Goal: Task Accomplishment & Management: Manage account settings

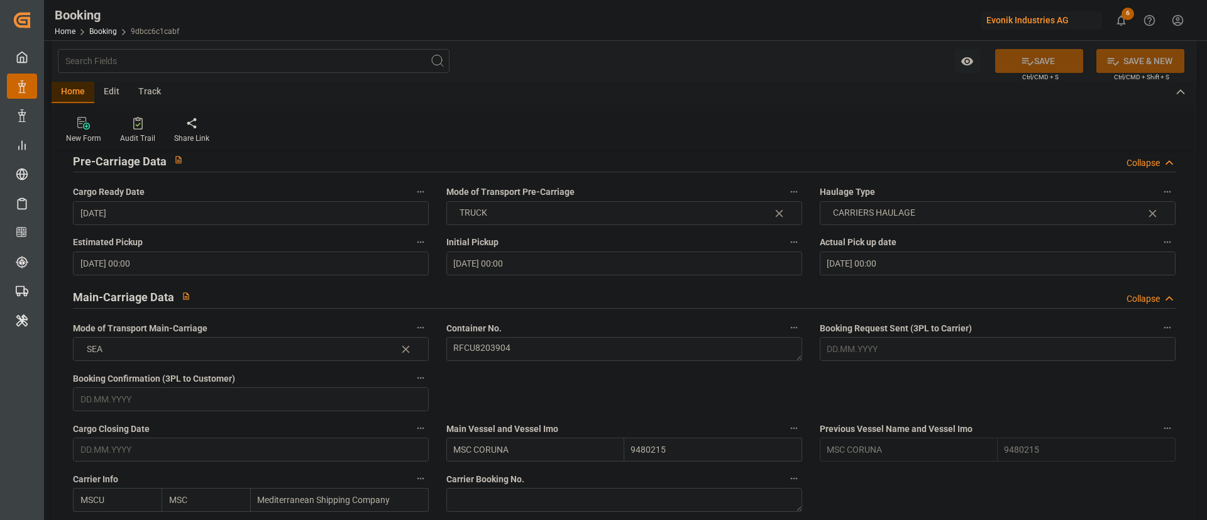
scroll to position [754, 0]
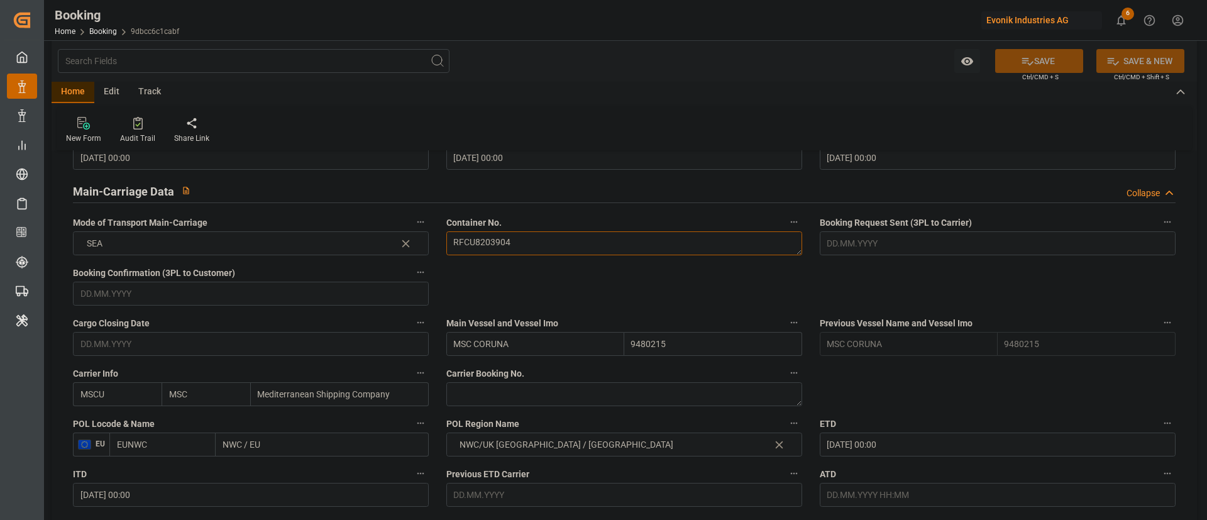
click at [528, 248] on textarea "RFCU8203904" at bounding box center [624, 243] width 356 height 24
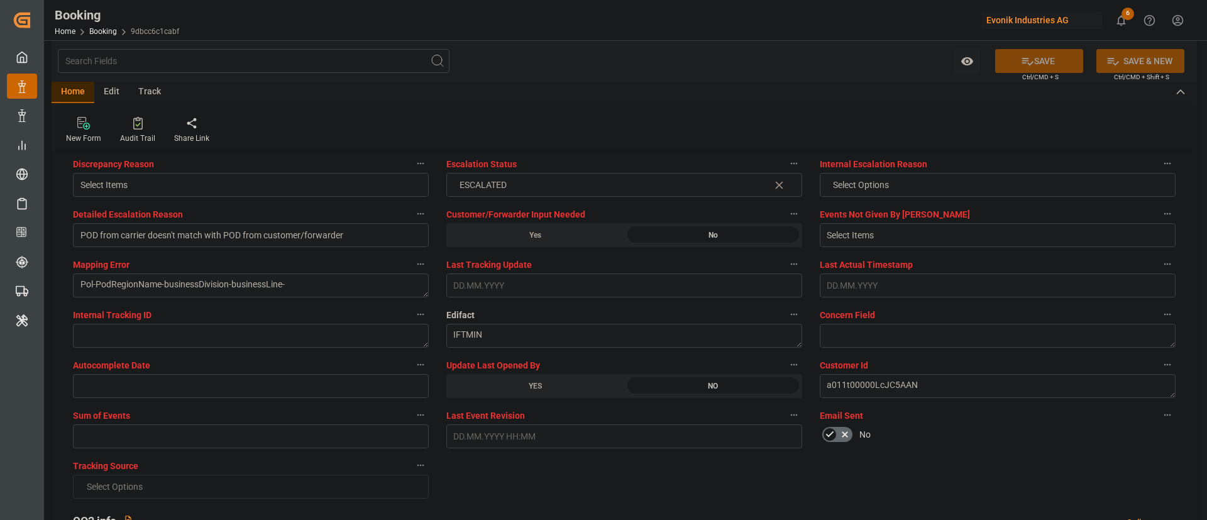
scroll to position [2452, 0]
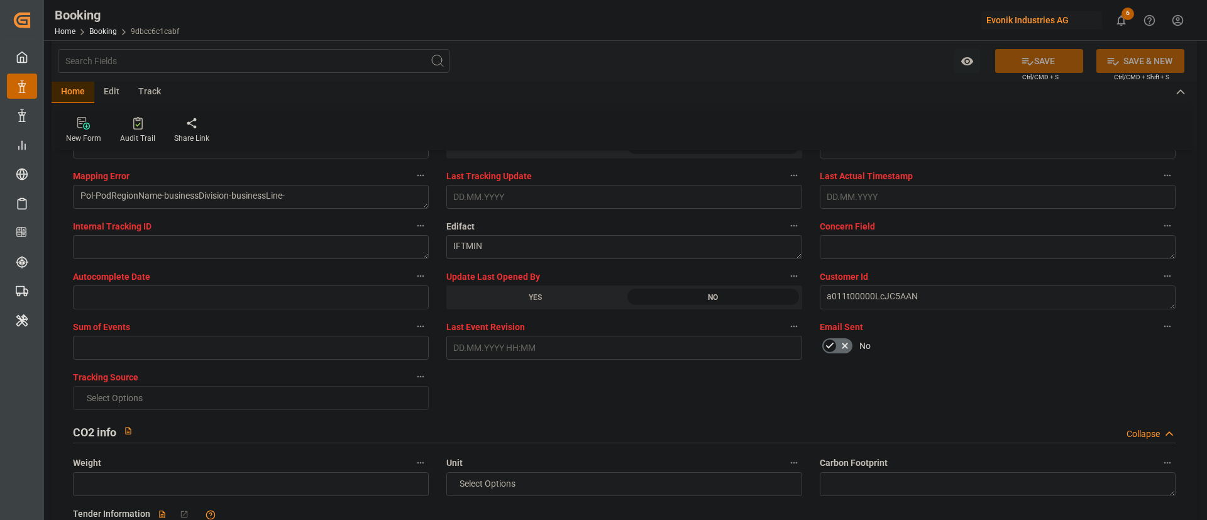
click at [539, 301] on div "YES" at bounding box center [535, 297] width 178 height 24
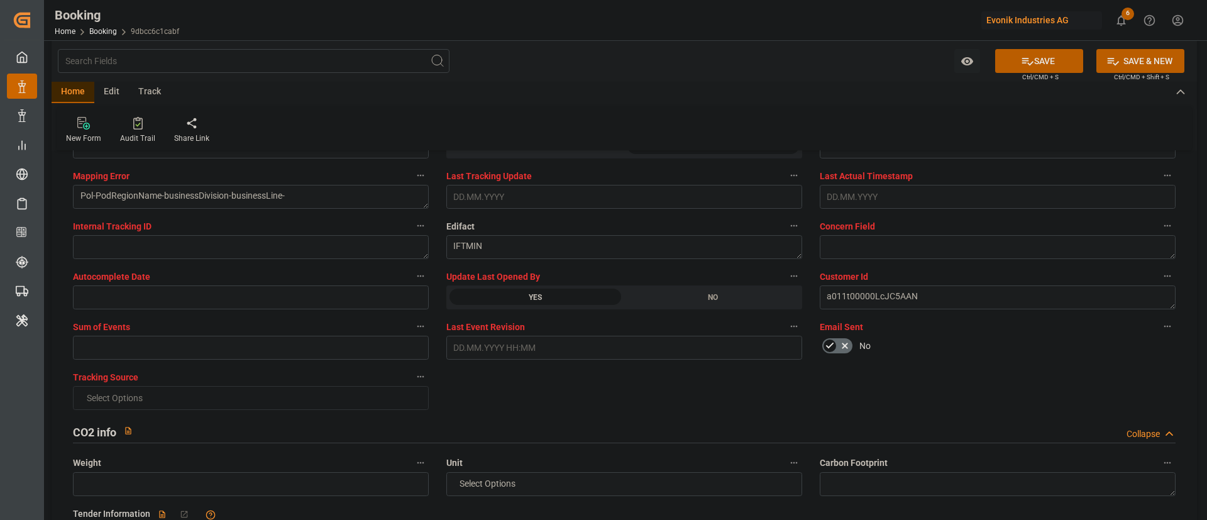
click at [1051, 55] on button "SAVE" at bounding box center [1039, 61] width 88 height 24
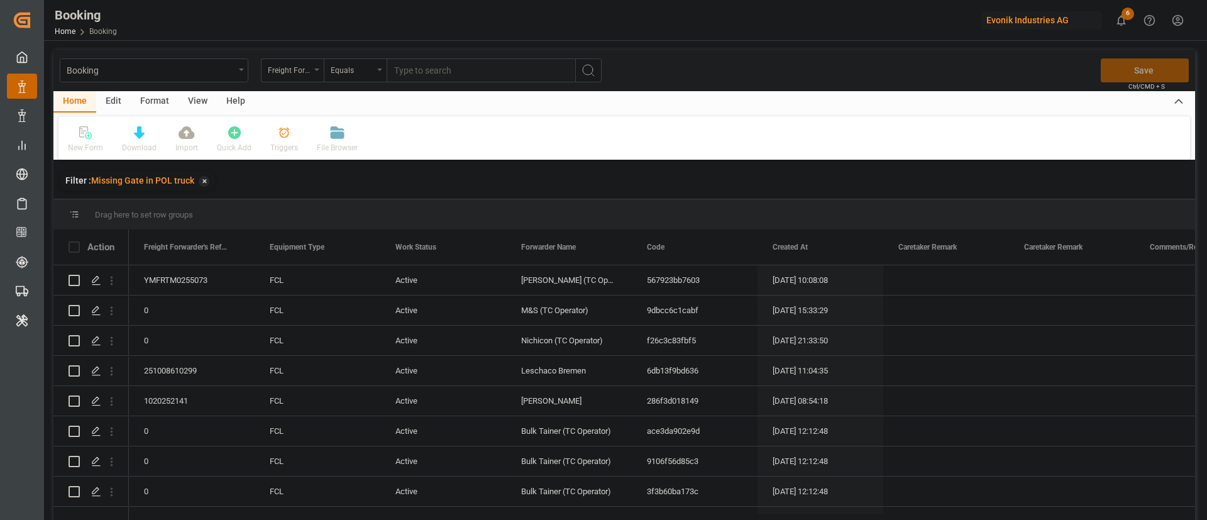
click at [191, 97] on div "View" at bounding box center [198, 101] width 38 height 21
click at [97, 142] on div "Default" at bounding box center [79, 140] width 43 height 28
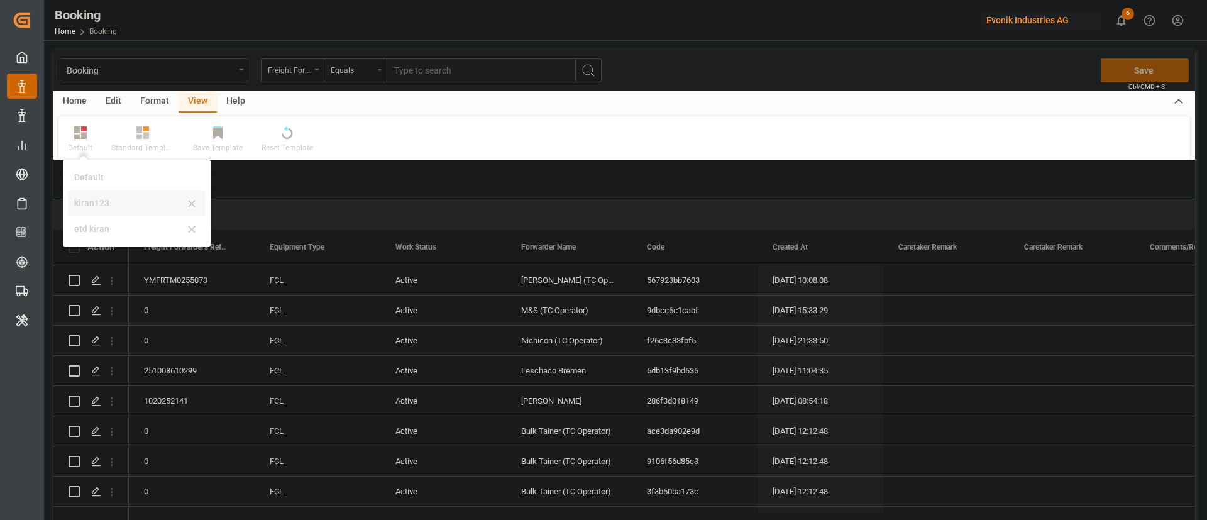
click at [110, 202] on div "kiran123" at bounding box center [129, 203] width 110 height 13
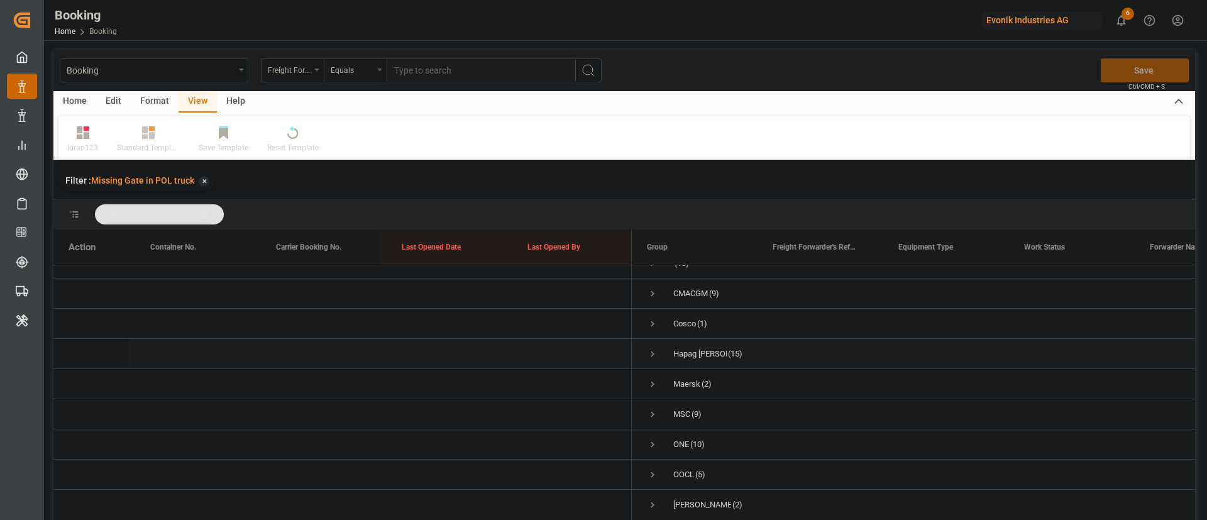
scroll to position [38, 0]
click at [648, 424] on span "Press SPACE to select this row." at bounding box center [652, 438] width 11 height 29
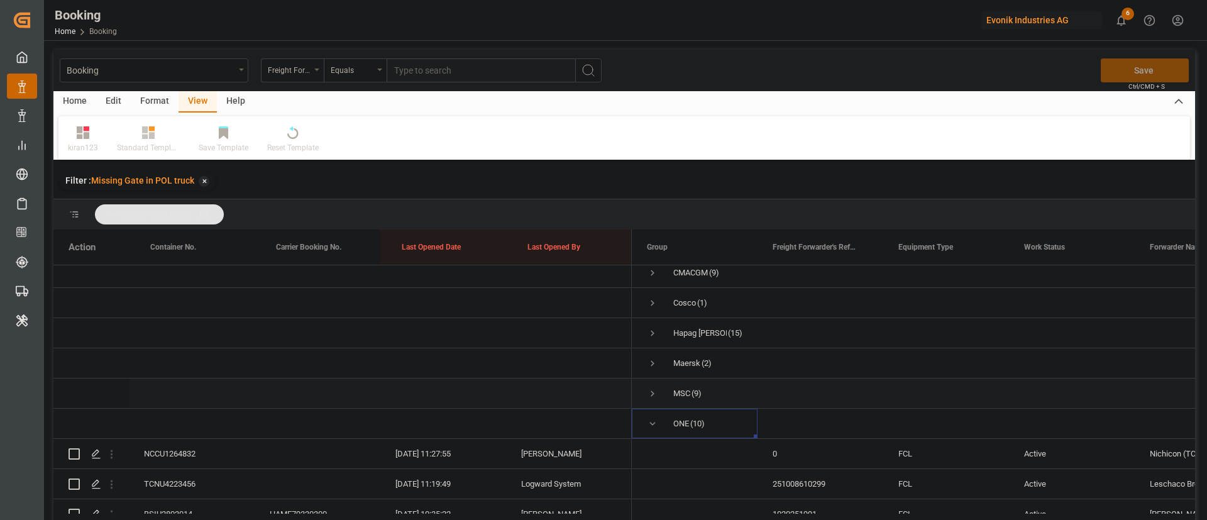
click at [655, 400] on span "Press SPACE to select this row." at bounding box center [652, 393] width 11 height 29
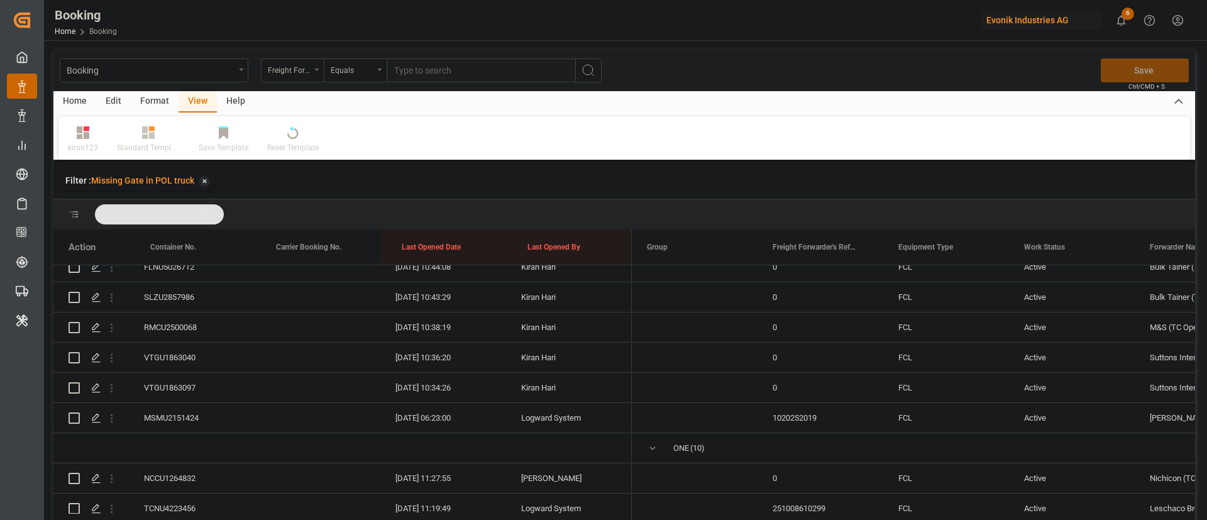
scroll to position [321, 0]
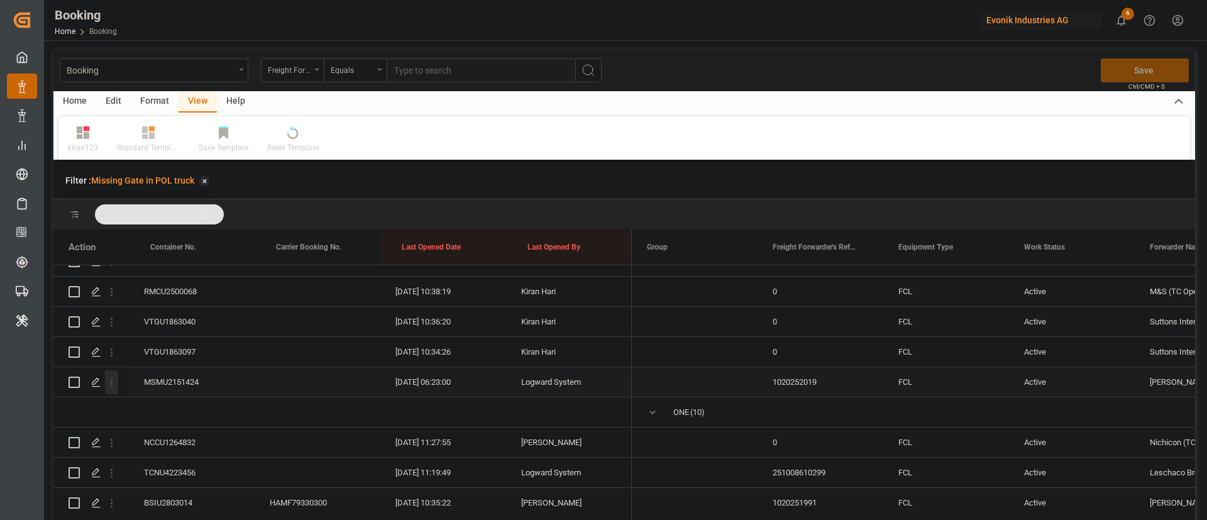
click at [115, 383] on icon "open menu" at bounding box center [111, 382] width 13 height 13
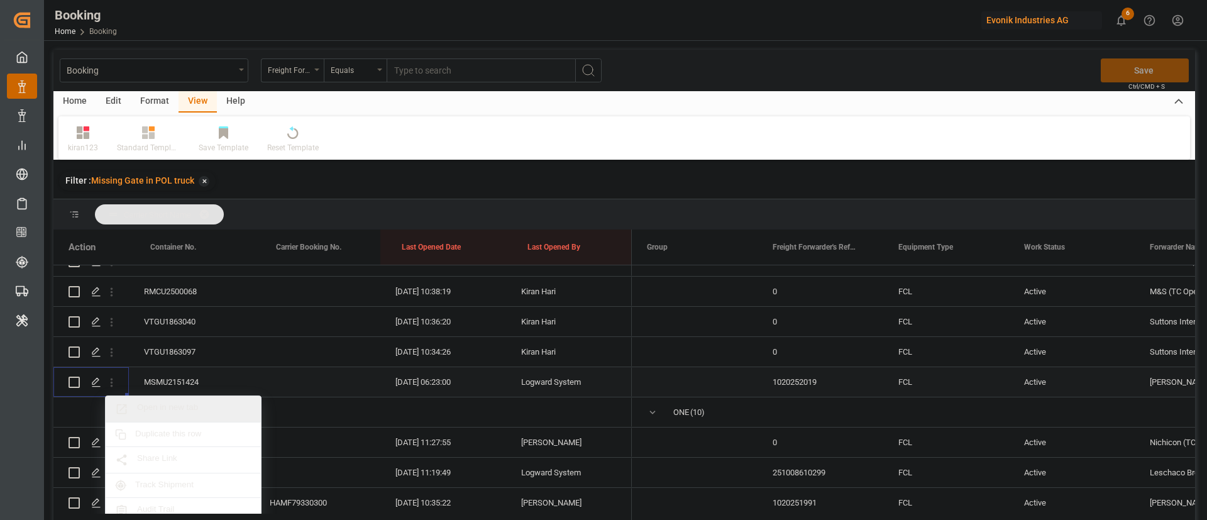
click at [159, 399] on div "Open in new tab" at bounding box center [183, 409] width 155 height 26
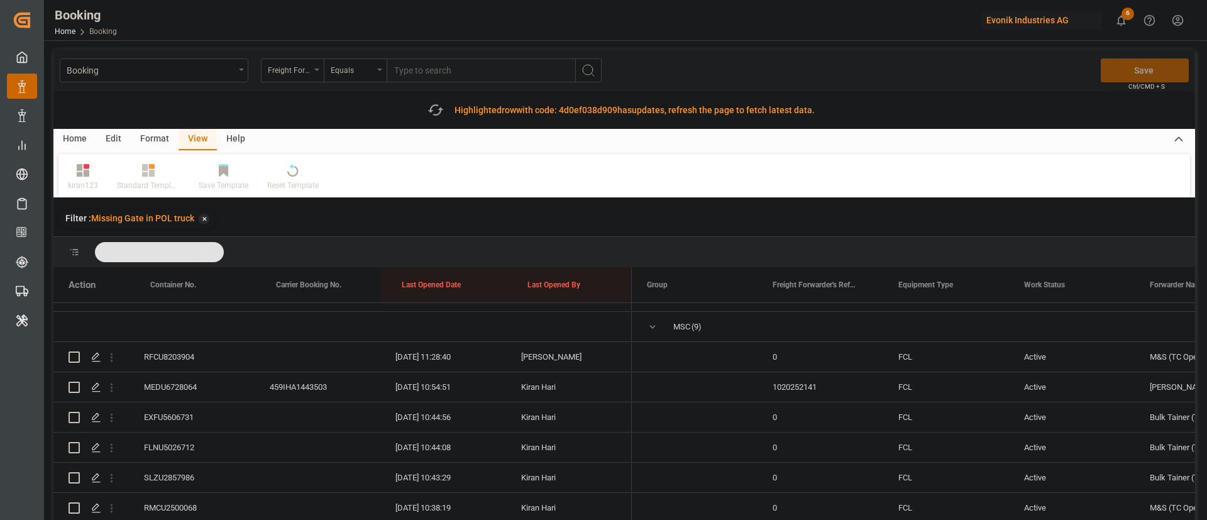
scroll to position [132, 0]
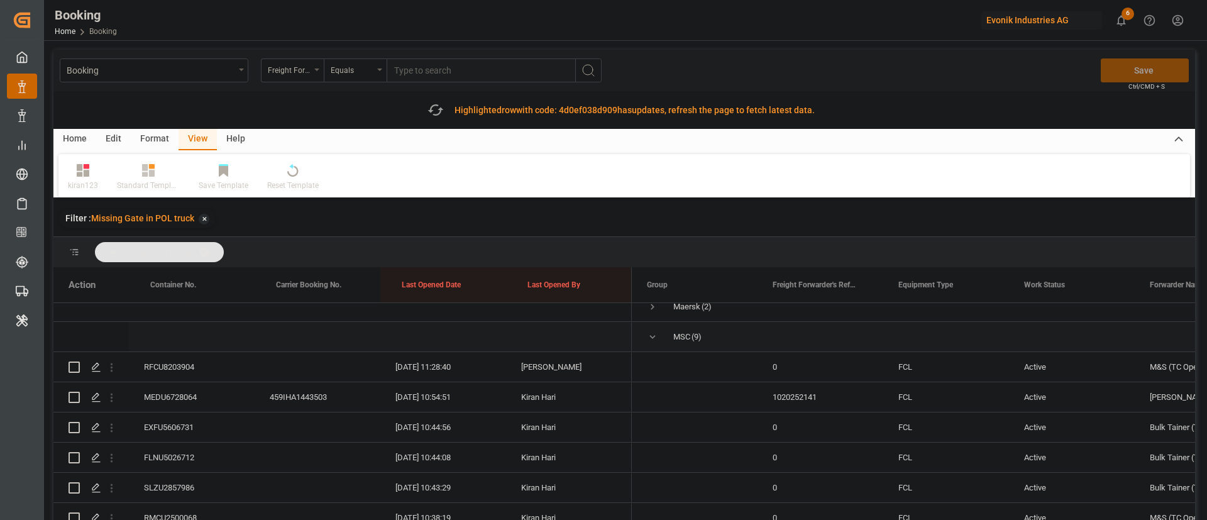
click at [651, 336] on span "Press SPACE to select this row." at bounding box center [652, 336] width 11 height 11
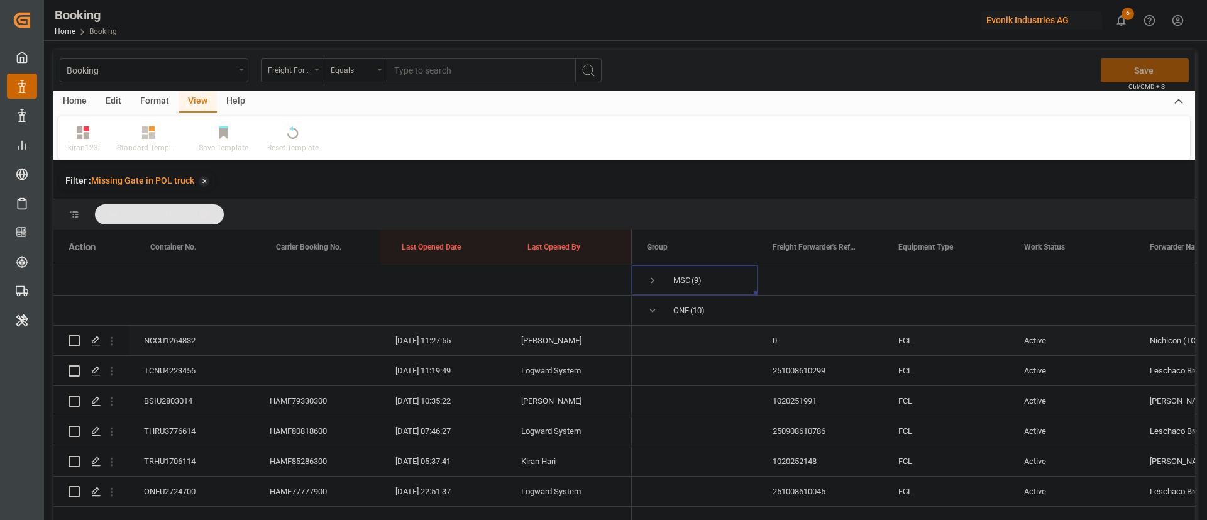
scroll to position [245, 0]
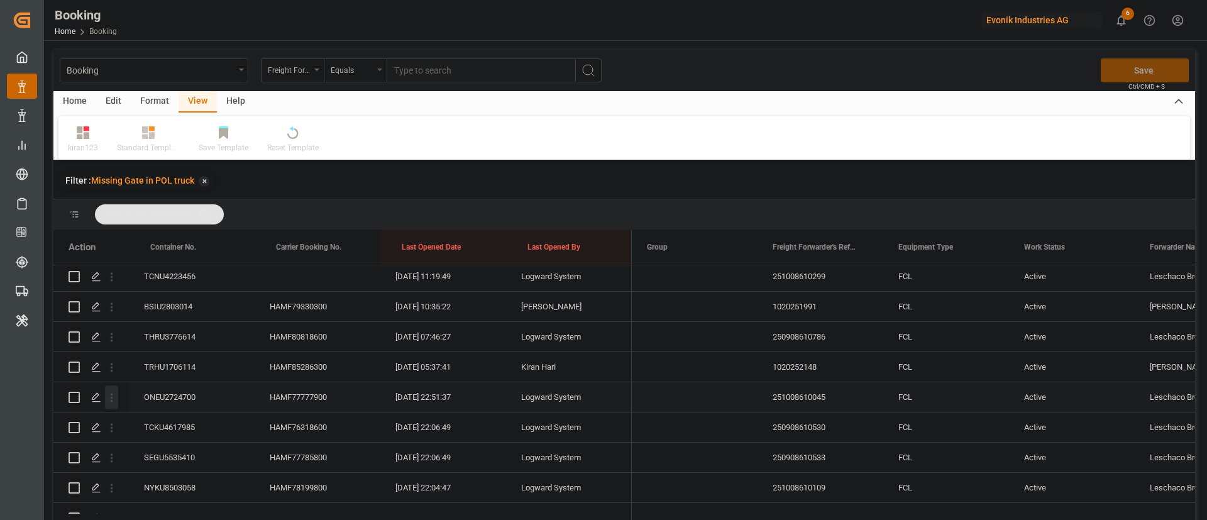
click at [111, 395] on icon "open menu" at bounding box center [111, 397] width 13 height 13
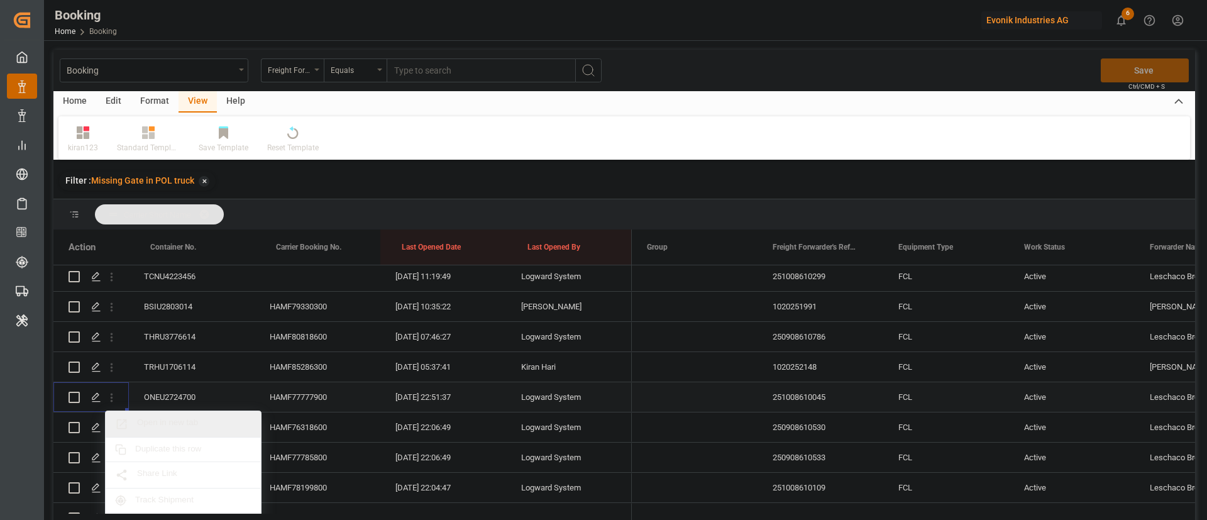
click at [166, 412] on div "Open in new tab" at bounding box center [183, 424] width 155 height 26
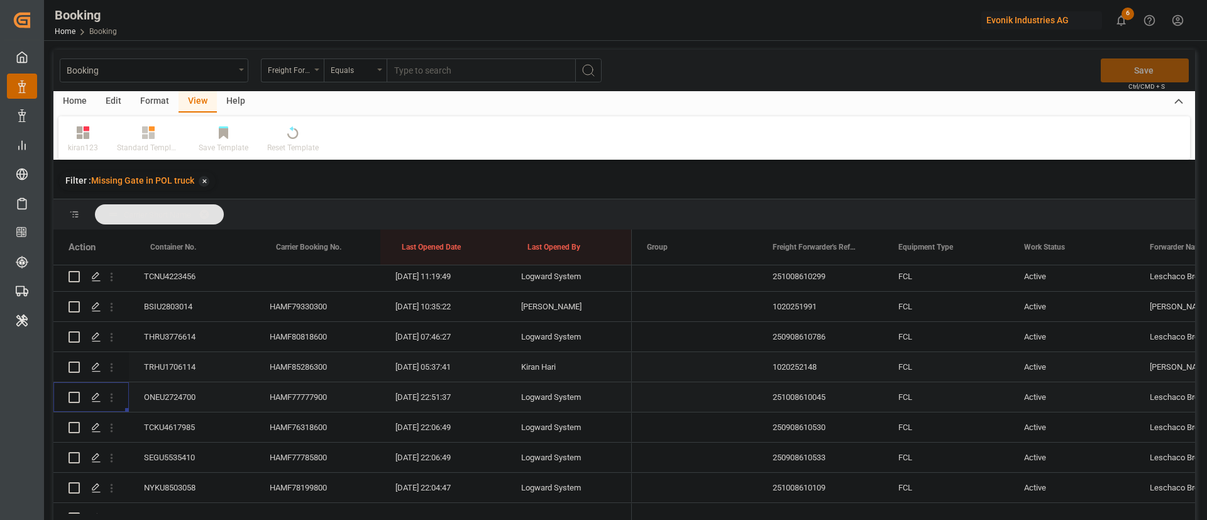
scroll to position [340, 0]
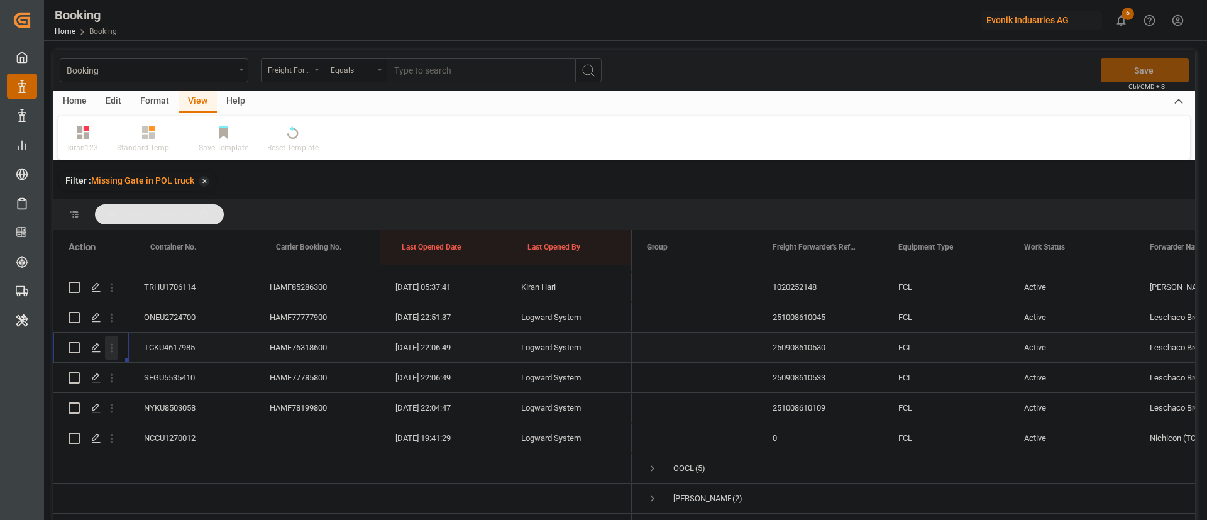
click at [108, 341] on icon "open menu" at bounding box center [111, 347] width 13 height 13
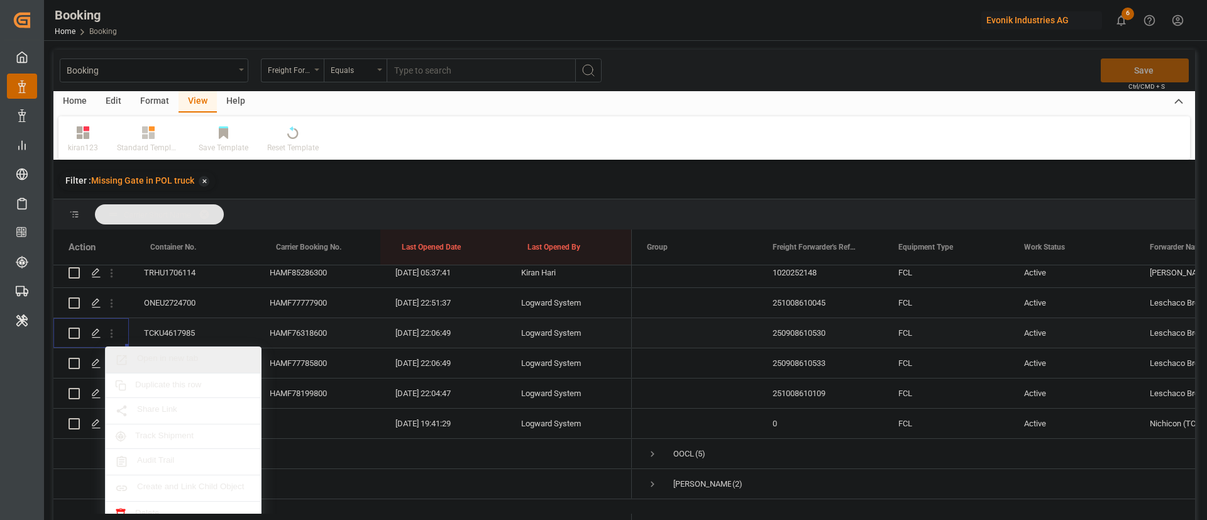
click at [165, 356] on span "Open in new tab" at bounding box center [194, 359] width 114 height 13
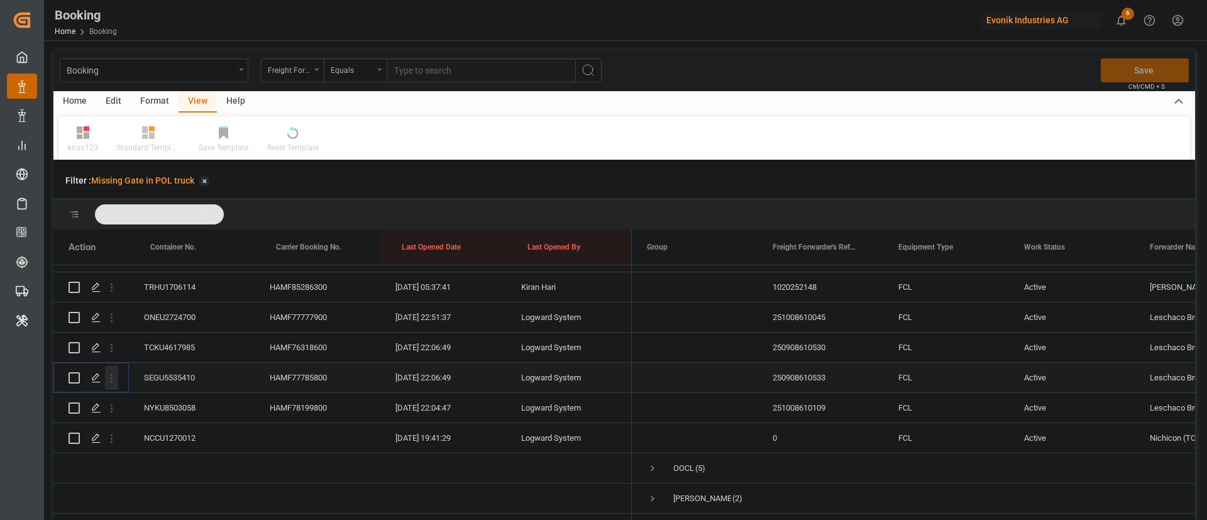
click at [112, 372] on icon "open menu" at bounding box center [111, 378] width 13 height 13
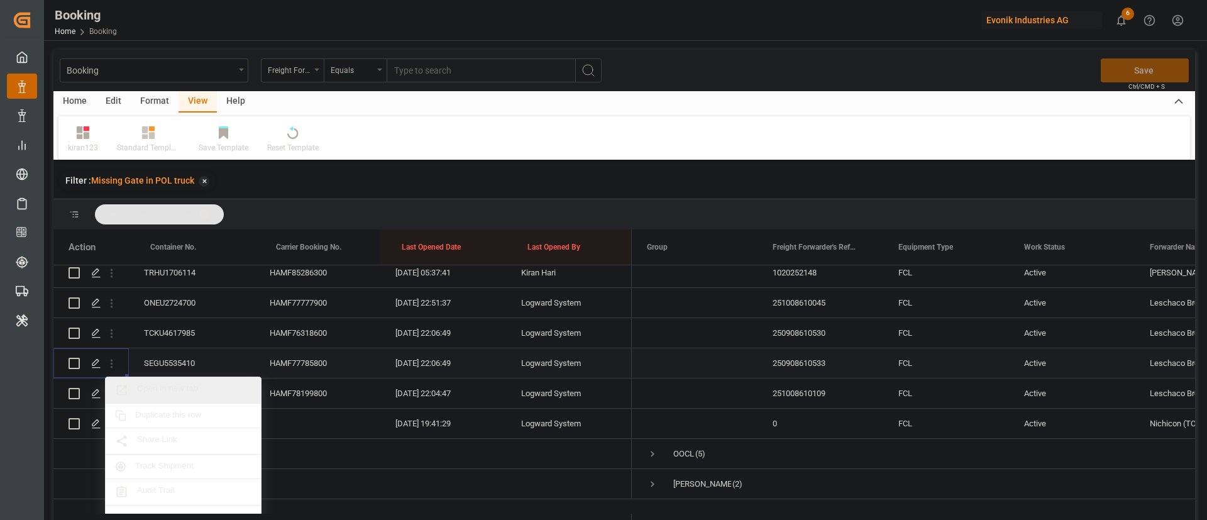
click at [189, 384] on span "Open in new tab" at bounding box center [194, 390] width 114 height 13
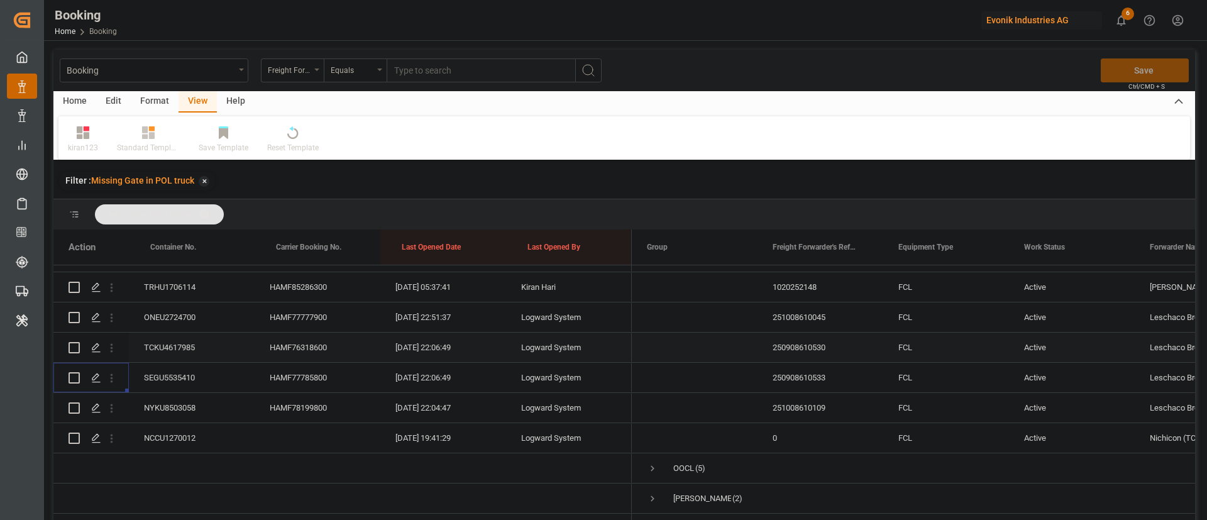
scroll to position [94, 0]
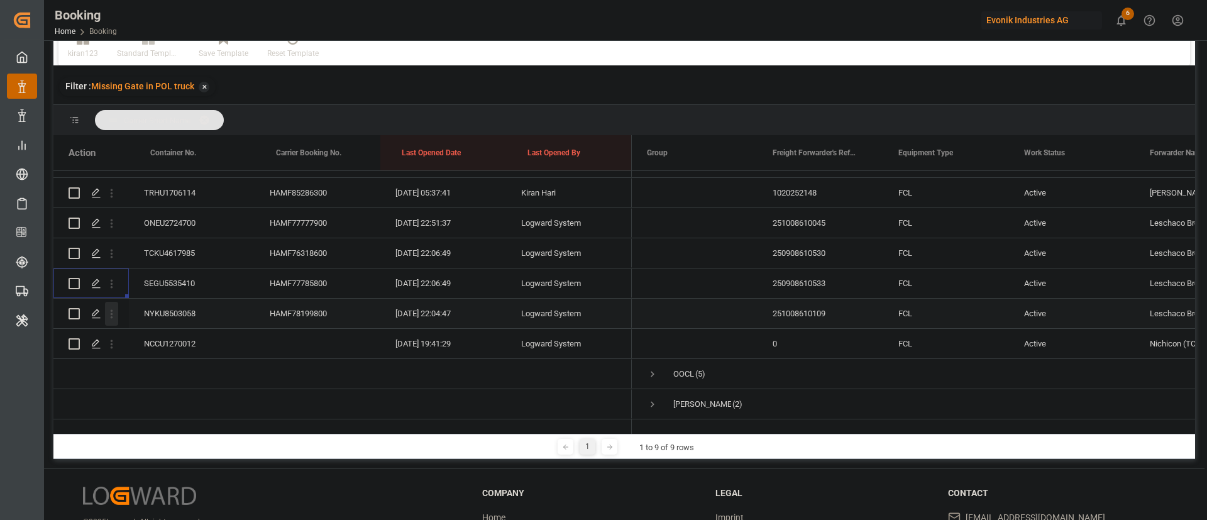
click at [116, 307] on icon "open menu" at bounding box center [111, 313] width 13 height 13
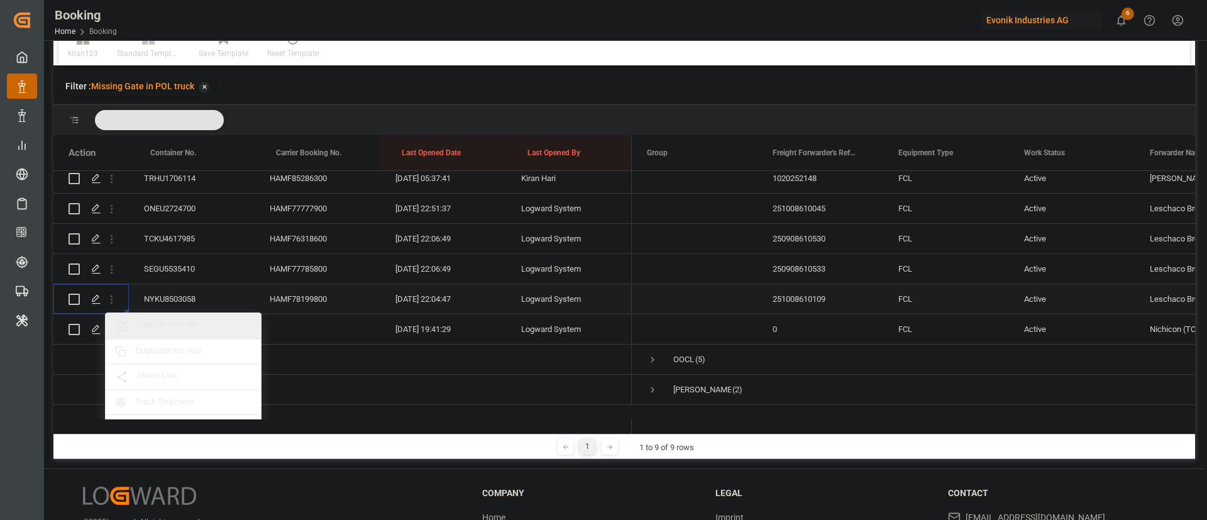
click at [167, 323] on span "Open in new tab" at bounding box center [194, 325] width 114 height 13
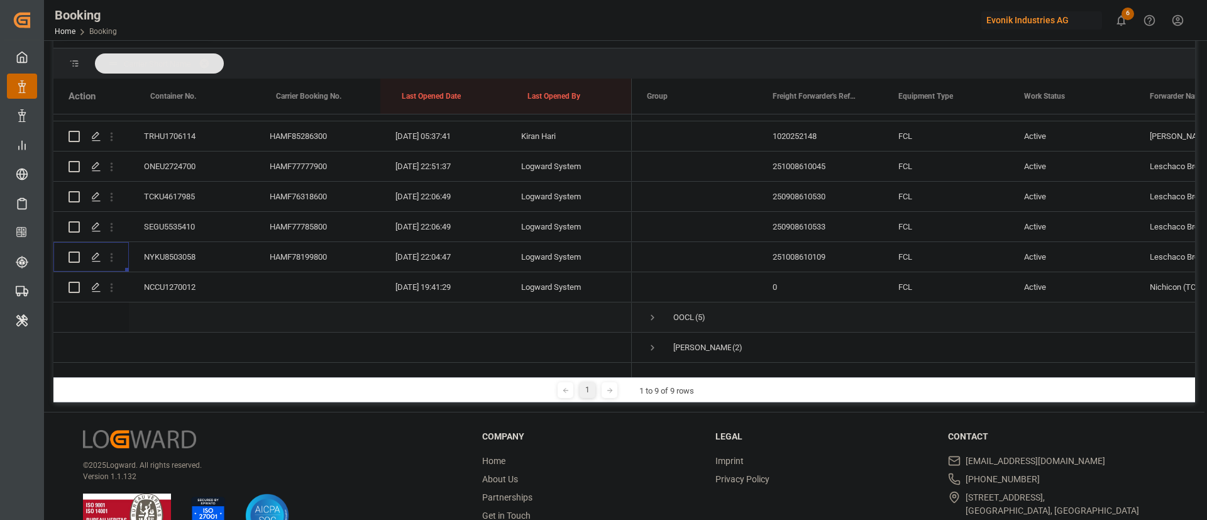
scroll to position [186, 0]
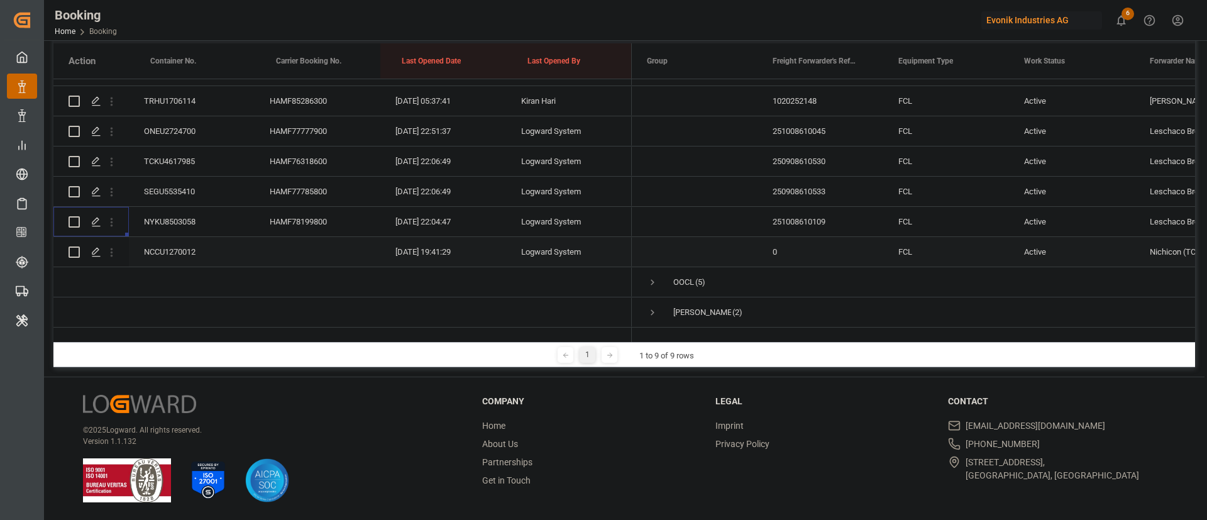
click at [113, 246] on icon "open menu" at bounding box center [111, 252] width 13 height 13
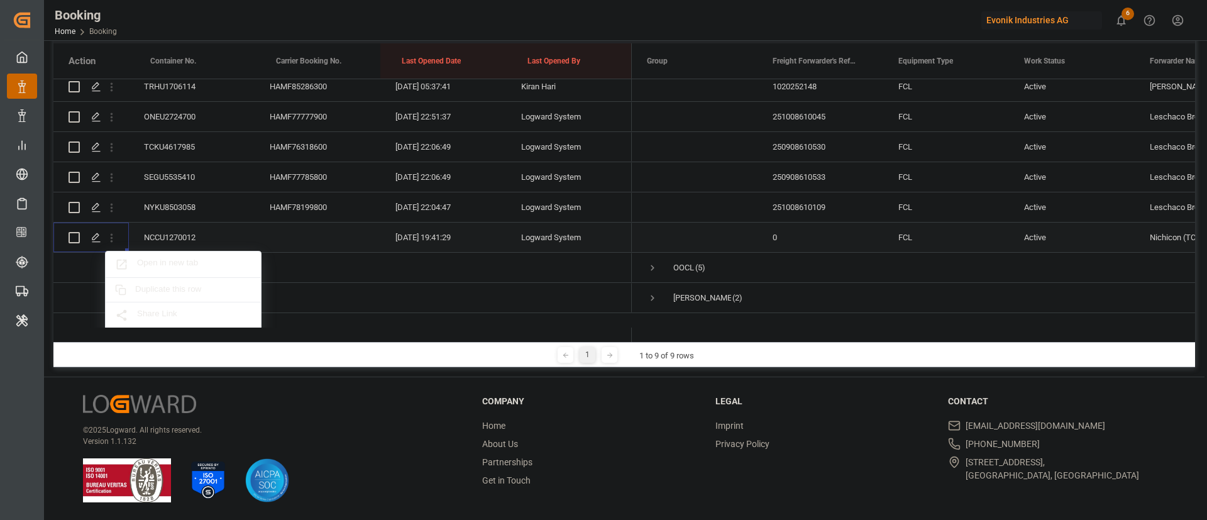
click at [185, 258] on span "Open in new tab" at bounding box center [194, 264] width 114 height 13
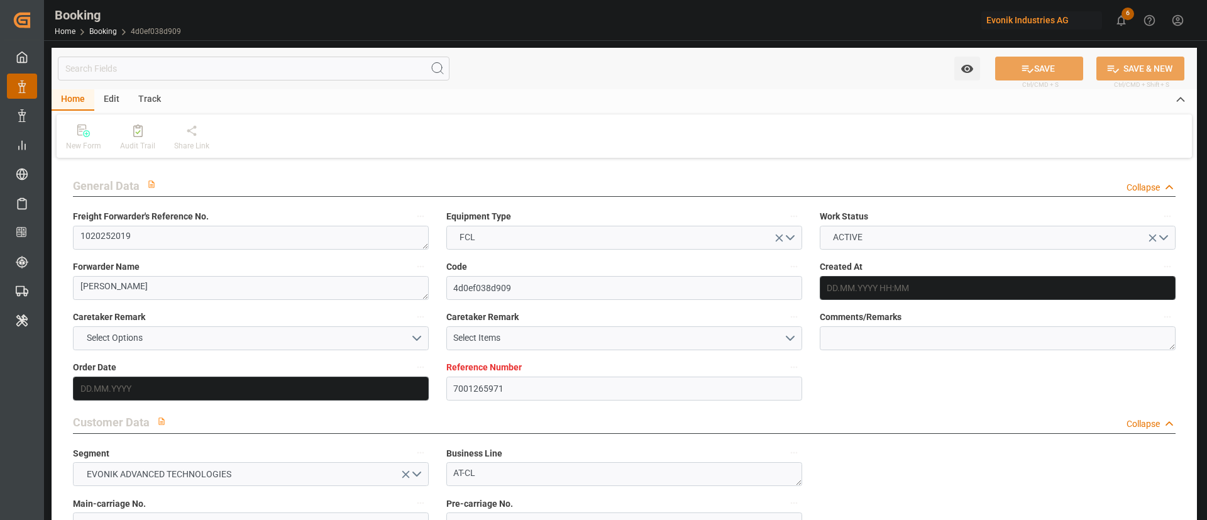
type input "7001265971"
type input "9778806"
type input "MSC"
type input "Mediterranean Shipping Company"
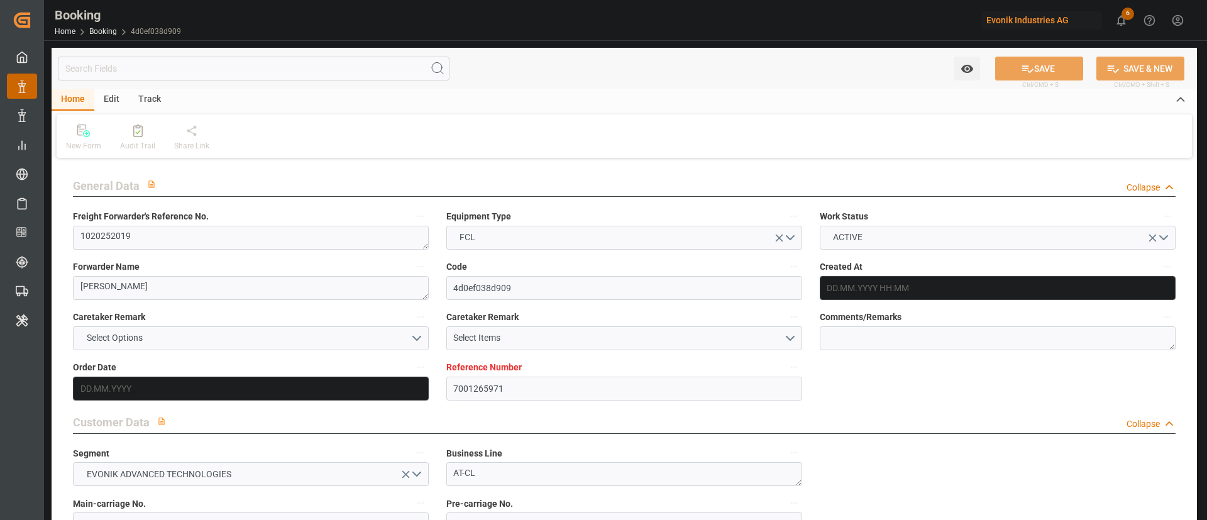
type input "EUNWC"
type input "OMSOH"
type input "03.09.2025 09:22"
type input "03.09.2025"
type input "21.11.2025"
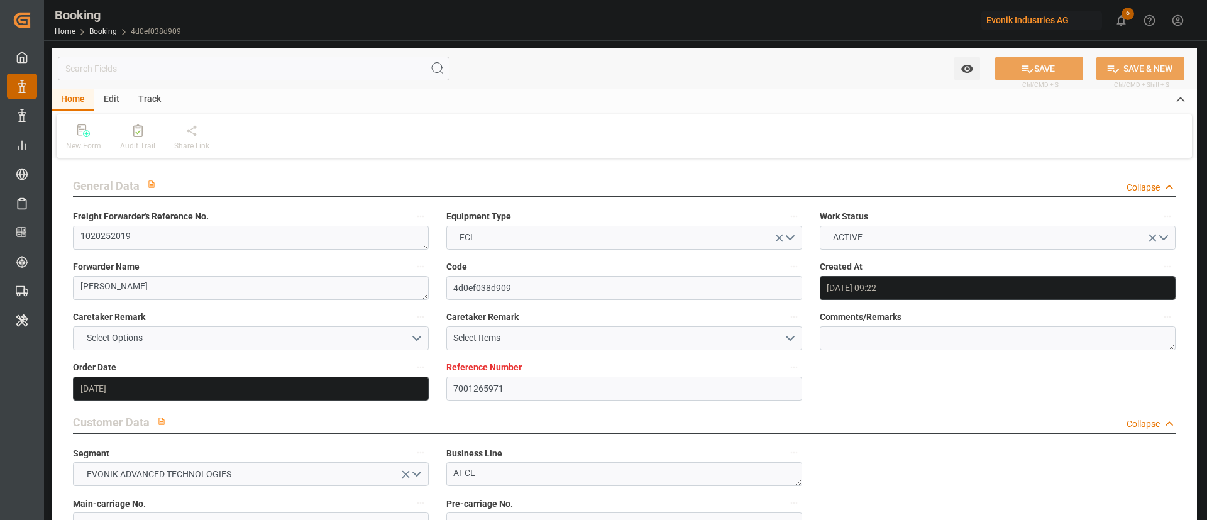
type input "19.09.2025"
type input "[DATE] 00:00"
type input "25.09.2025 00:00"
type input "11.10.2025 00:00"
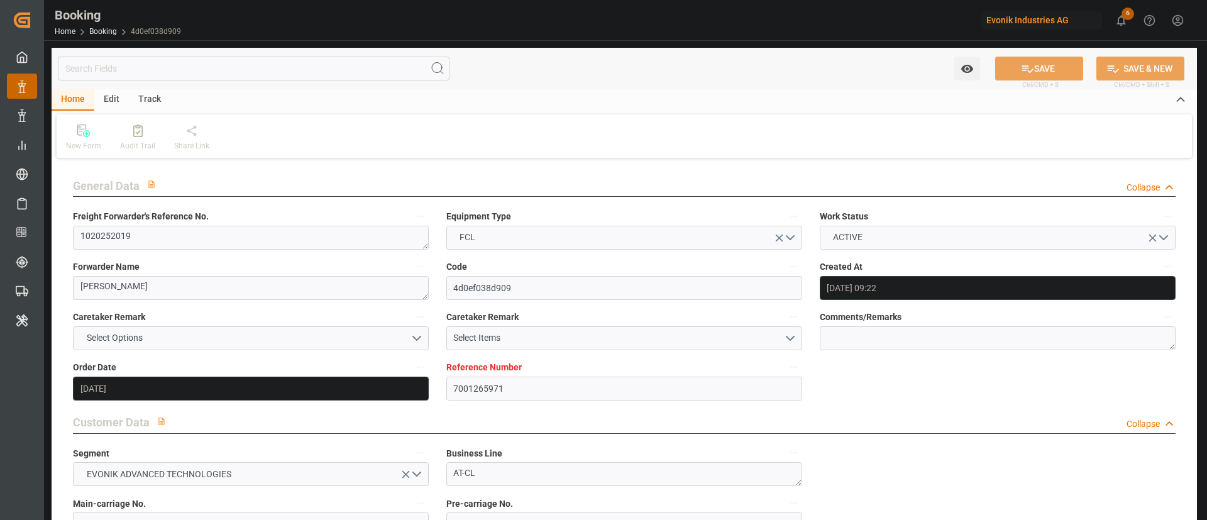
type input "09.10.2025 00:00"
type input "17.11.2025 00:00"
type input "21.11.2025 00:00"
type input "25.09.2025 06:23"
click at [201, 241] on textarea "1020252019" at bounding box center [251, 238] width 356 height 24
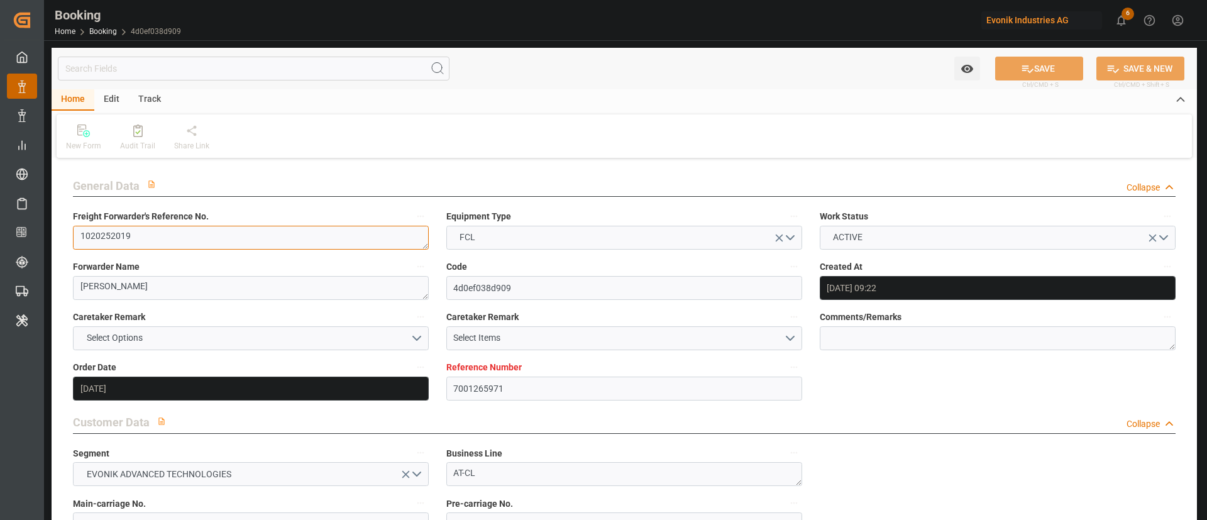
click at [201, 241] on textarea "1020252019" at bounding box center [251, 238] width 356 height 24
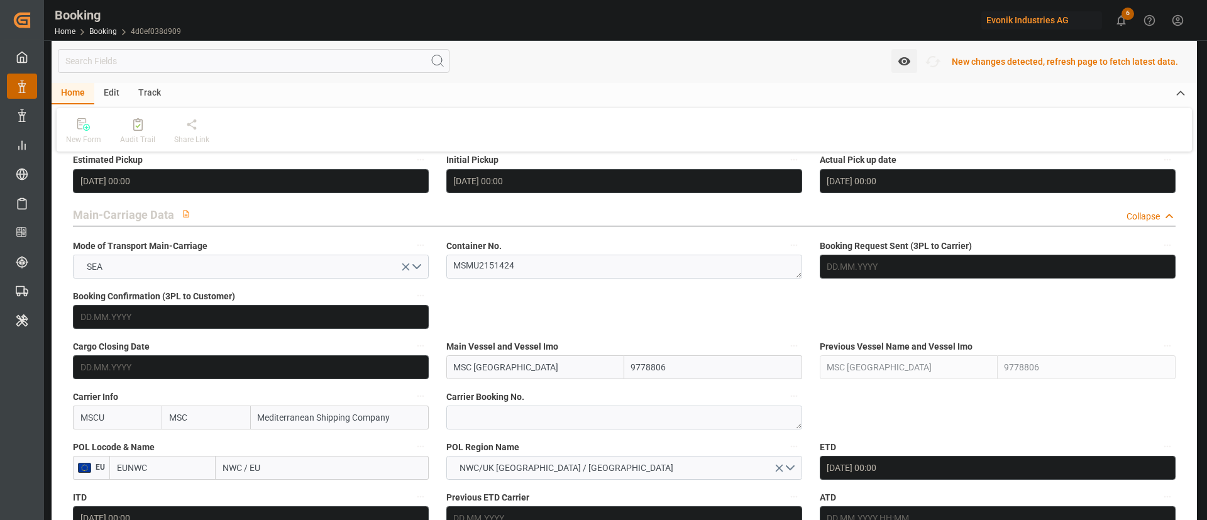
scroll to position [756, 0]
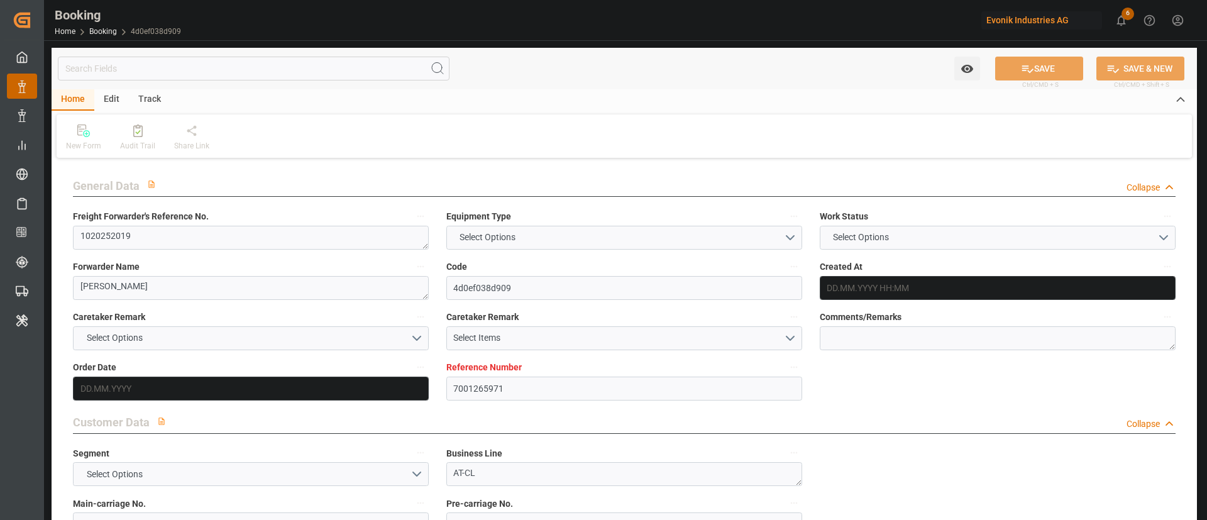
type input "7001265971"
type input "9778806"
type input "MSC"
type input "Mediterranean Shipping Company"
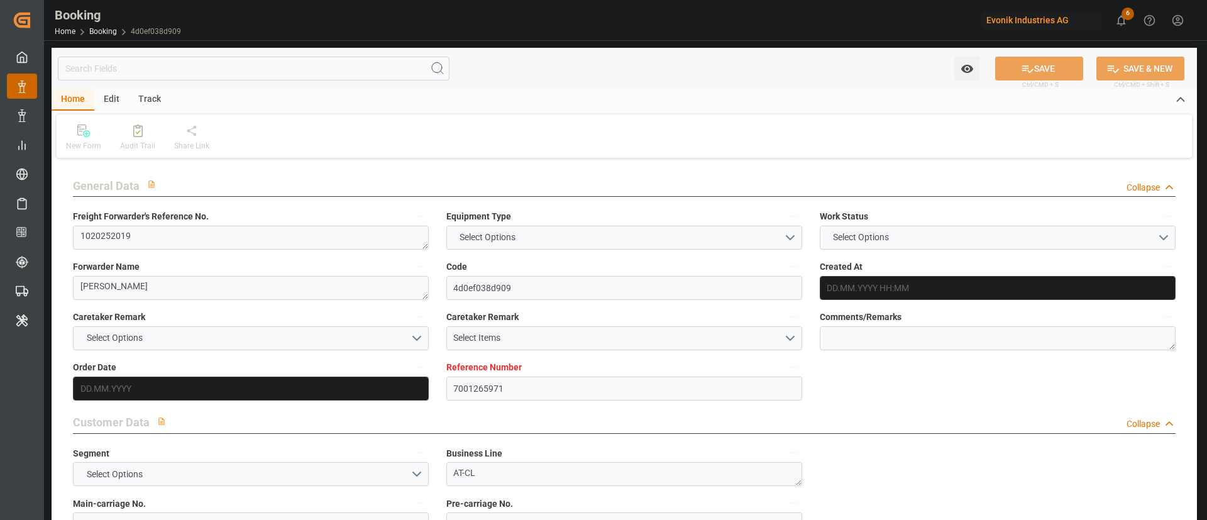
type input "BEANR"
type input "OMSOH"
type input "0"
type input "03.09.2025 09:22"
type input "03.09.2025"
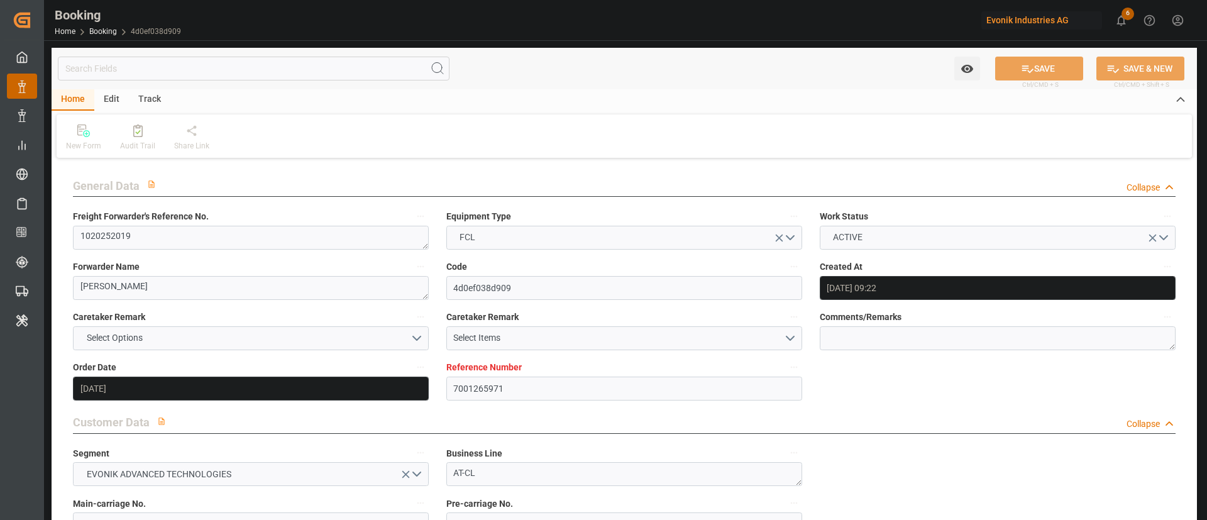
type input "21.11.2025"
type input "19.09.2025"
type input "[DATE] 00:00"
type input "25.09.2025 00:00"
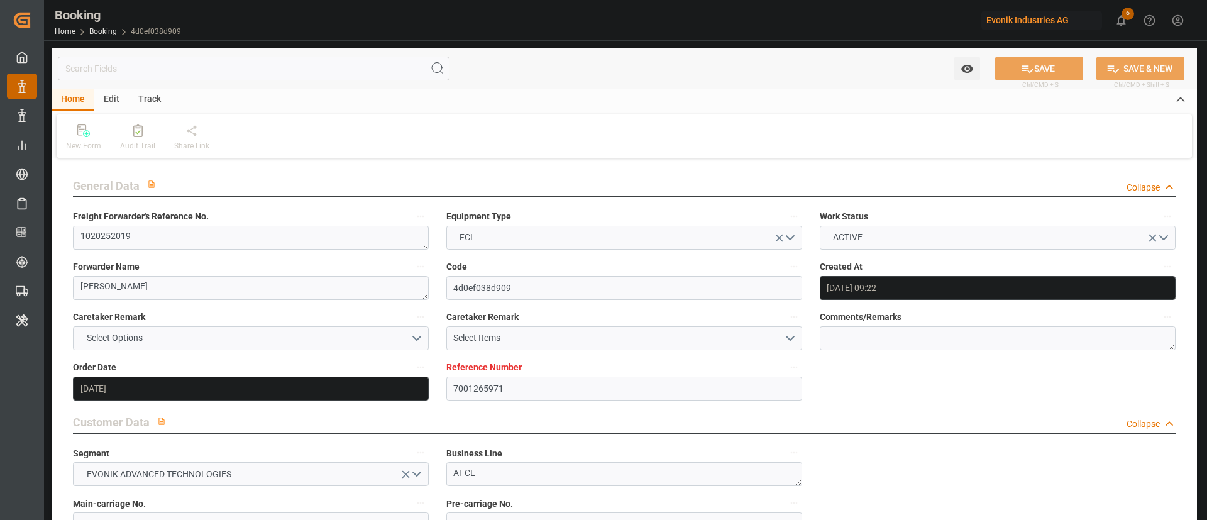
type input "11.10.2025 00:00"
type input "09.10.2025 00:00"
type input "17.11.2025 00:00"
type input "21.11.2025 00:00"
type input "29.09.2025 11:32"
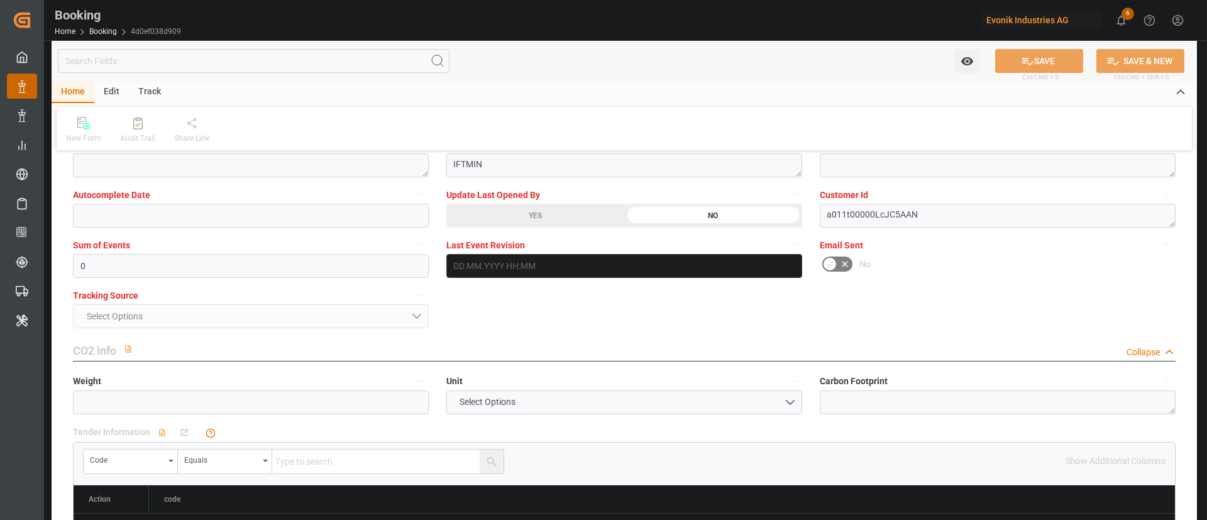
scroll to position [2546, 0]
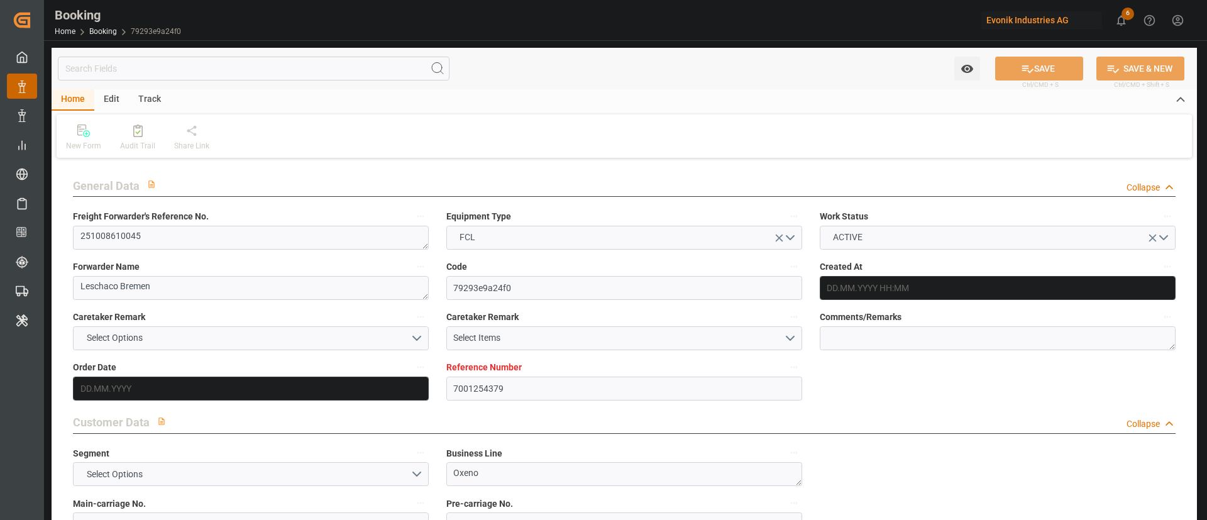
type input "7001254379"
type input "9769283"
type input "ONE"
type input "Ocean Network Express"
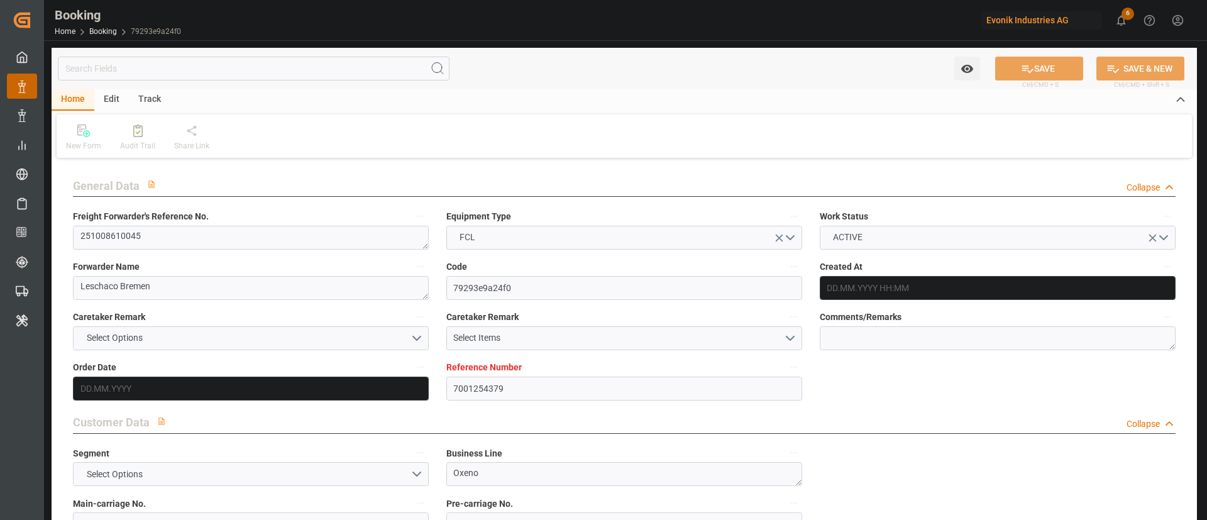
type input "NLRTM"
type input "JPYOK"
type input "SGSIN"
type input "0"
type input "NLRTM"
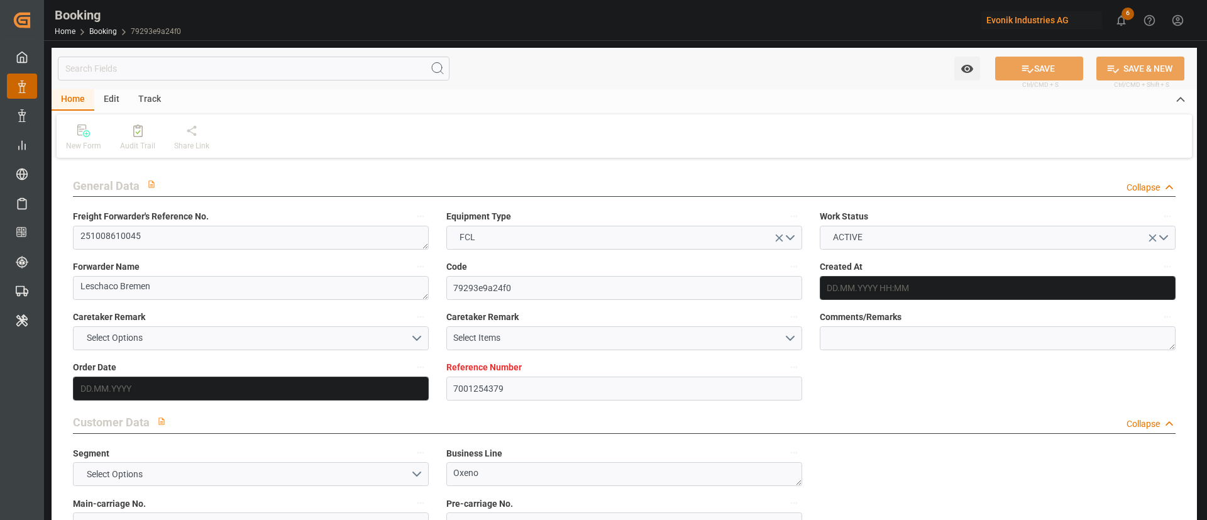
type input "JPYOK"
type input "9665657"
type input "21.08.2025 06:33"
type input "21.08.2025"
type input "01.12.2025"
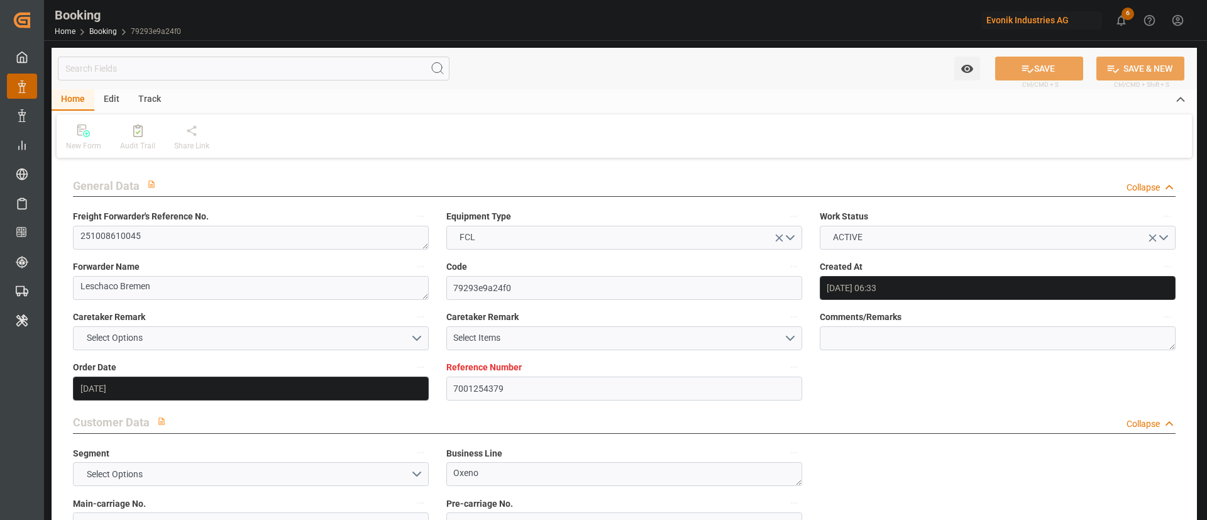
type input "26.09.2025"
type input "[DATE] 00:00"
type input "19.09.2025 00:00"
type input "09.10.2025 12:00"
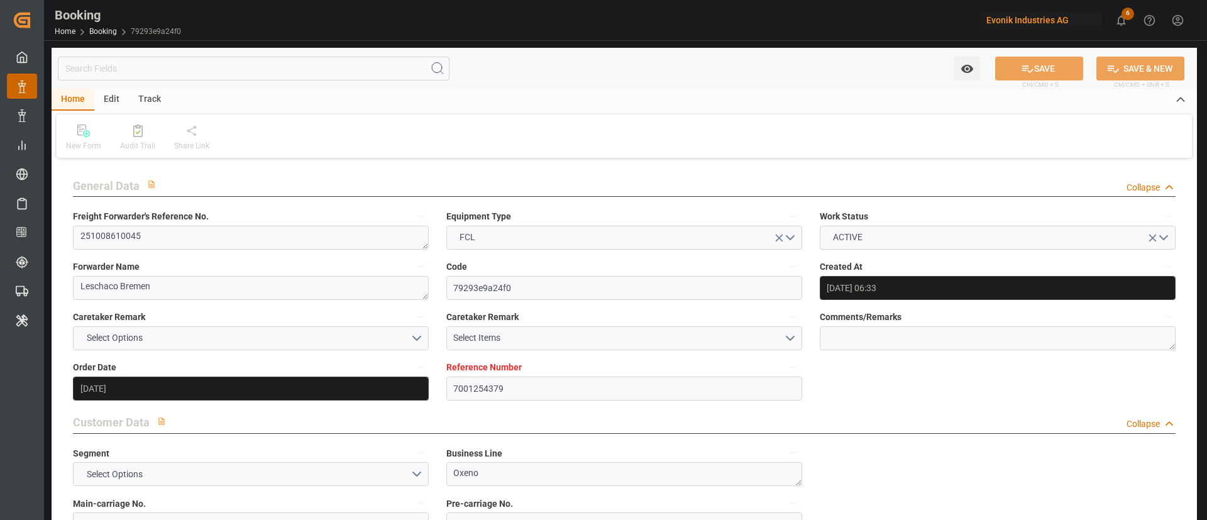
type input "30.09.2025 00:00"
type input "07.12.2025 13:00"
type input "01.12.2025 00:00"
type input "20.11.2025 02:00"
type input "19.11.2025 00:00"
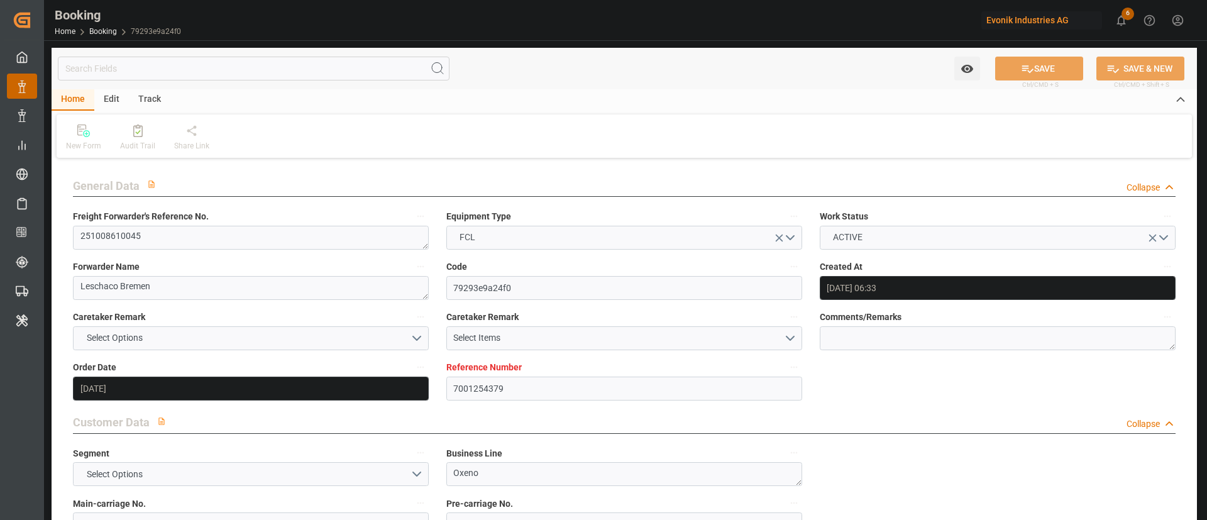
type input "27.11.2025 11:00"
type input "27.11.2025 00:00"
type input "21.08.2025"
type input "28.09.2025 22:51"
type input "[DATE]"
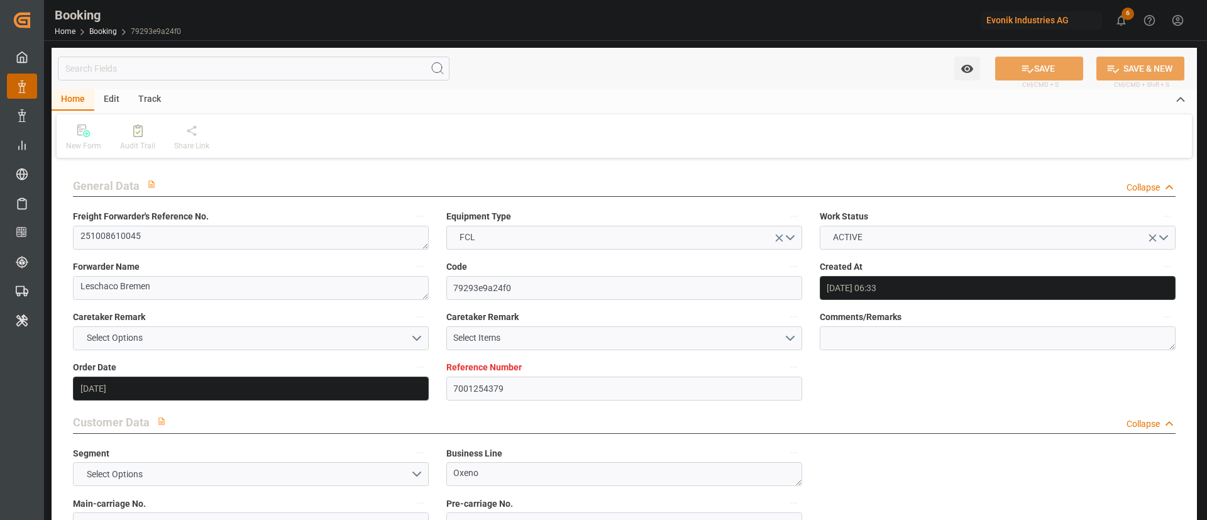
type input "07.10.2025 08:00"
type input "29.09.2025 02:00"
type input "09.10.2025 09:10"
type input "08.10.2025 01:42"
type input "09.10.2025 12:00"
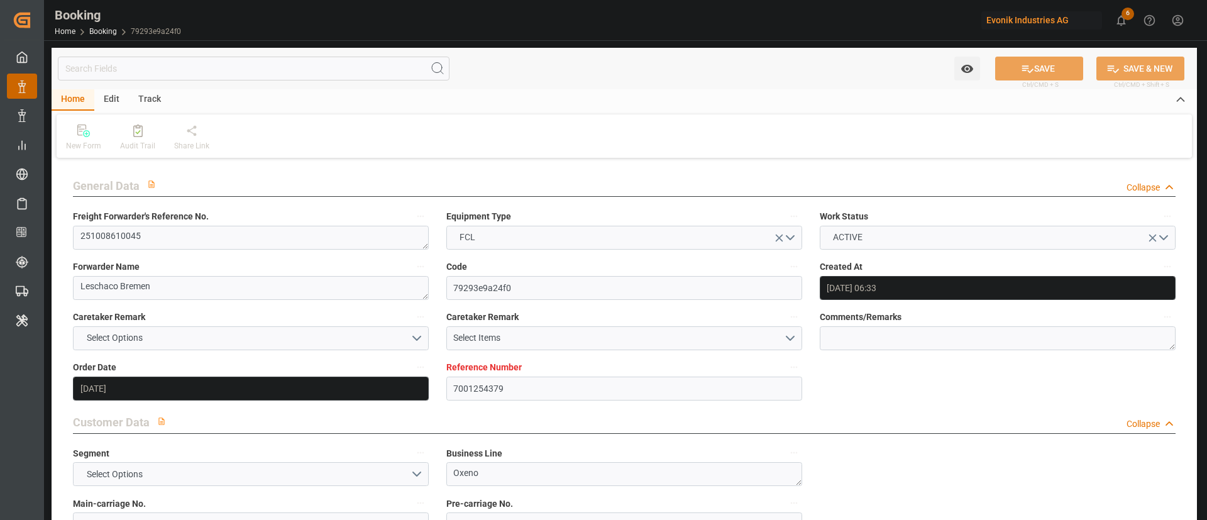
type input "20.11.2025 02:00"
type input "21.11.2025 22:15"
type input "15.11.2025 08:15"
type input "20.11.2025 14:39"
type input "27.11.2025 02:09"
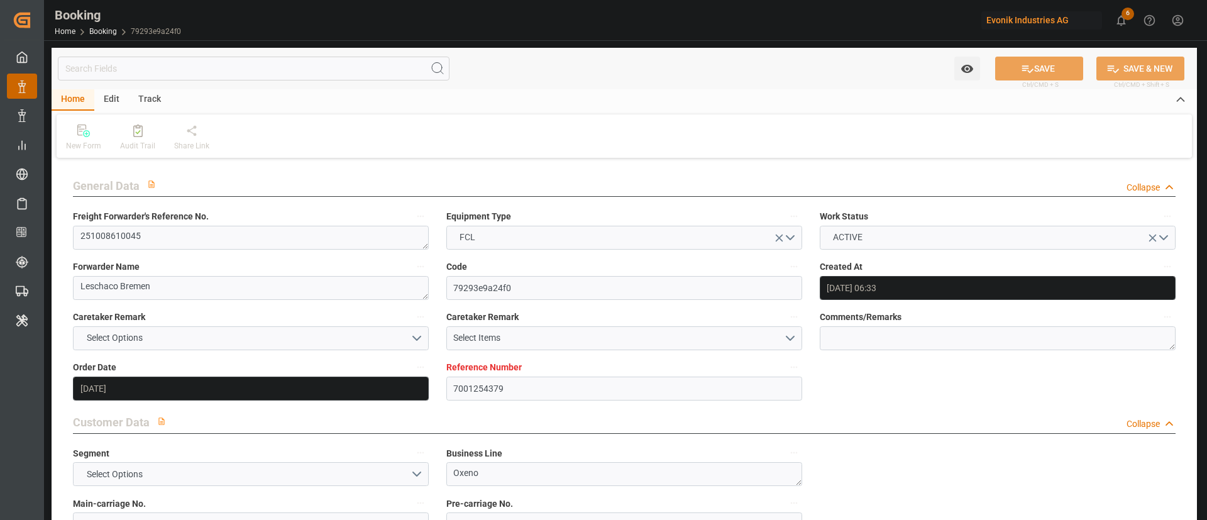
type input "26.11.2025 23:21"
type input "27.11.2025 11:00"
type input "07.12.2025 13:00"
type input "07.12.2025 13:43"
type input "07.12.2025 14:30"
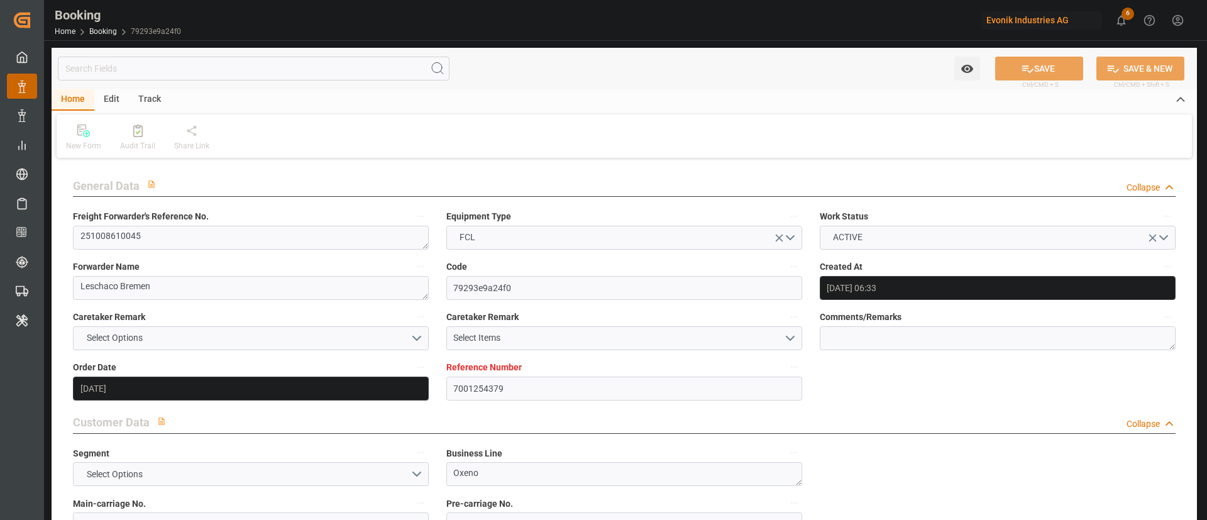
type input "07.12.2025 14:30"
type input "07.12.2025 19:00"
type input "11.12.2025 13:43"
type input "07.12.2025 16:00"
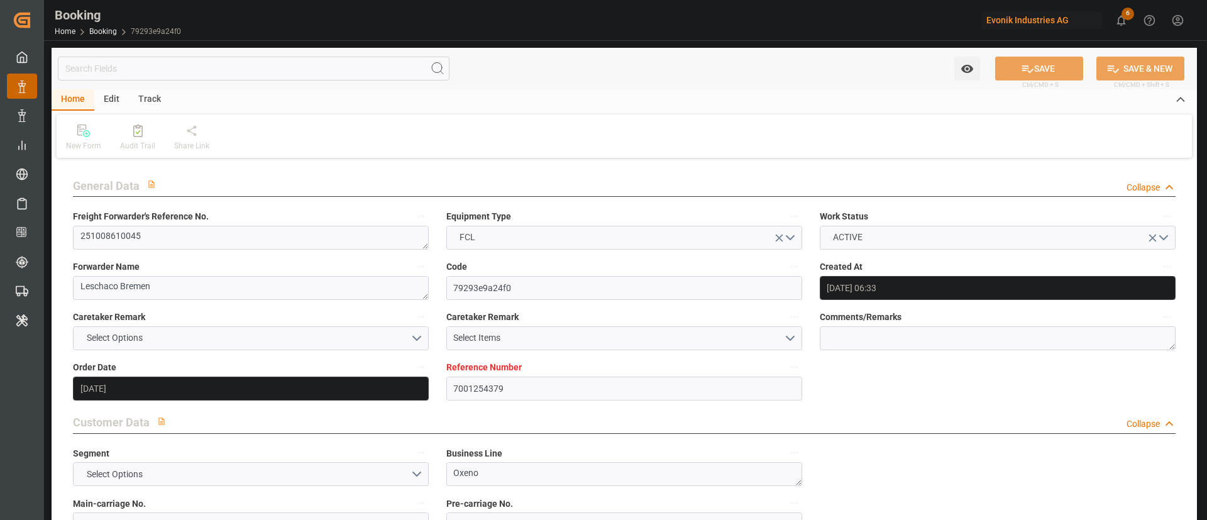
type input "07.12.2025 16:00"
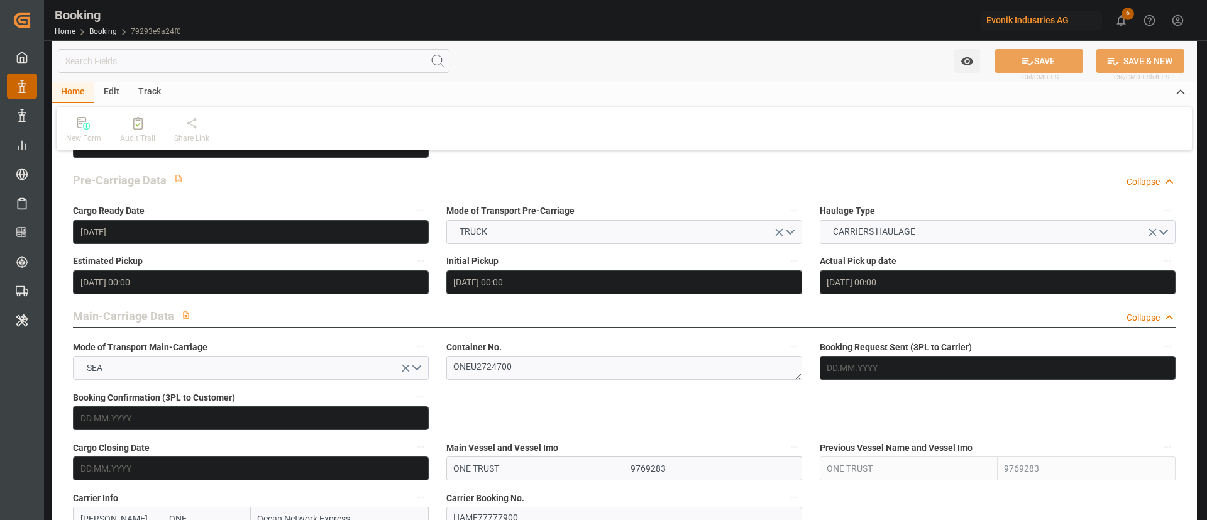
scroll to position [754, 0]
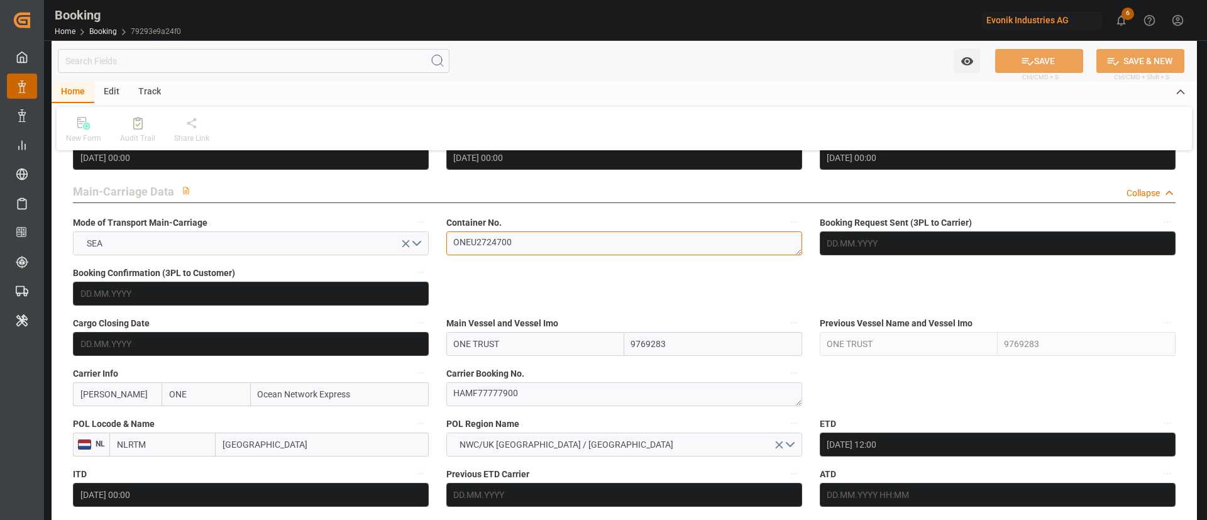
click at [546, 245] on textarea "ONEU2724700" at bounding box center [624, 243] width 356 height 24
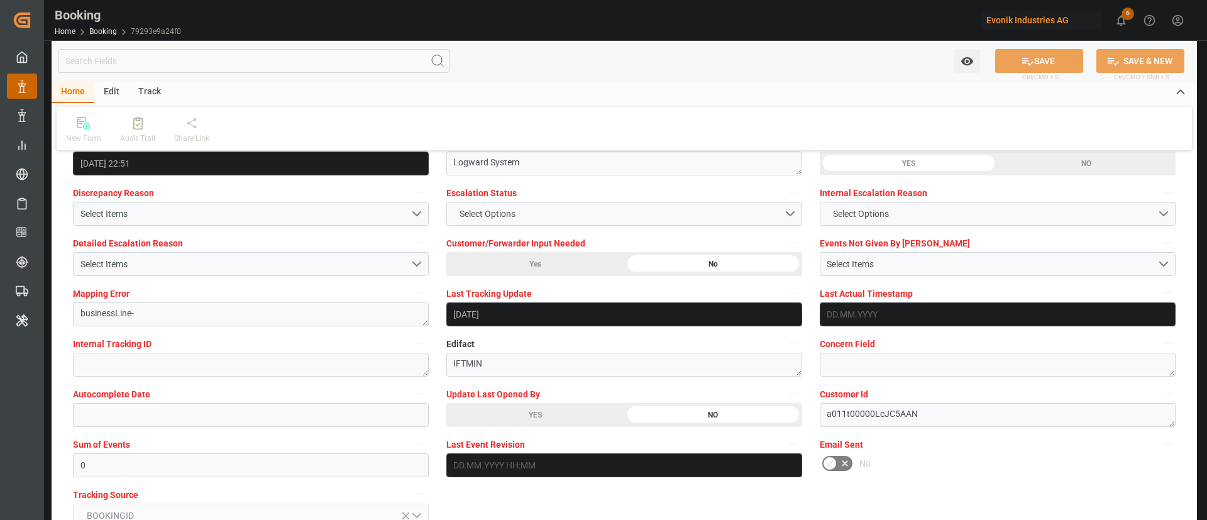
scroll to position [2358, 0]
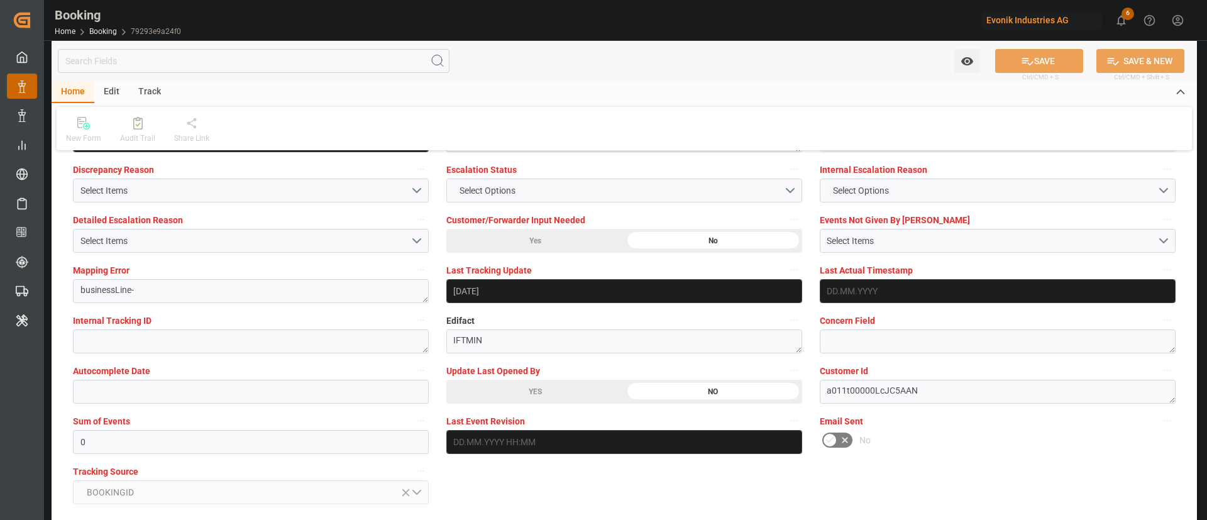
drag, startPoint x: 546, startPoint y: 392, endPoint x: 992, endPoint y: 76, distance: 546.2
click at [552, 390] on div "YES" at bounding box center [535, 392] width 178 height 24
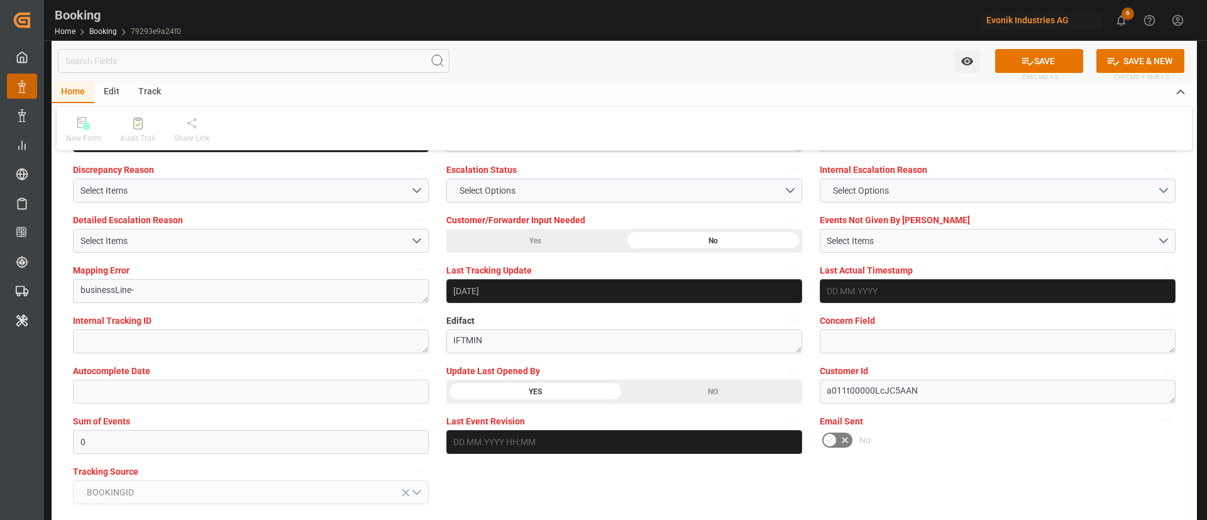
click at [1034, 60] on button "SAVE" at bounding box center [1039, 61] width 88 height 24
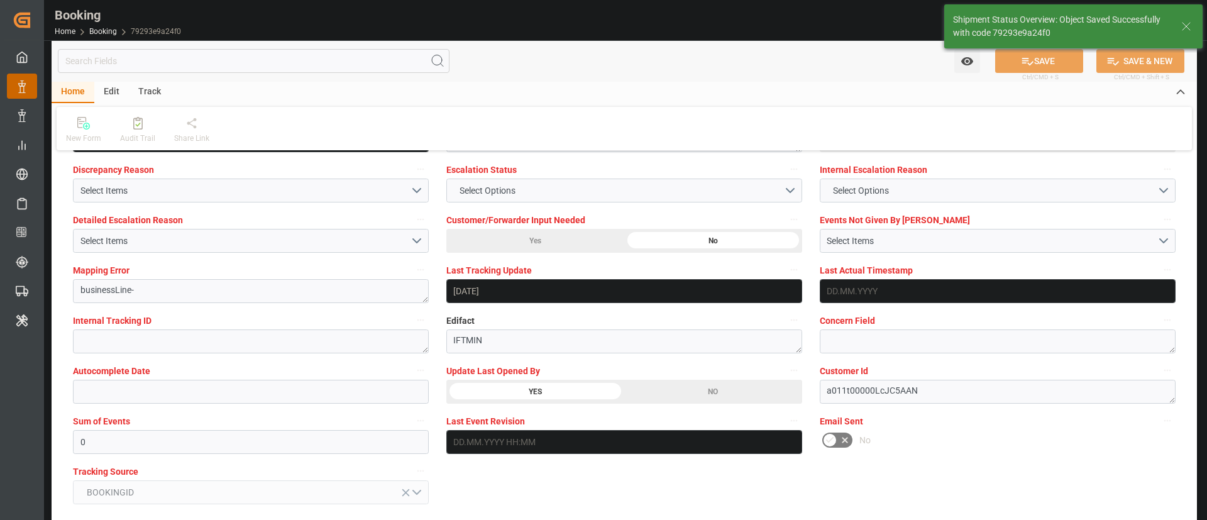
type textarea "Kiran Hari"
type input "29.09.2025 11:33"
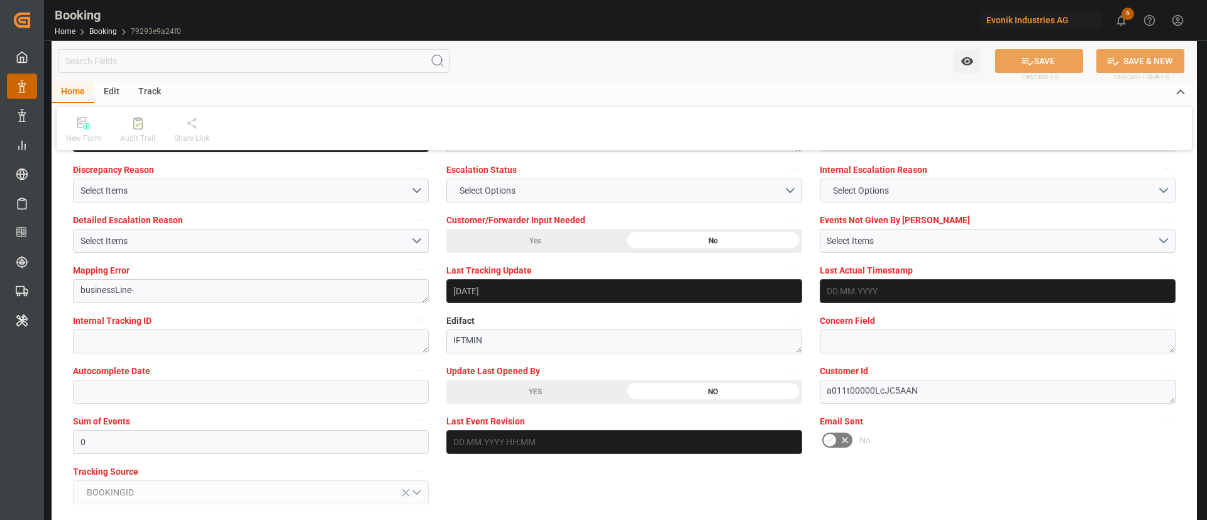
scroll to position [754, 0]
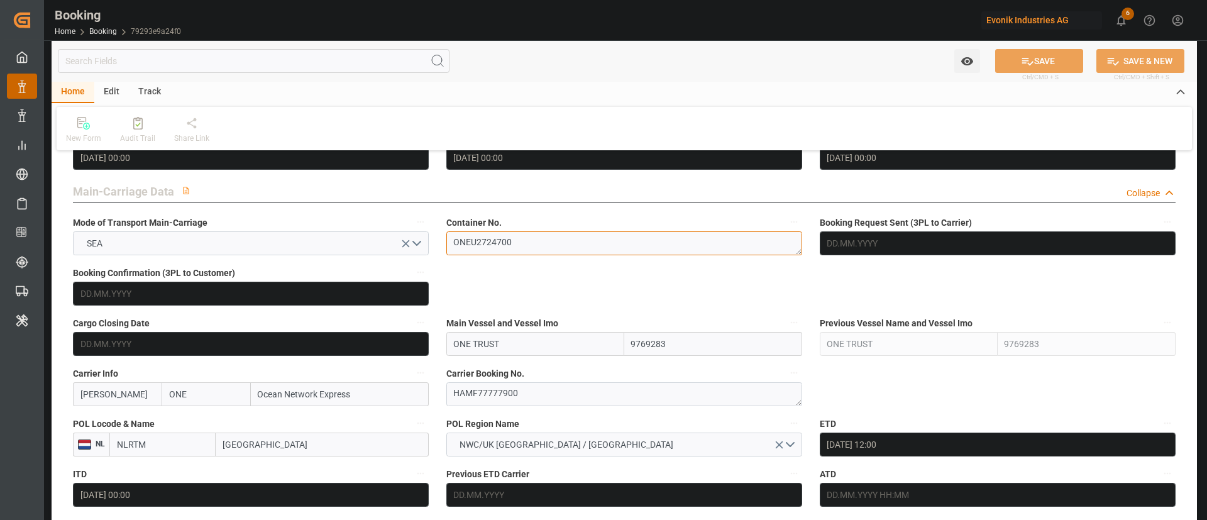
click at [533, 247] on textarea "ONEU2724700" at bounding box center [624, 243] width 356 height 24
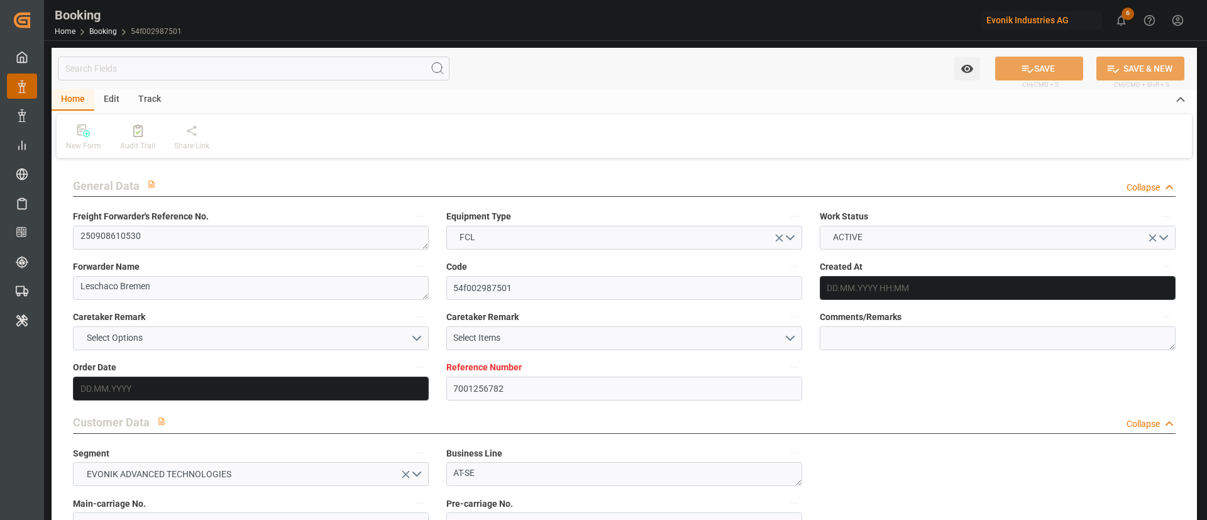
type input "7001256782"
type input "9337688"
type input "ONE"
type input "Ocean Network Express"
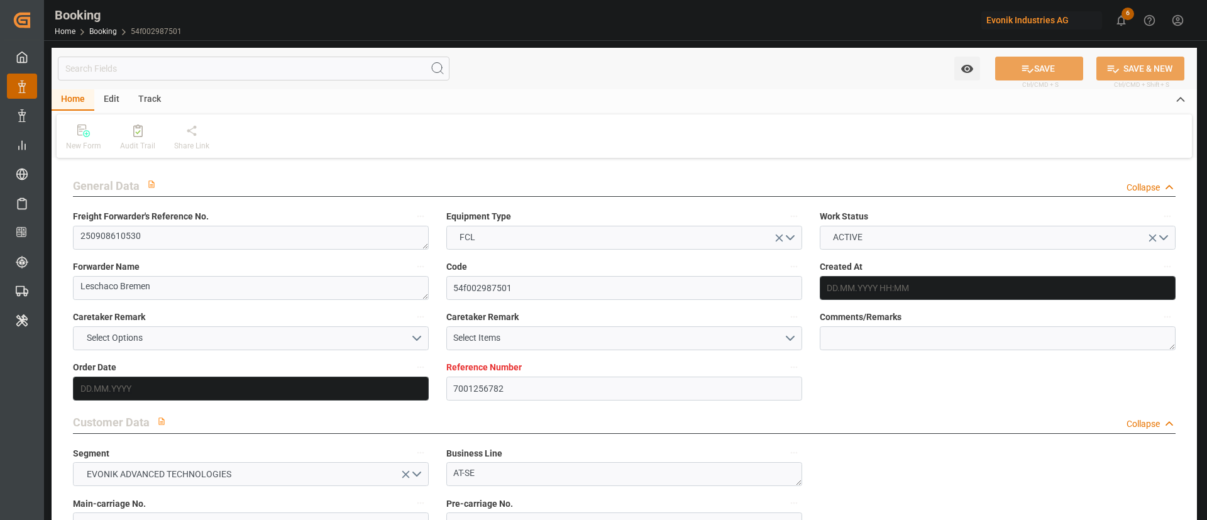
type input "BEANR"
type input "BRRIO"
type input "0"
type input "BEANR"
type input "BRRIO"
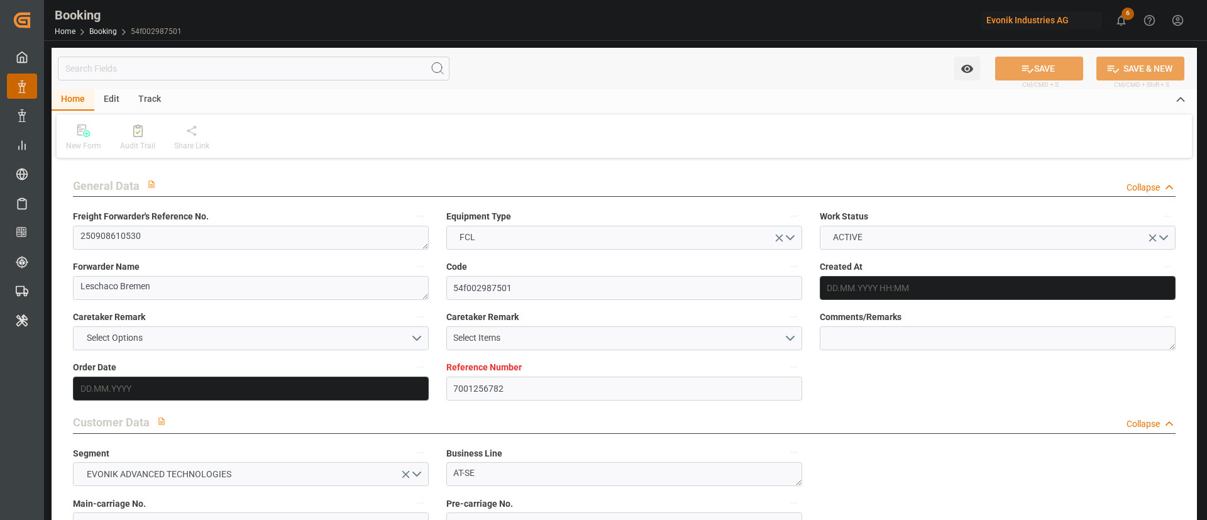
type input "[DATE] 05:52"
type input "[DATE]"
type input "[DATE] 00:00"
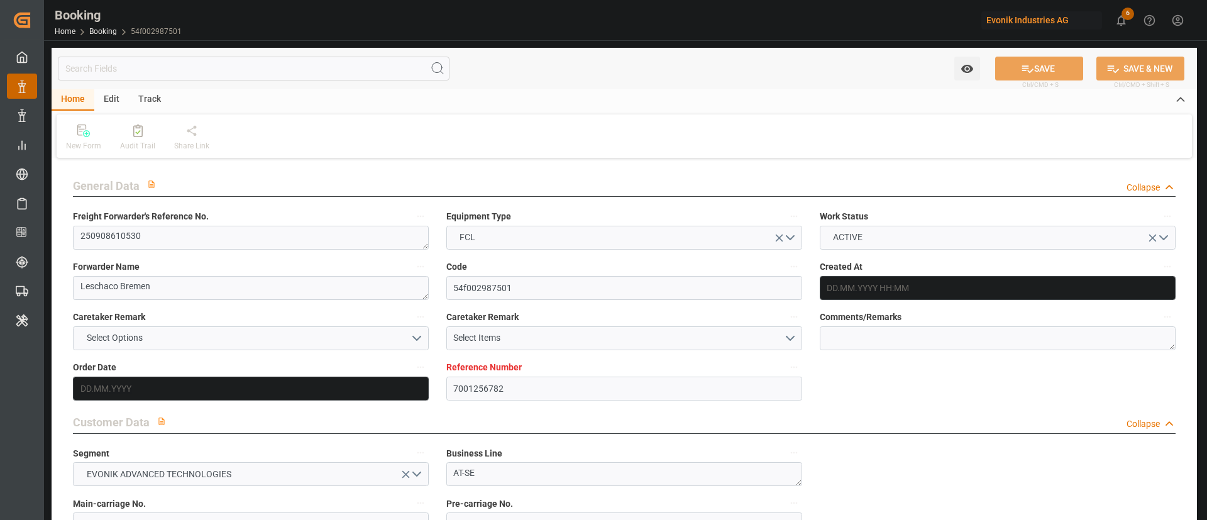
type input "[DATE] 00:00"
type input "[DATE]"
type input "[DATE] 04:00"
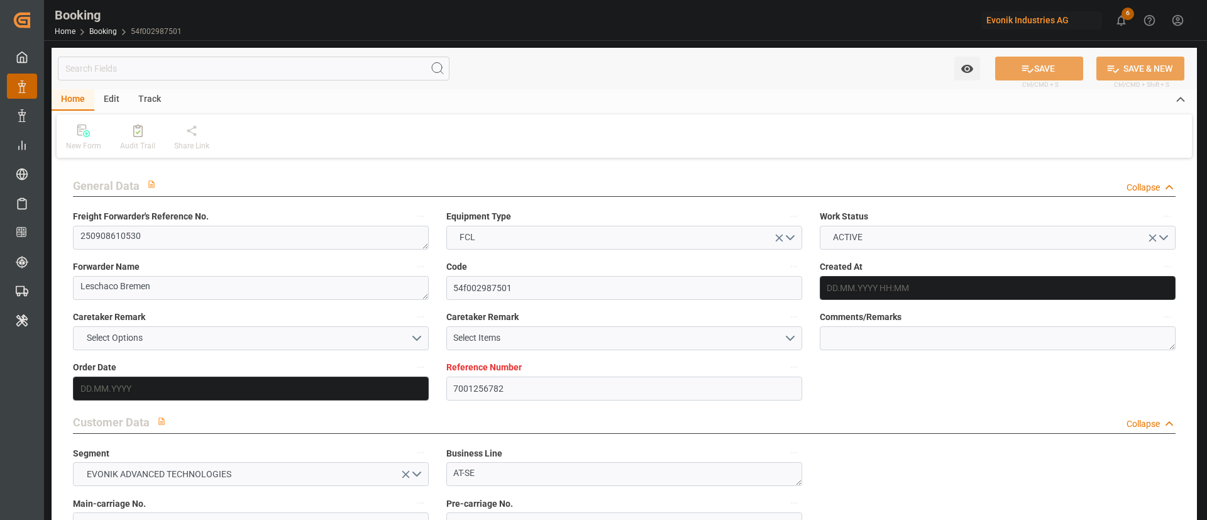
type input "[DATE] 00:00"
type input "[DATE] 03:30"
type input "[DATE] 00:00"
type input "[DATE] 22:06"
type input "[DATE]"
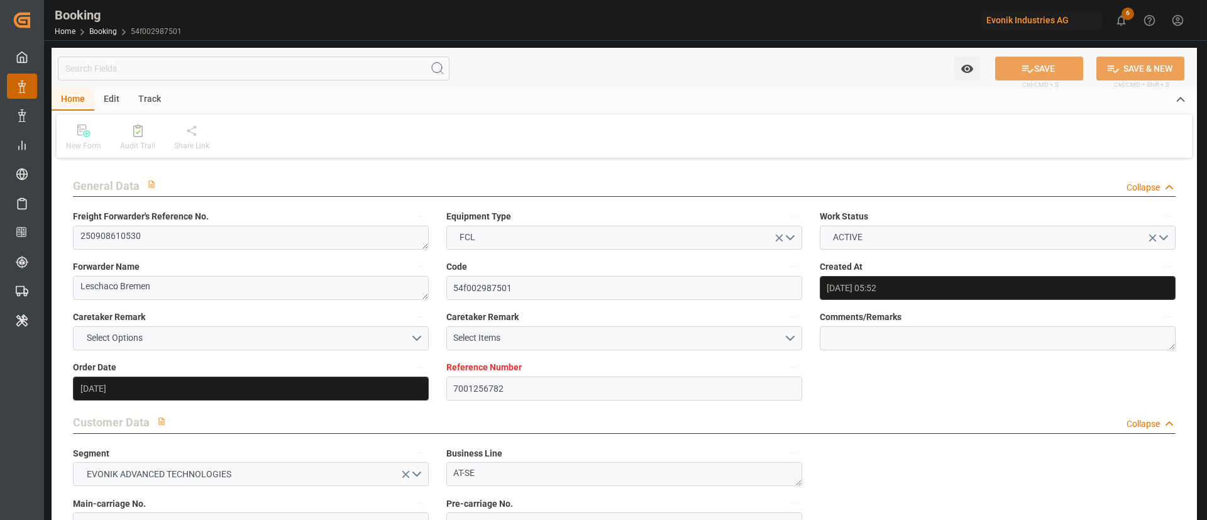
type input "26.09.2025 13:32"
type input "02.10.2025 03:04"
type input "[DATE] 04:00"
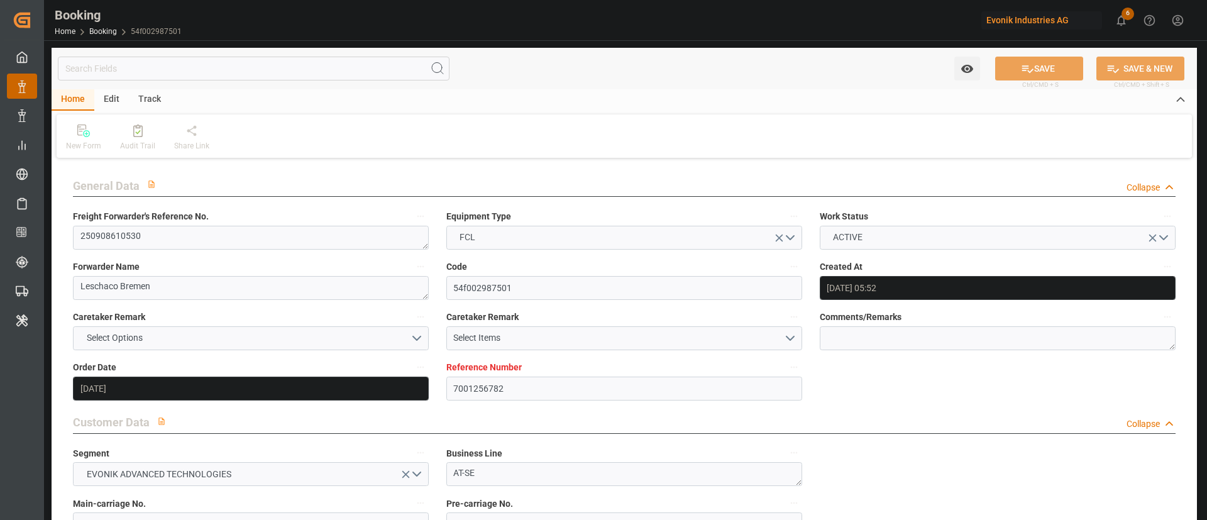
type input "[DATE] 03:30"
type input "[DATE] 09:40"
type input "[DATE] 05:00"
type input "[DATE] 09:30"
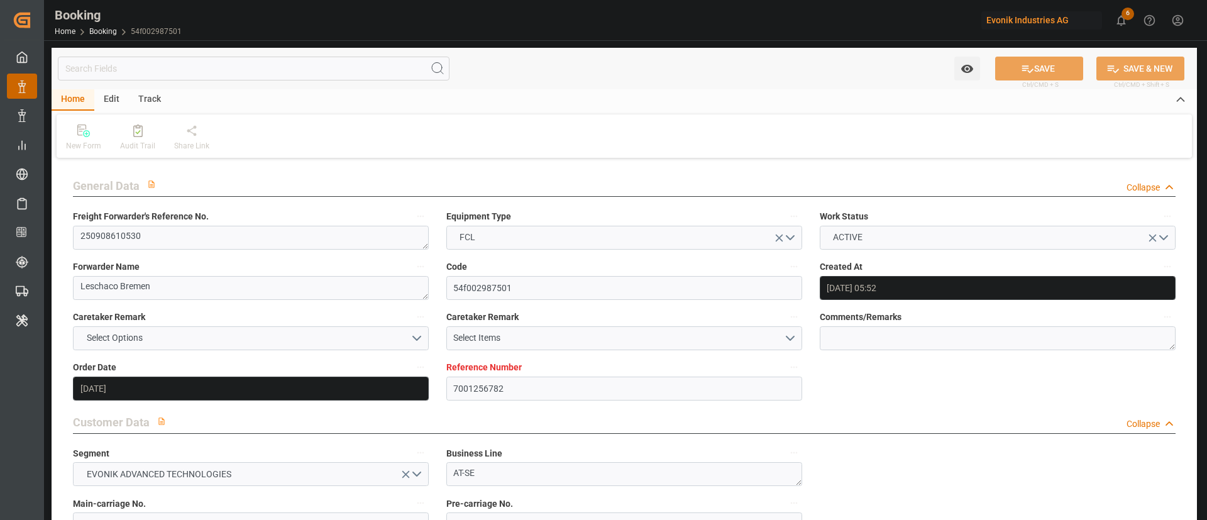
type input "[DATE] 09:30"
type input "[DATE] 09:40"
type input "[DATE] 18:30"
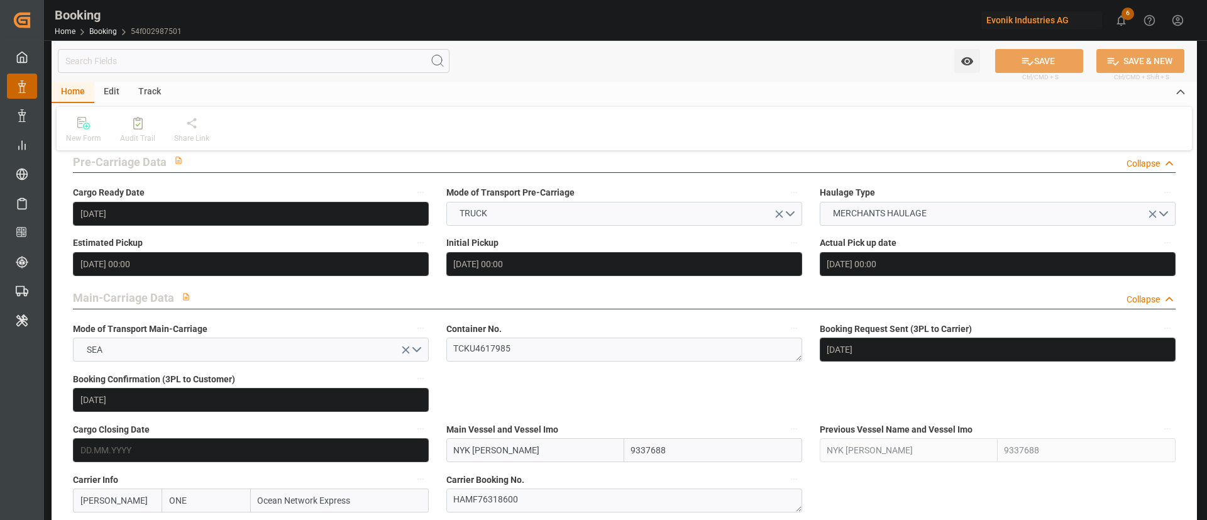
scroll to position [660, 0]
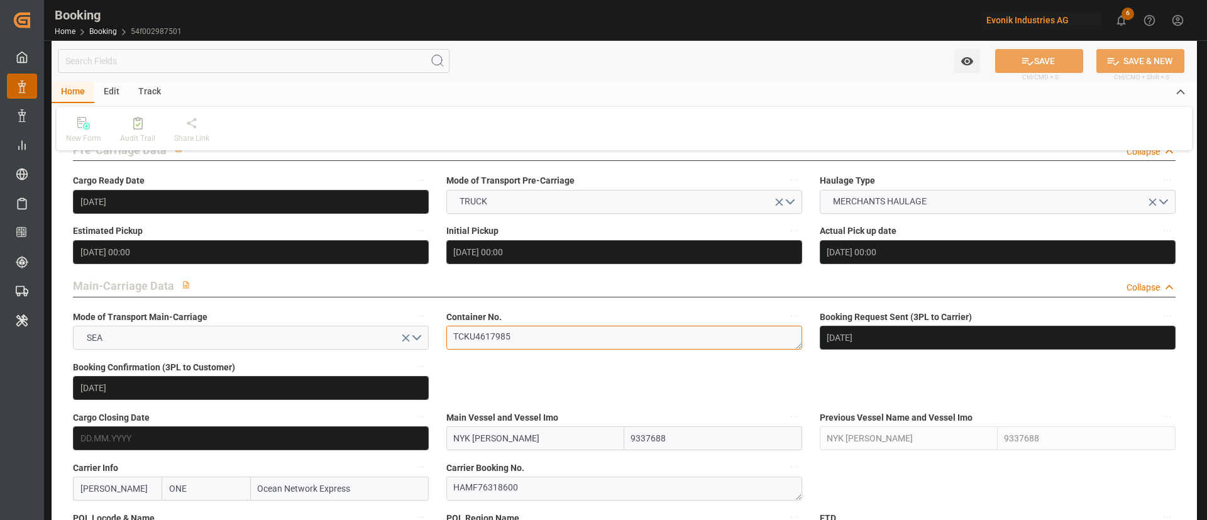
click at [533, 333] on textarea "TCKU4617985" at bounding box center [624, 338] width 356 height 24
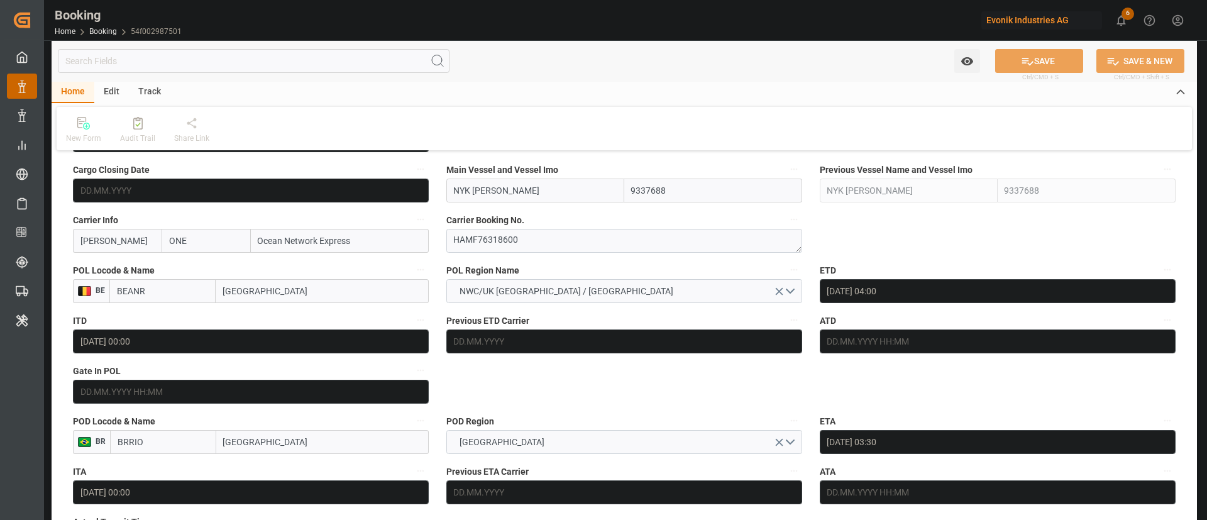
scroll to position [943, 0]
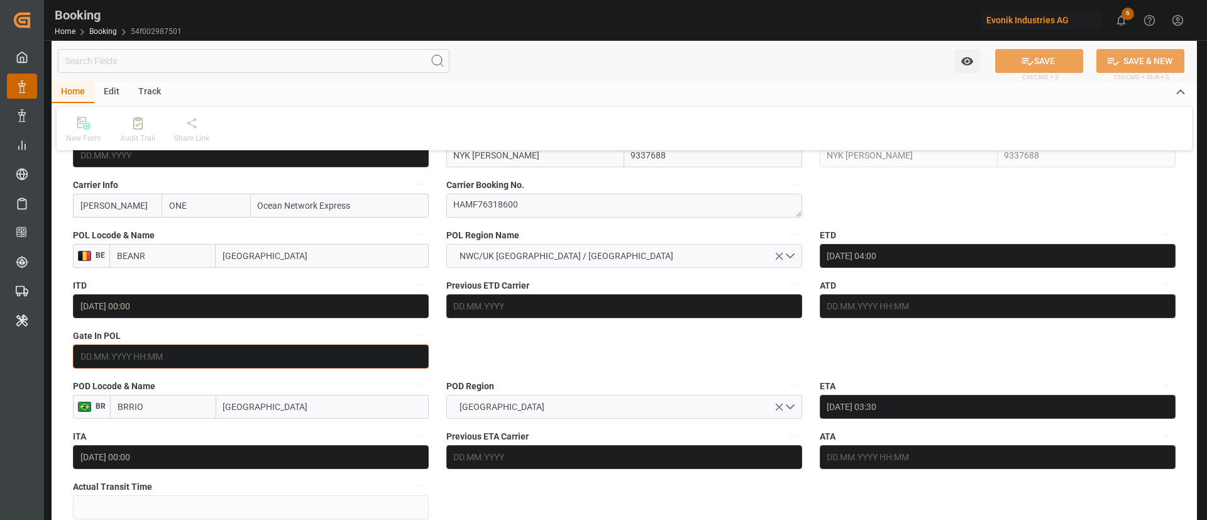
click at [145, 350] on input "text" at bounding box center [251, 357] width 356 height 24
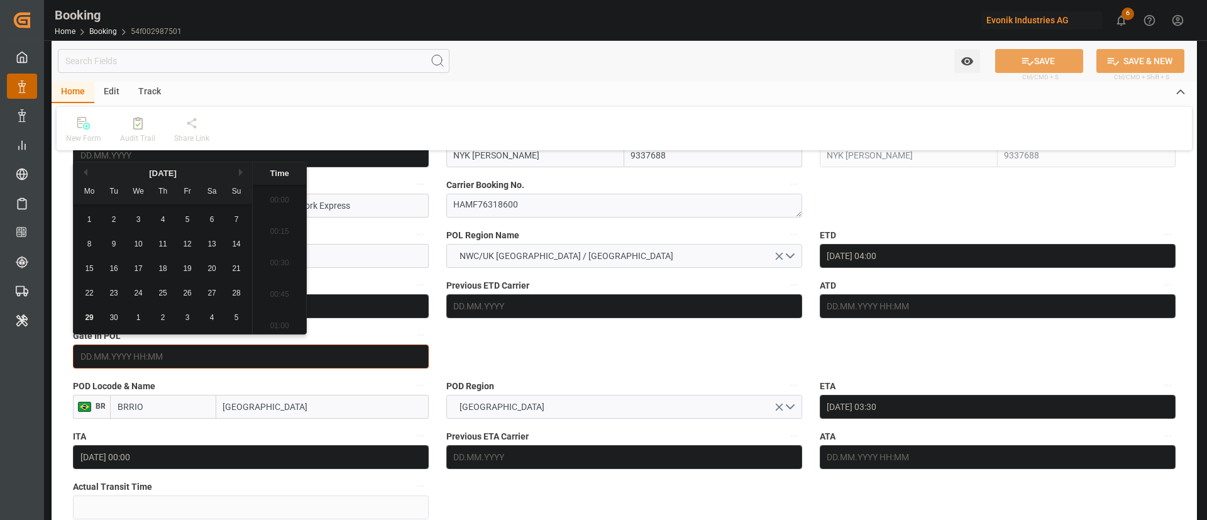
scroll to position [2079, 0]
click at [93, 312] on div "29" at bounding box center [90, 318] width 16 height 15
type input "[DATE] 00:00"
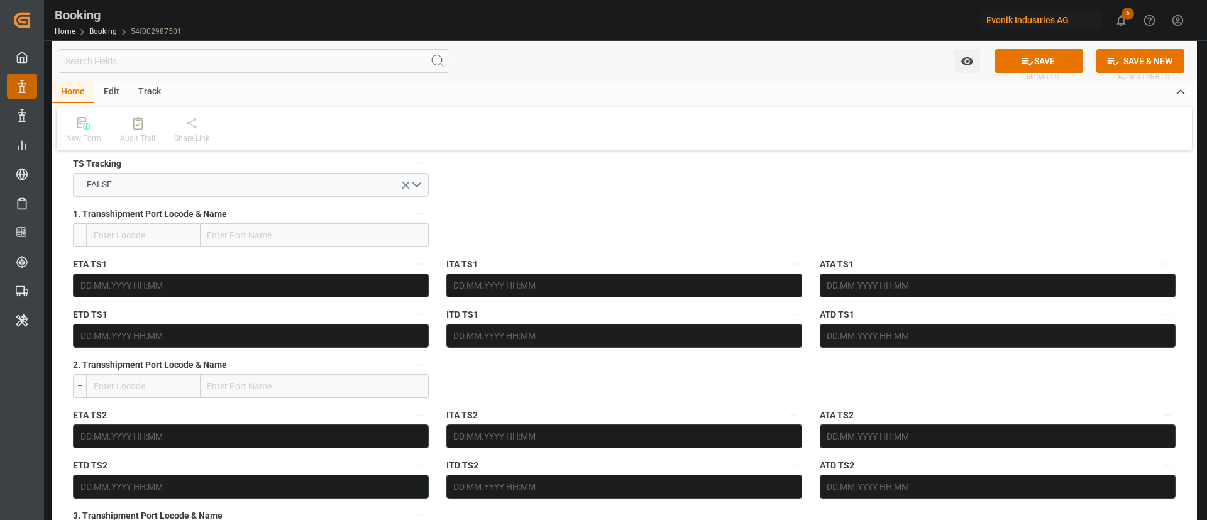
scroll to position [1320, 0]
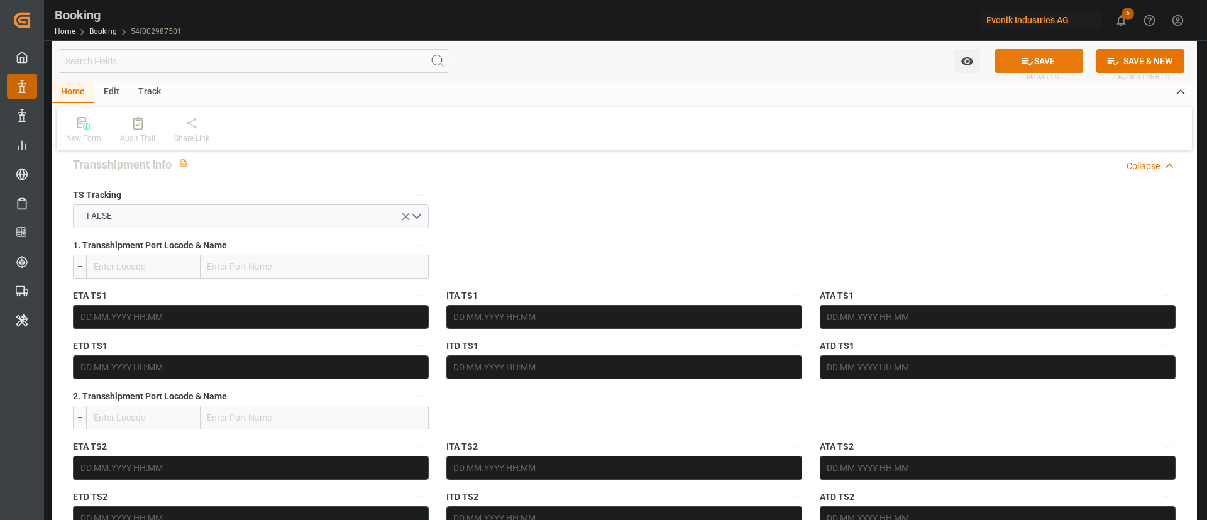
click at [1049, 58] on button "SAVE" at bounding box center [1039, 61] width 88 height 24
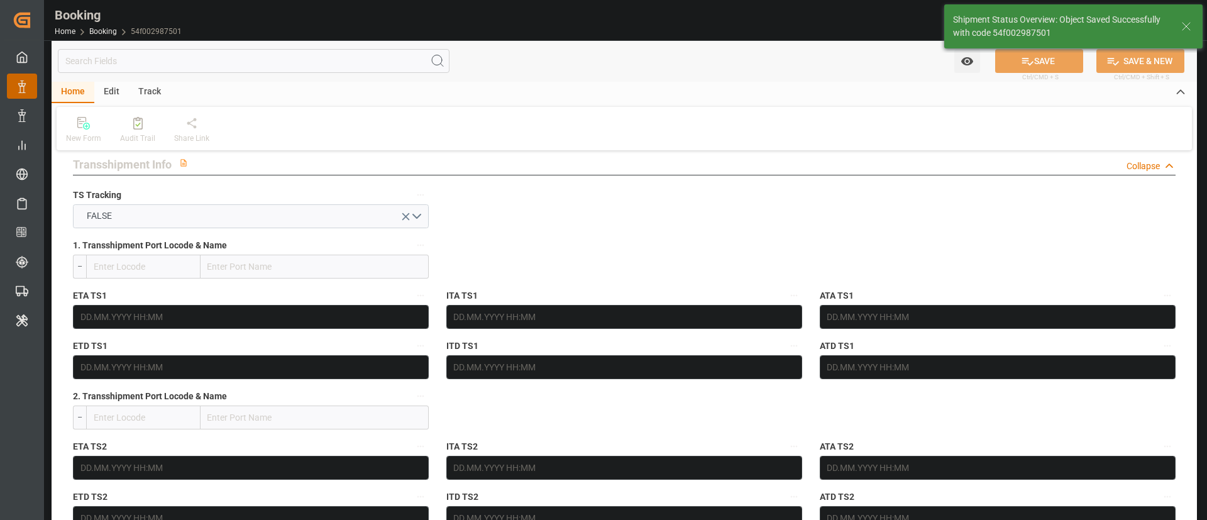
type textarea "Kiran Hari"
type input "29.09.2025 11:34"
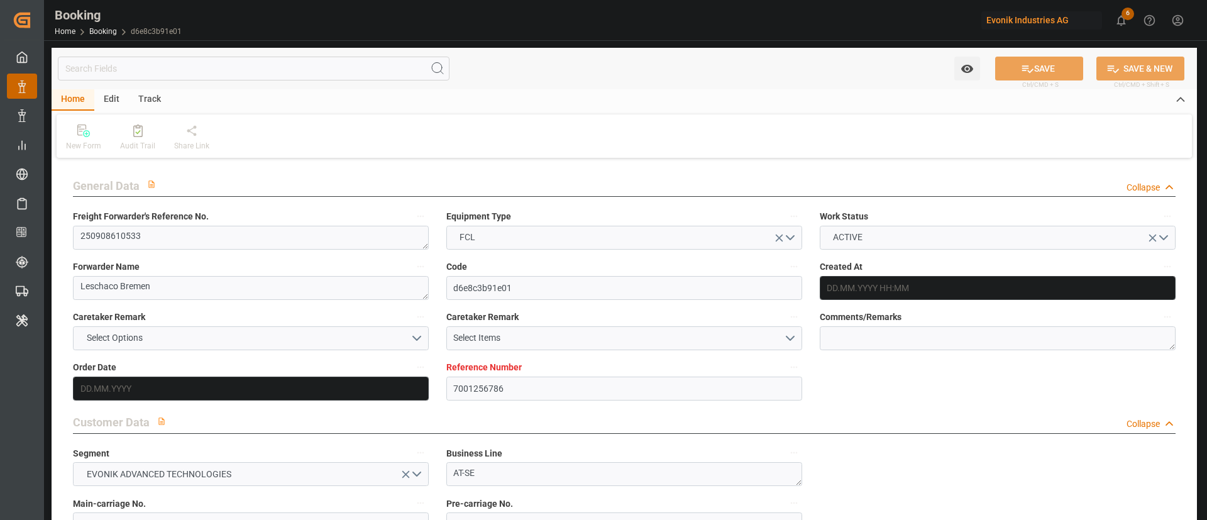
type input "7001256786"
type input "9337688"
type input "ONE"
type input "Ocean Network Express"
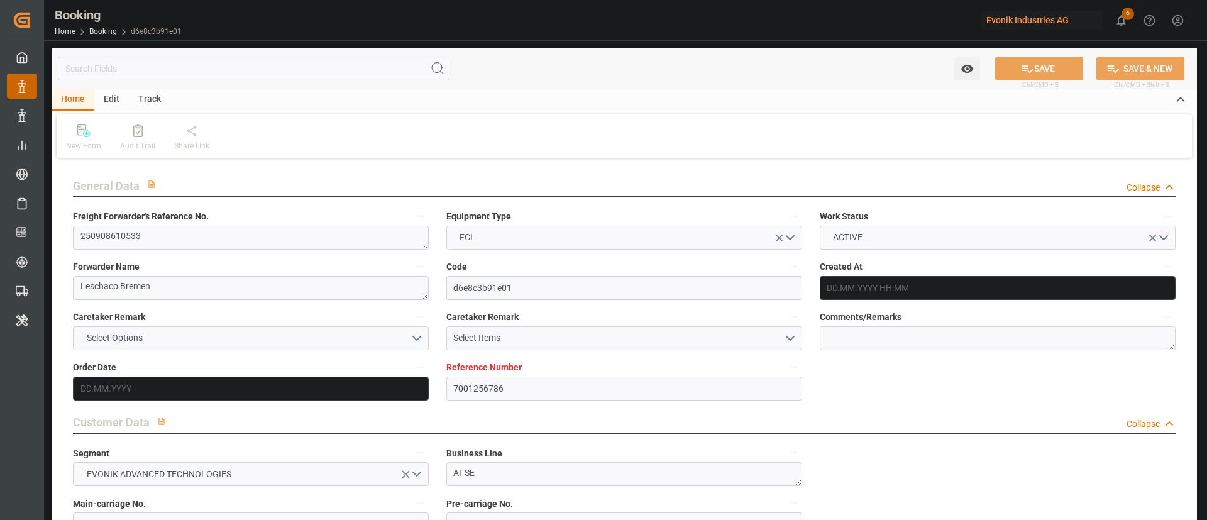
type input "BEANR"
type input "BRRIO"
type input "0"
type input "BEANR"
type input "BRRIO"
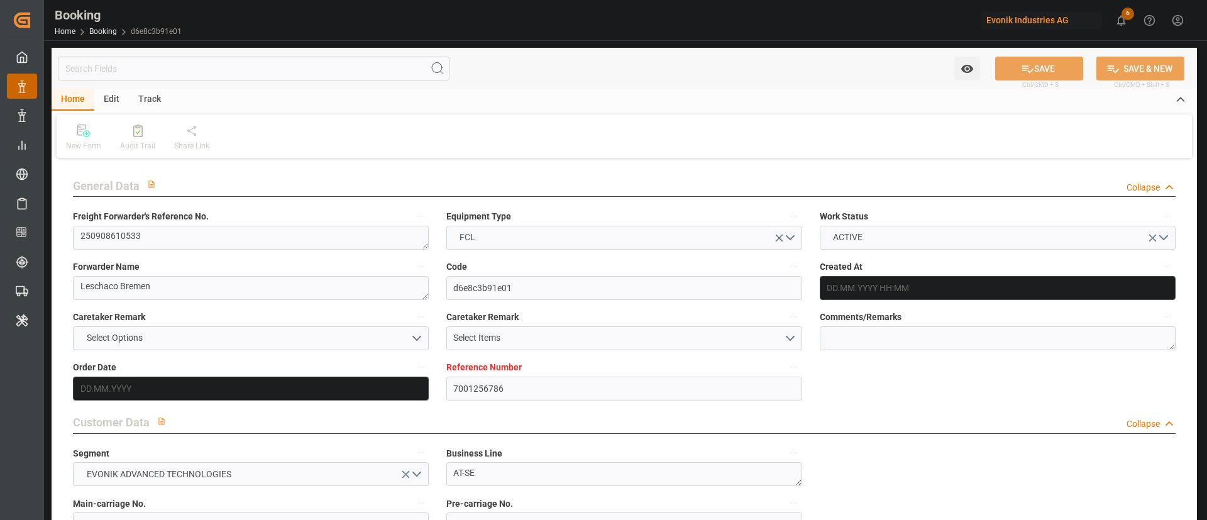
type input "25.08.2025 05:52"
type input "25.08.2025"
type input "27.10.2025"
type input "15.09.2025"
type input "15.09.2025 00:00"
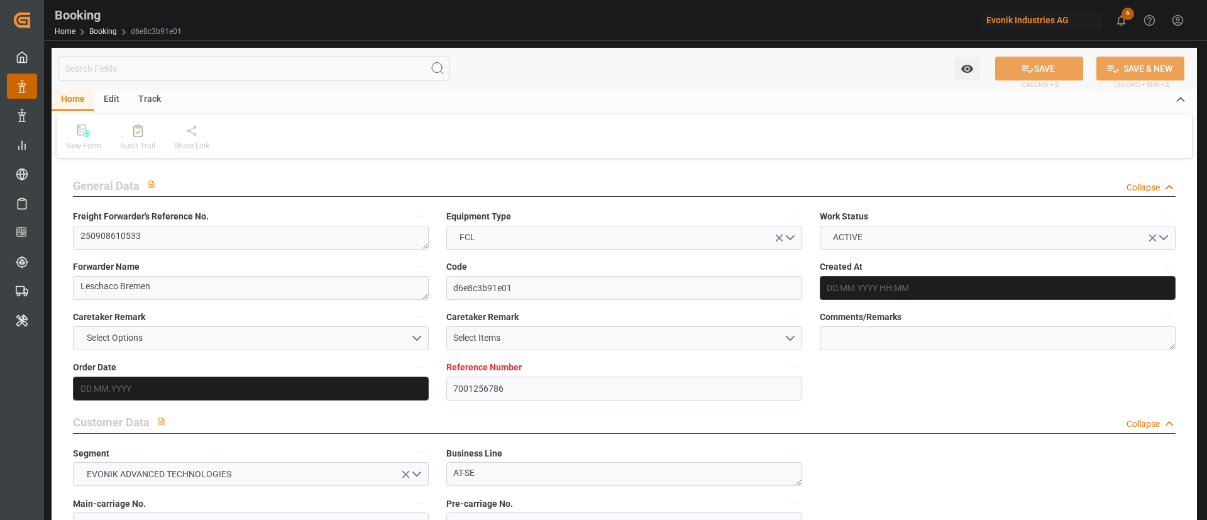
type input "15.09.2025 00:00"
type input "[DATE] 00:00"
type input "28.08.2025"
type input "18.09.2025"
type input "[DATE] 04:00"
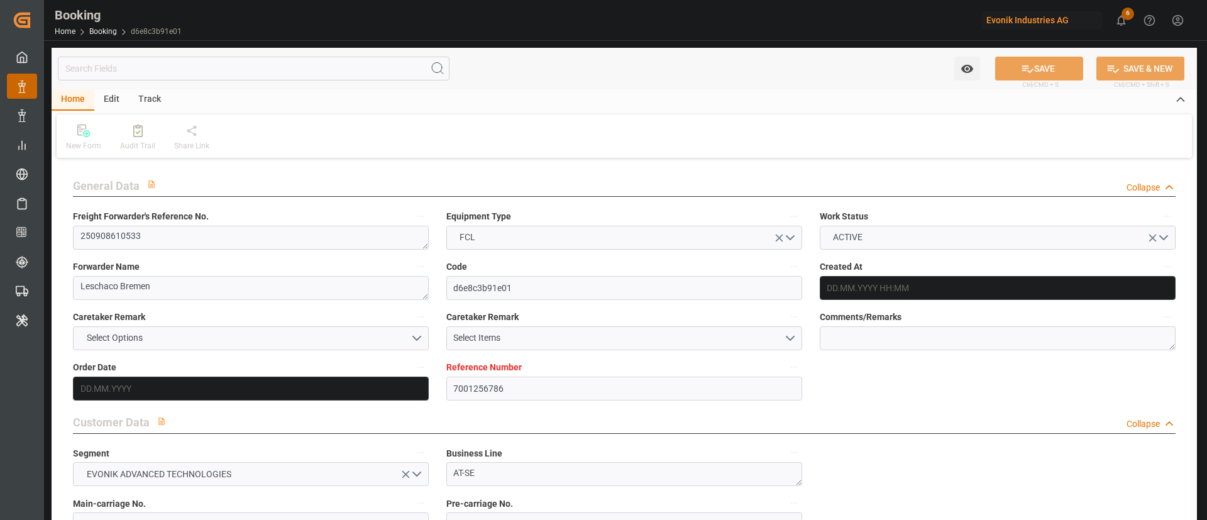
type input "[DATE] 00:00"
type input "[DATE] 03:30"
type input "27.10.2025 00:00"
type input "28.09.2025 22:06"
type input "[DATE]"
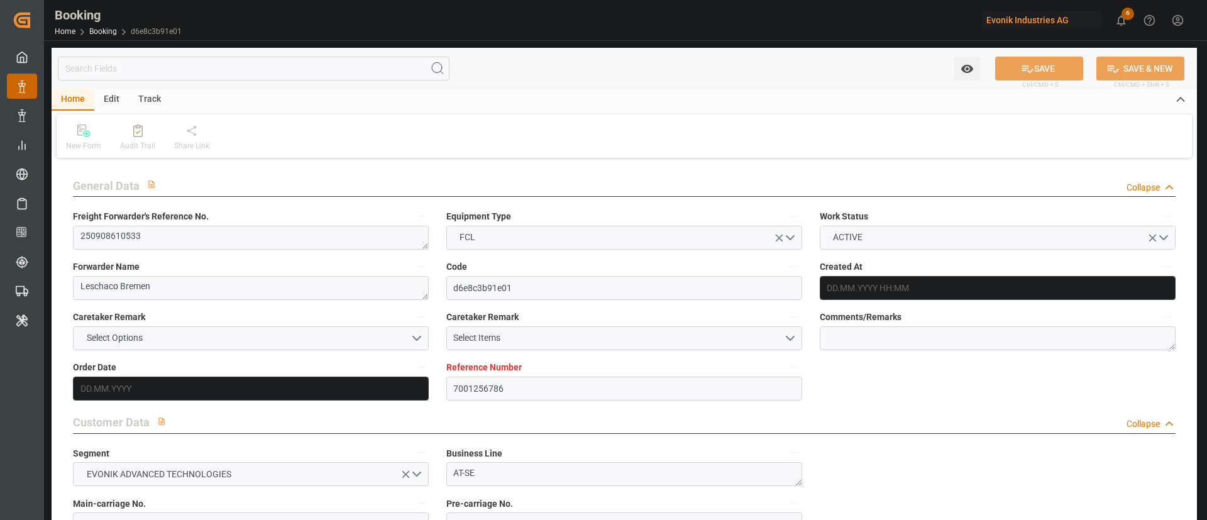
type input "01.10.2025 12:23"
type input "02.10.2025 03:36"
type input "[DATE] 04:00"
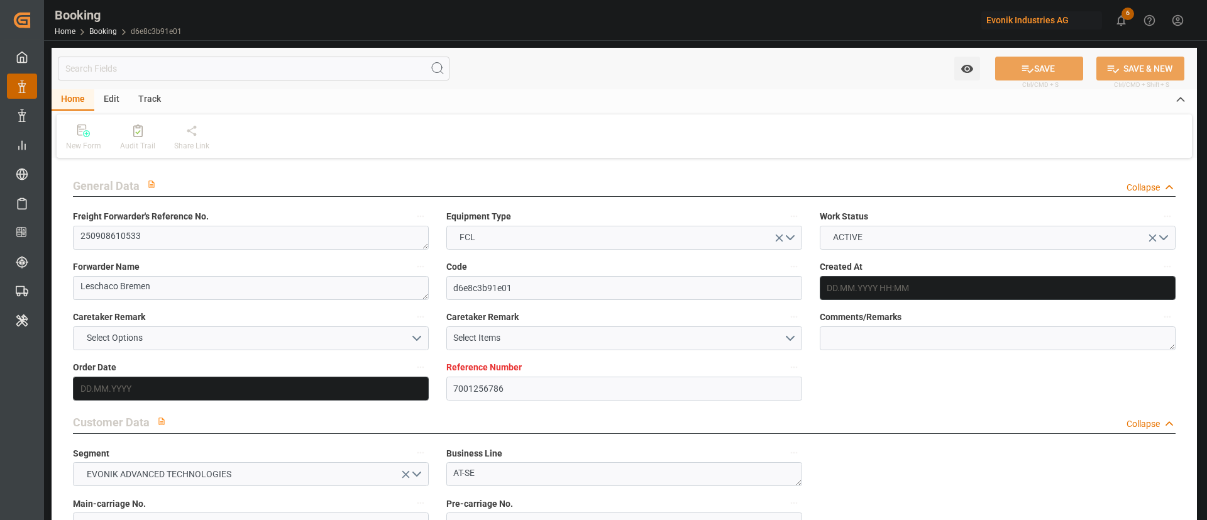
type input "[DATE] 03:30"
type input "[DATE] 09:40"
type input "[DATE] 05:00"
type input "[DATE] 09:30"
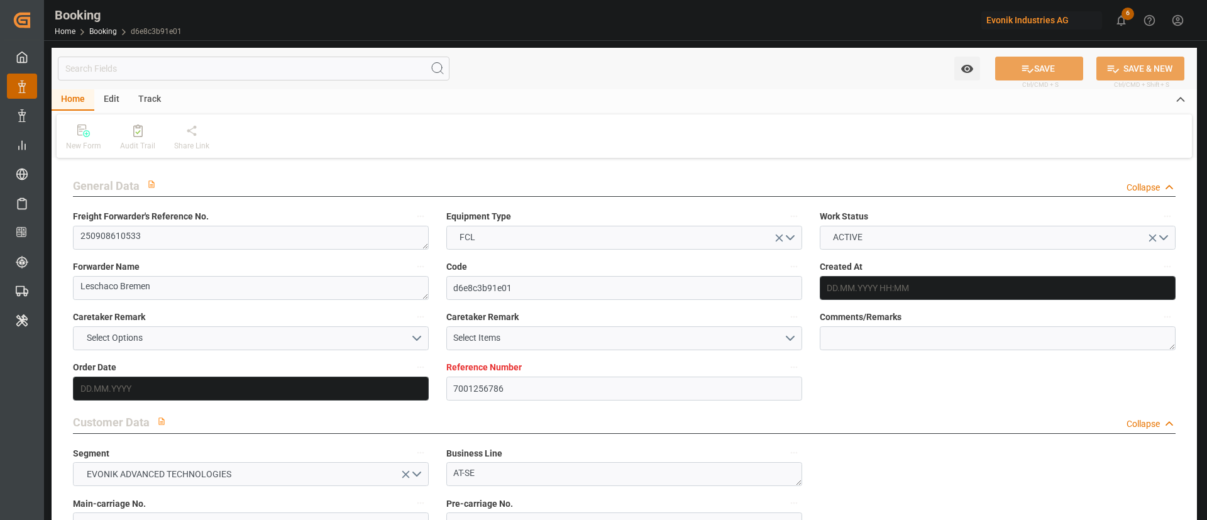
type input "[DATE] 09:30"
type input "[DATE] 09:40"
type input "[DATE] 18:30"
type input "03.11.2025 18:30"
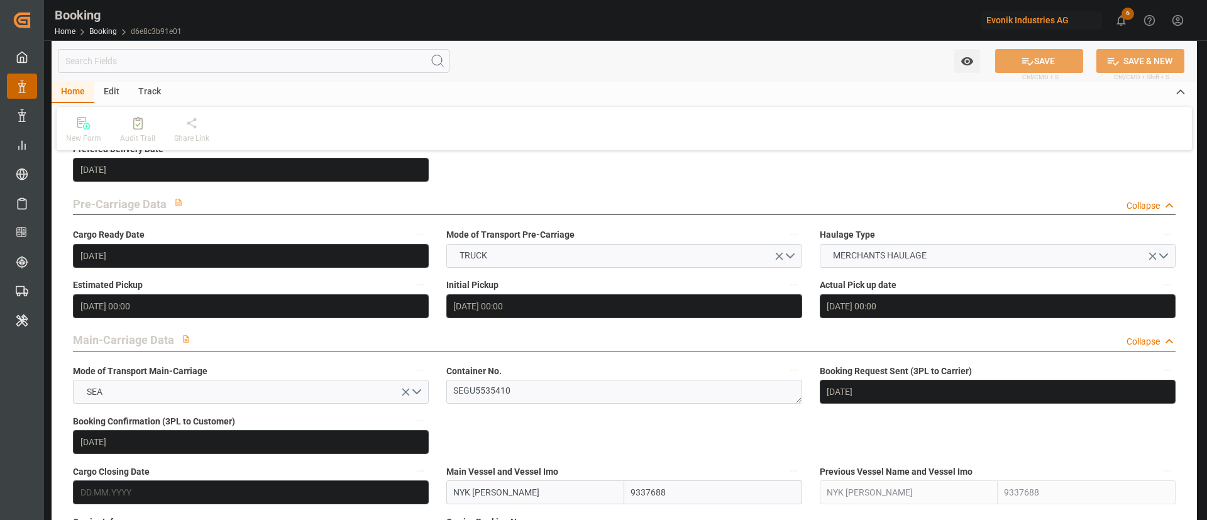
scroll to position [754, 0]
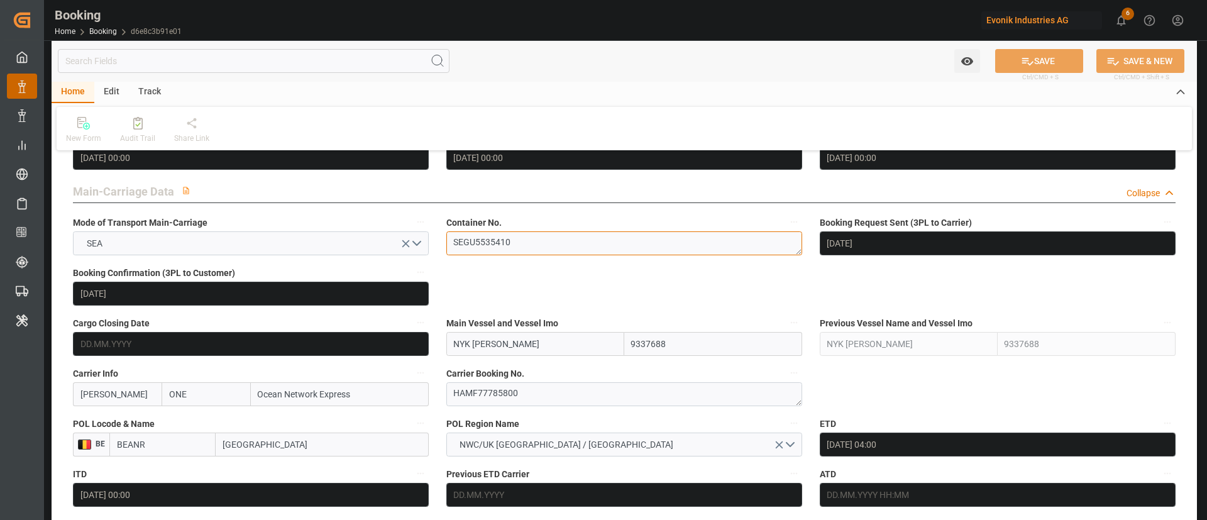
click at [563, 253] on textarea "SEGU5535410" at bounding box center [624, 243] width 356 height 24
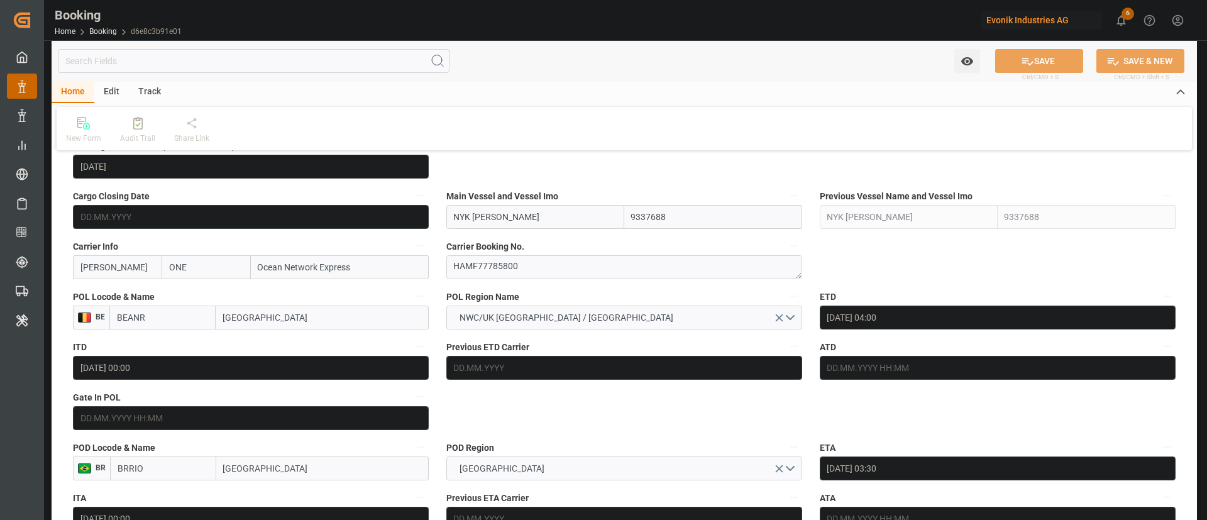
scroll to position [943, 0]
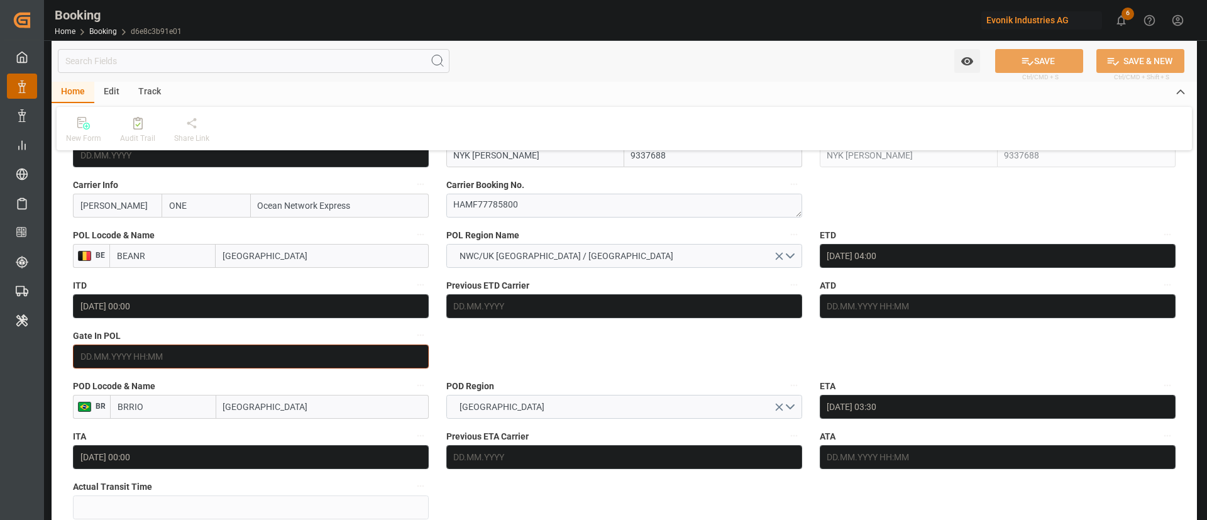
click at [238, 353] on input "text" at bounding box center [251, 357] width 356 height 24
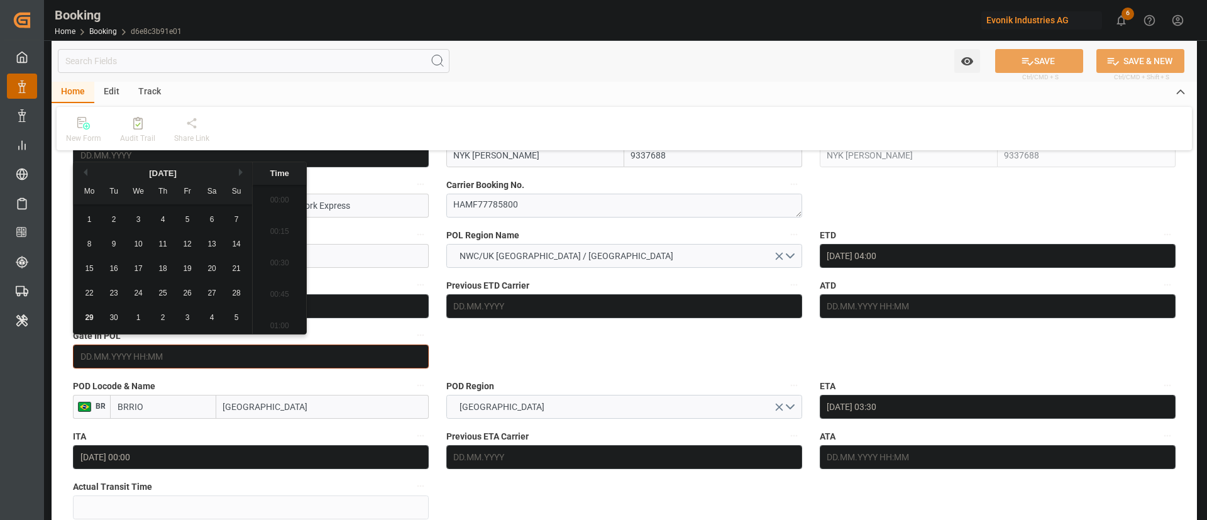
scroll to position [2079, 0]
drag, startPoint x: 89, startPoint y: 319, endPoint x: 560, endPoint y: 369, distance: 473.6
click at [89, 318] on span "29" at bounding box center [89, 317] width 8 height 9
type input "[DATE] 00:00"
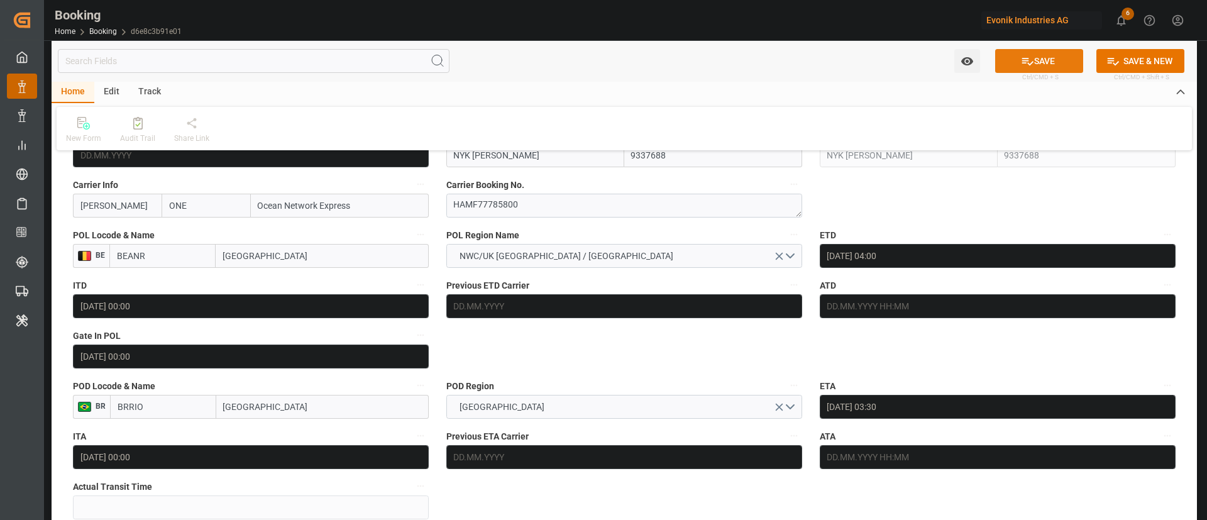
click at [1017, 67] on button "SAVE" at bounding box center [1039, 61] width 88 height 24
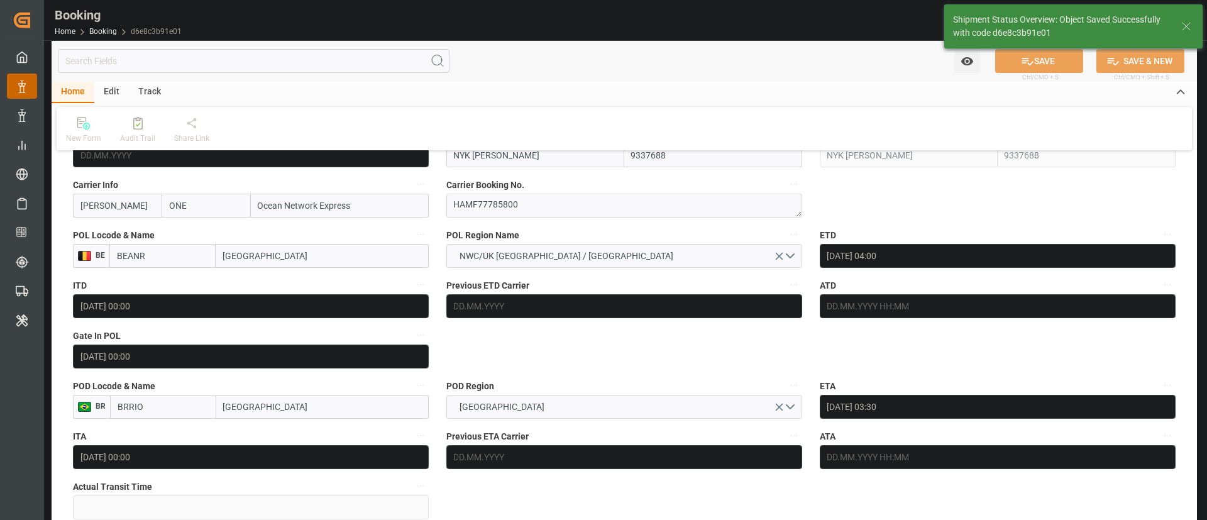
type textarea "Kiran Hari"
type input "29.09.2025 11:35"
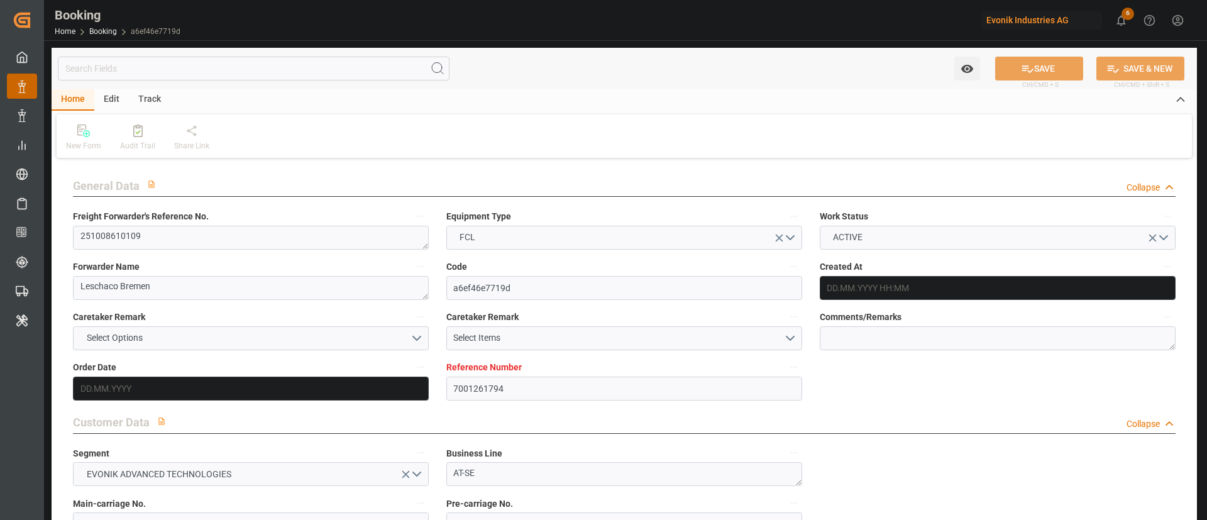
type input "7001261794"
type input "9337688"
type input "ONE"
type input "Ocean Network Express"
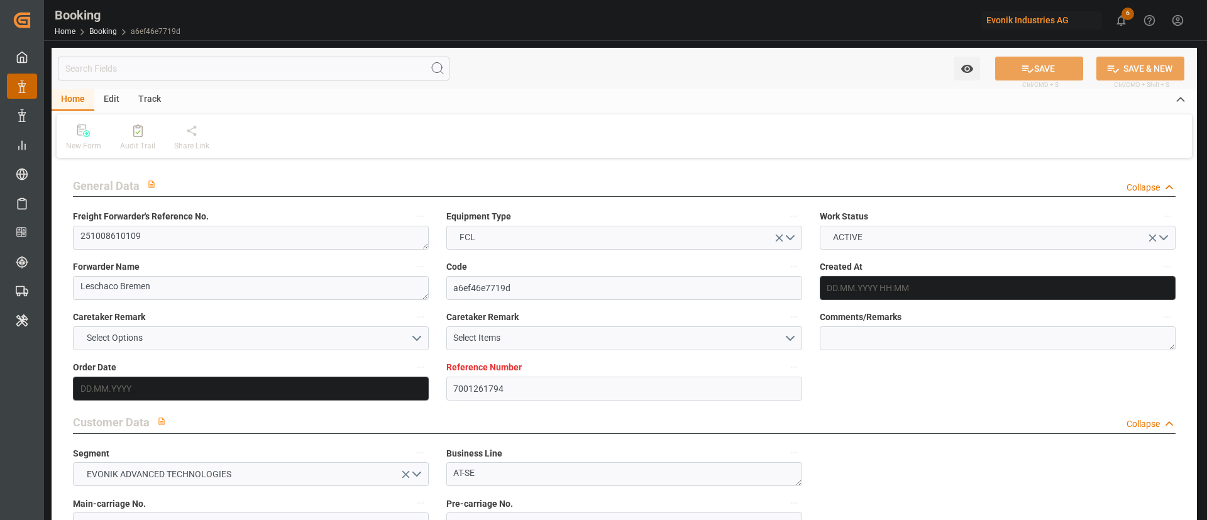
type input "BEANR"
type input "BRRIO"
type input "0"
type input "BEANR"
type input "BRRIO"
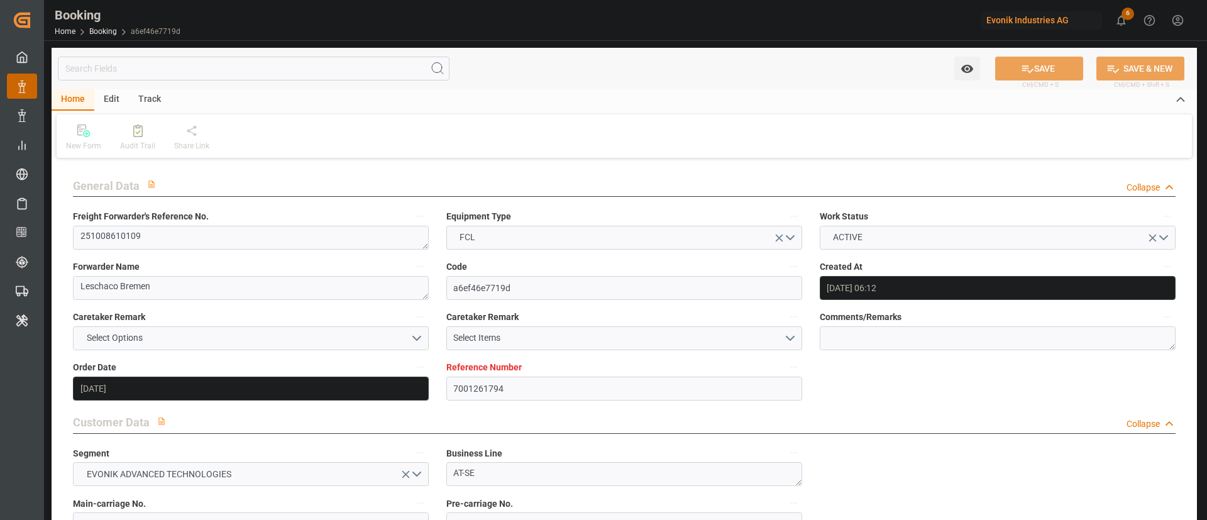
type input "[DATE] 06:12"
type input "[DATE]"
type input "[DATE] 00:00"
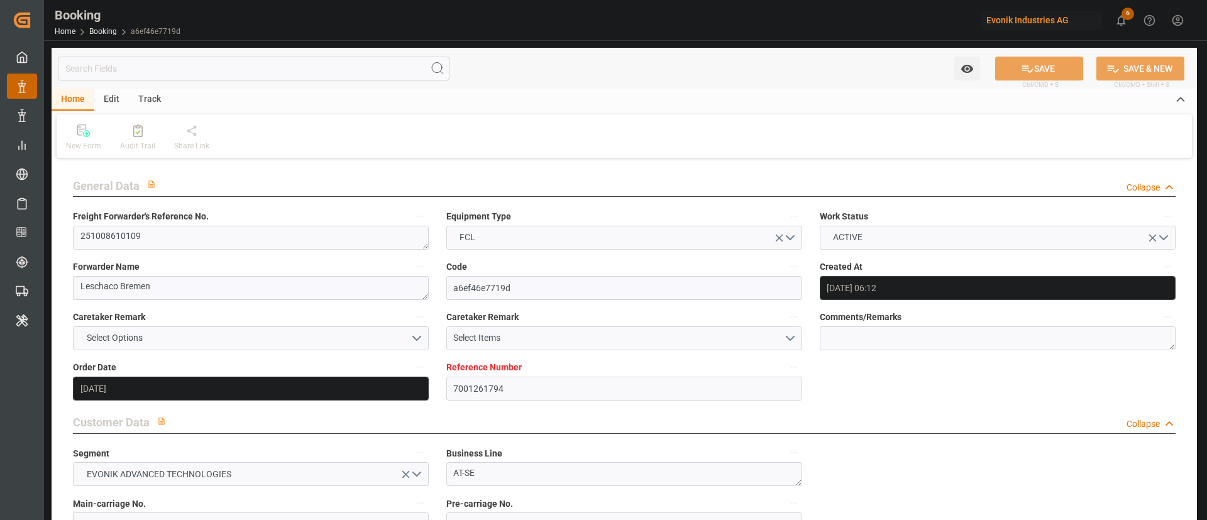
type input "[DATE] 00:00"
type input "[DATE]"
type input "[DATE] 04:00"
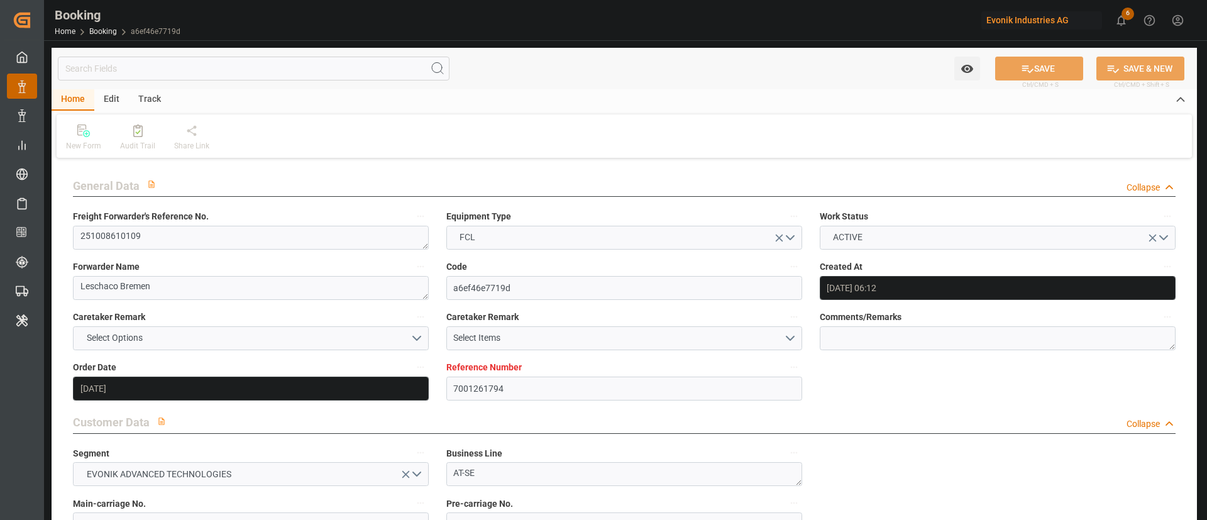
type input "[DATE] 00:00"
type input "[DATE] 03:30"
type input "[DATE] 00:00"
type input "[DATE] 22:04"
type input "[DATE]"
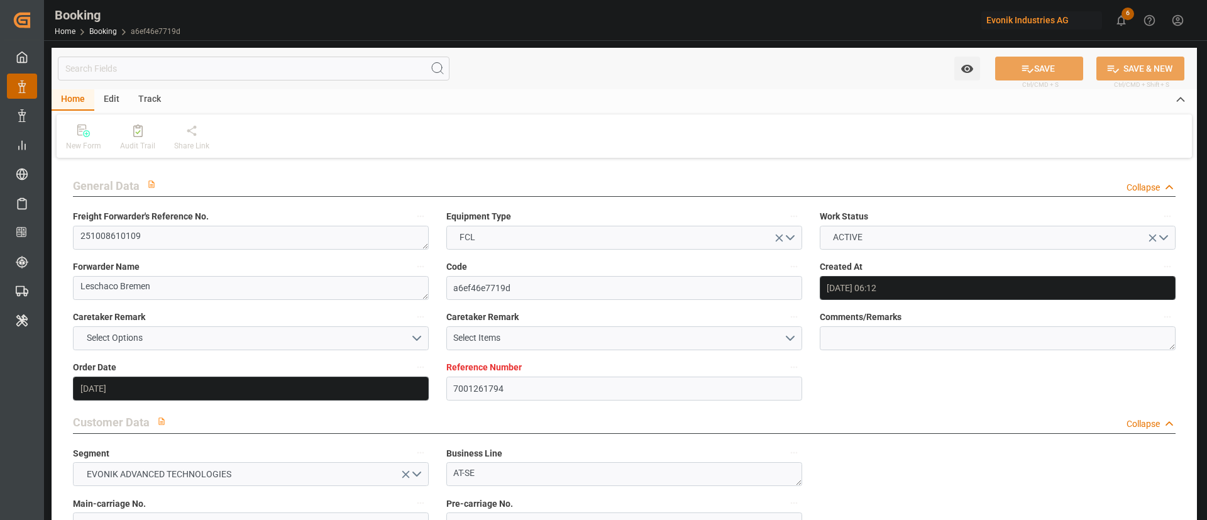
type input "[DATE] 16:04"
type input "[DATE] 02:07"
type input "[DATE] 04:00"
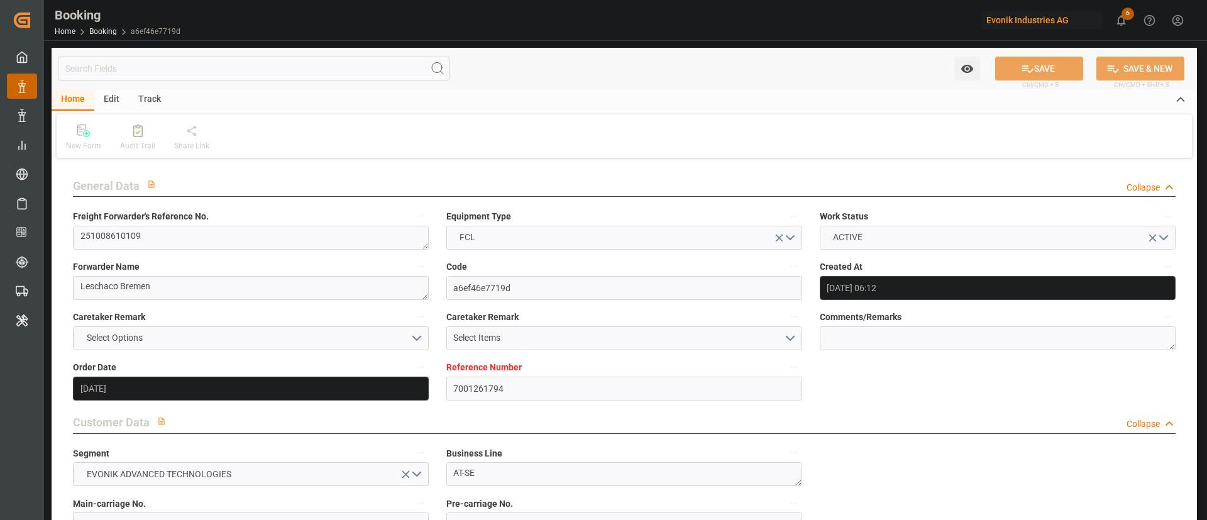
type input "[DATE] 03:30"
type input "[DATE] 09:40"
type input "[DATE] 05:00"
type input "[DATE] 09:30"
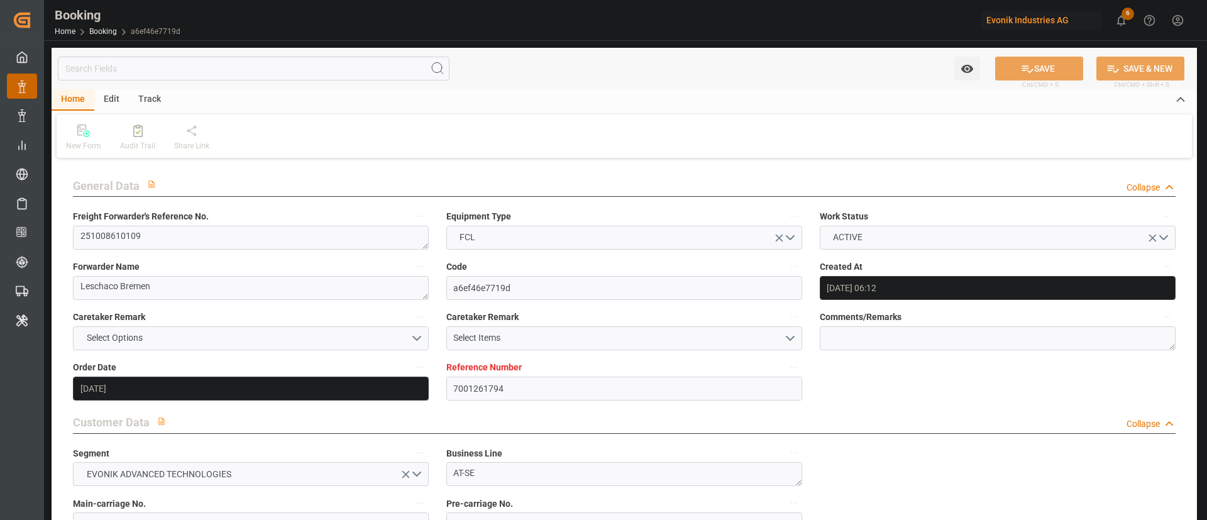
type input "[DATE] 09:30"
type input "[DATE] 09:40"
type input "[DATE] 18:30"
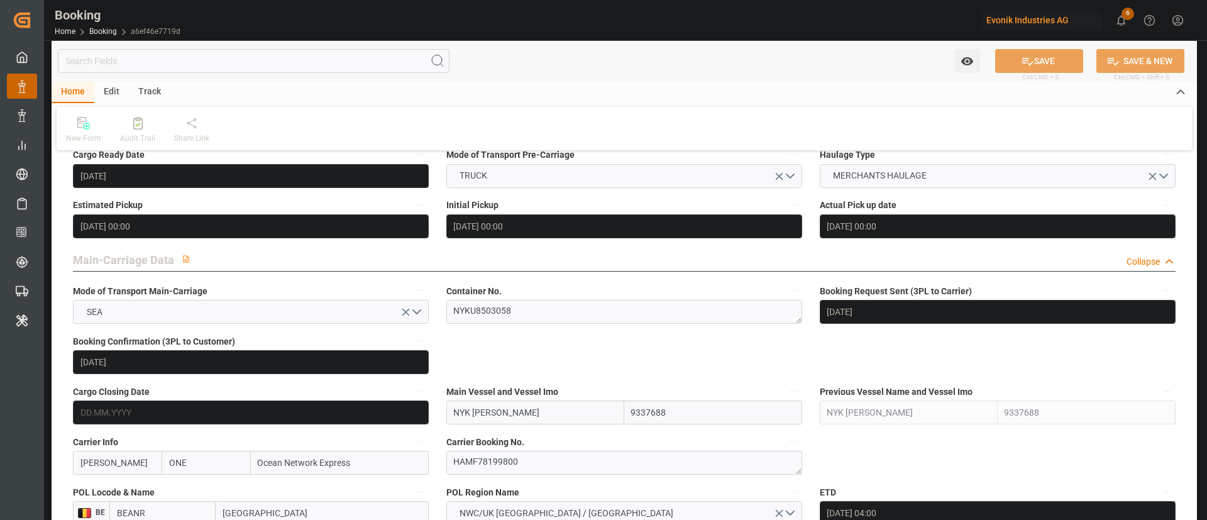
scroll to position [754, 0]
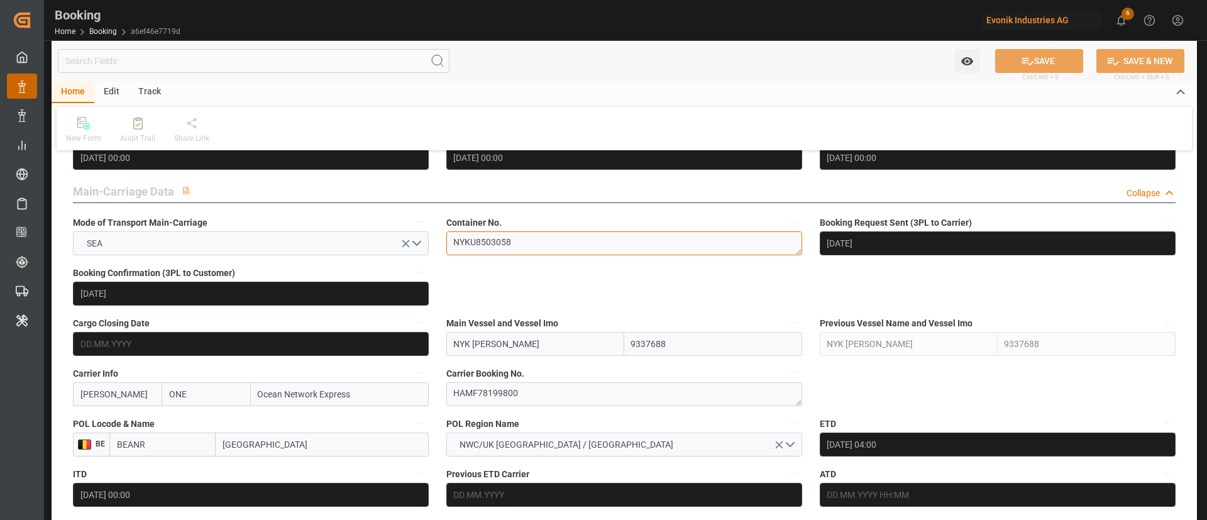
click at [529, 253] on textarea "NYKU8503058" at bounding box center [624, 243] width 356 height 24
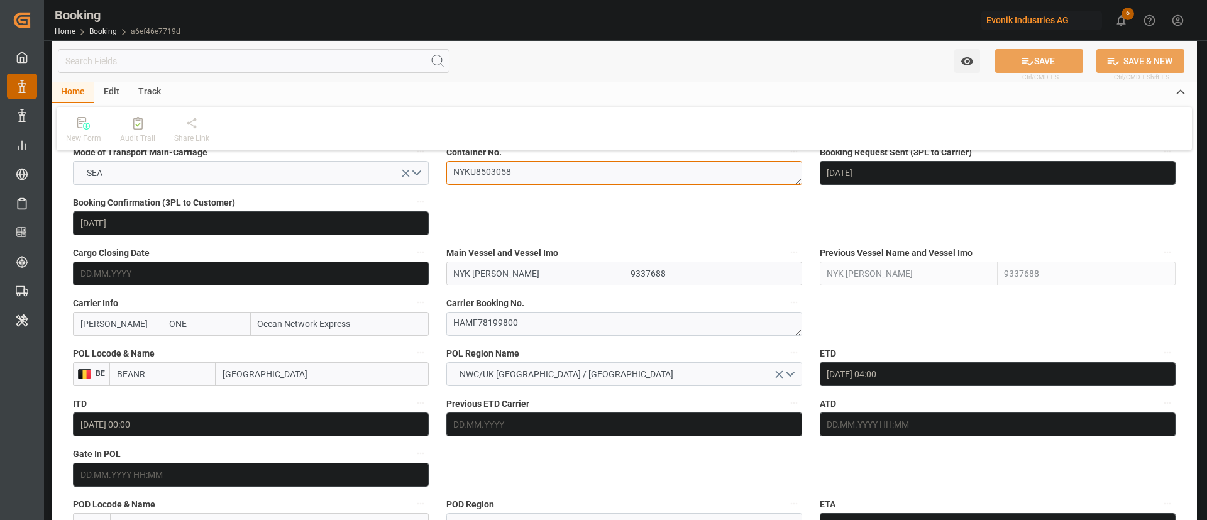
scroll to position [849, 0]
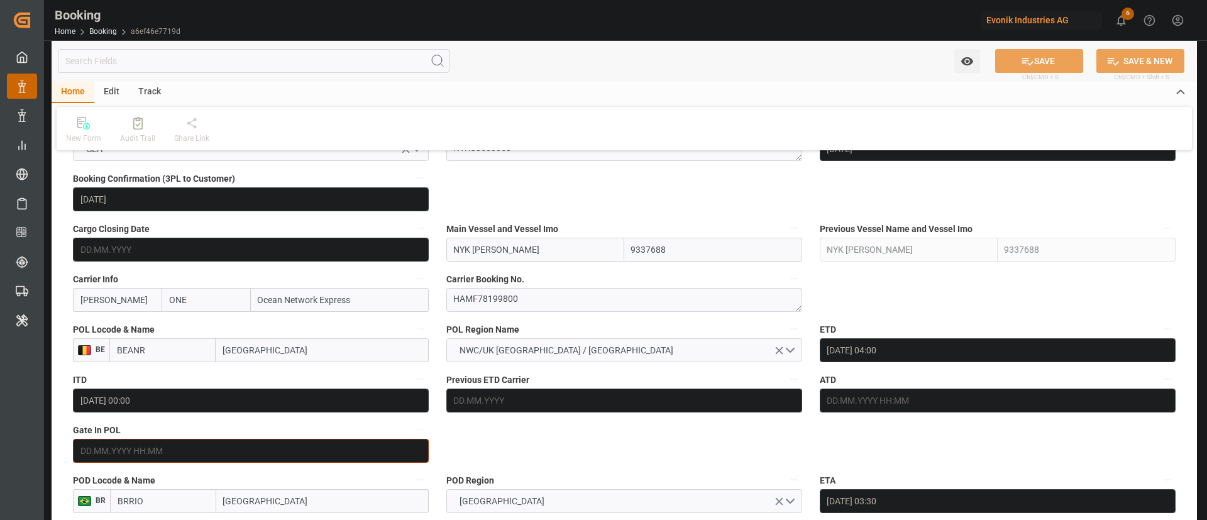
click at [205, 452] on input "text" at bounding box center [251, 451] width 356 height 24
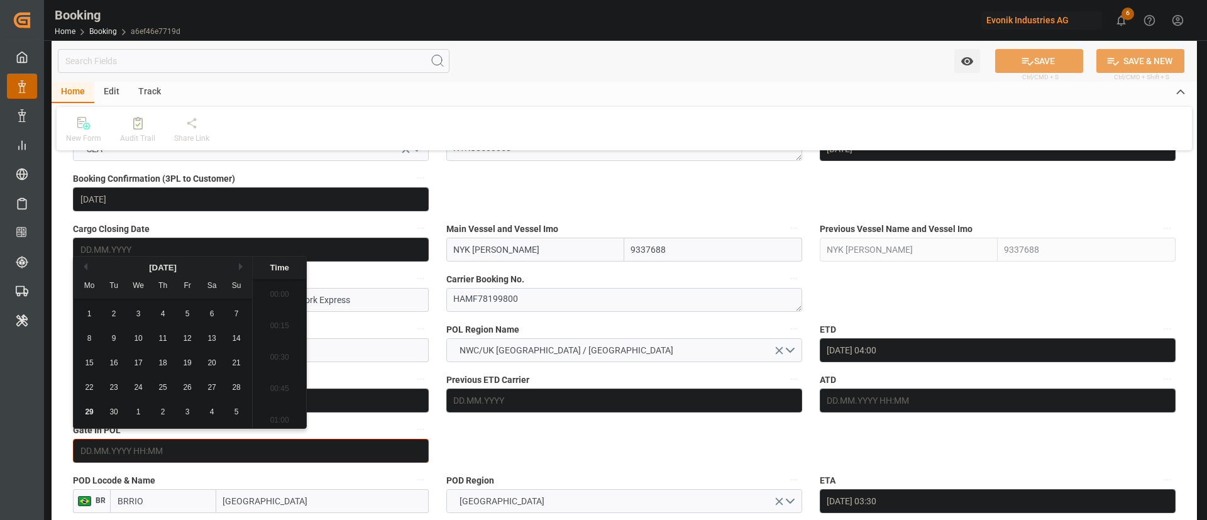
scroll to position [2079, 0]
click at [91, 410] on span "29" at bounding box center [89, 411] width 8 height 9
type input "[DATE] 00:00"
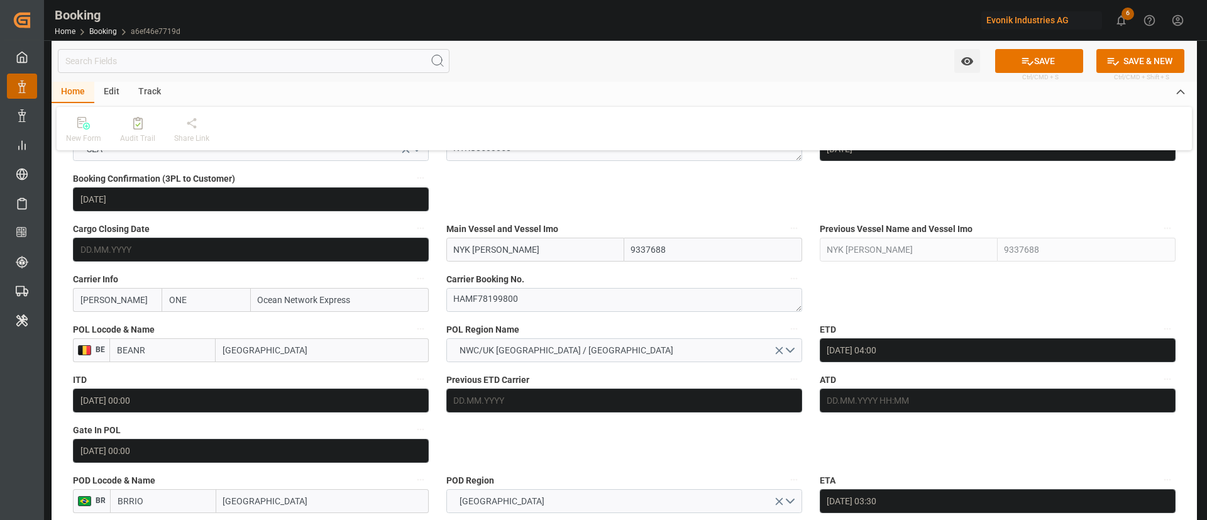
click at [1034, 58] on button "SAVE" at bounding box center [1039, 61] width 88 height 24
type textarea "Kiran Hari"
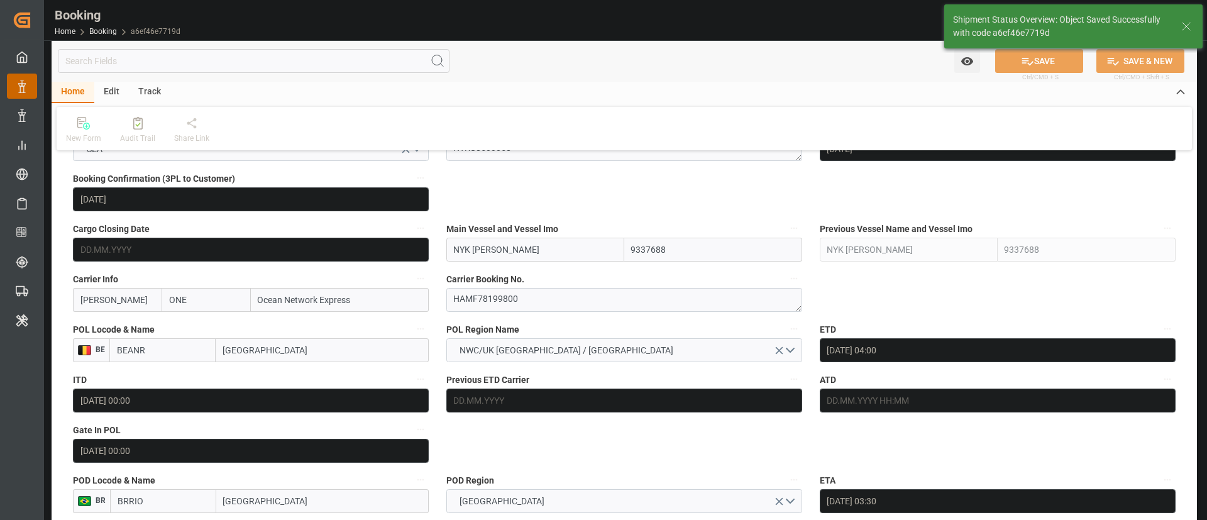
type input "29.09.2025 11:35"
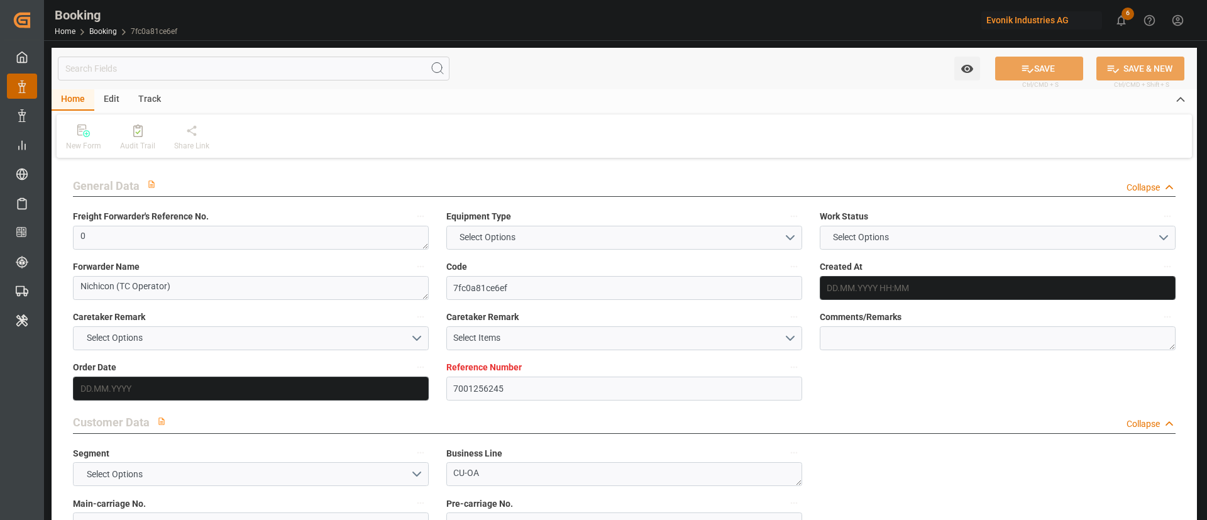
type input "7001256245"
type input "9566394"
type input "ONE"
type input "Ocean Network Express"
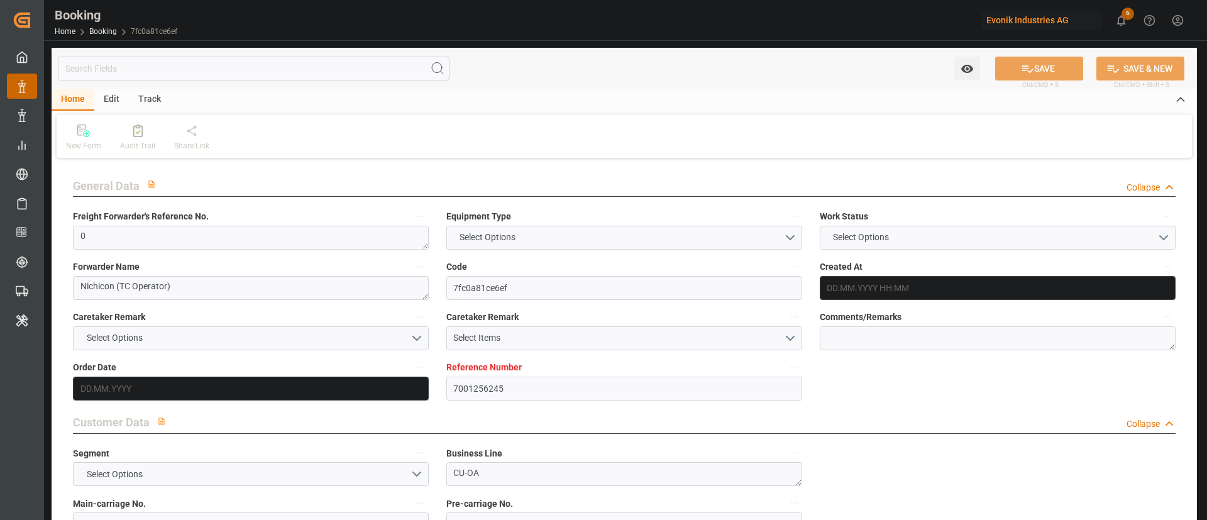
type input "NLRTM"
type input "JPTYO"
type input "0"
type input "22.08.2025 13:47"
type input "[DATE]"
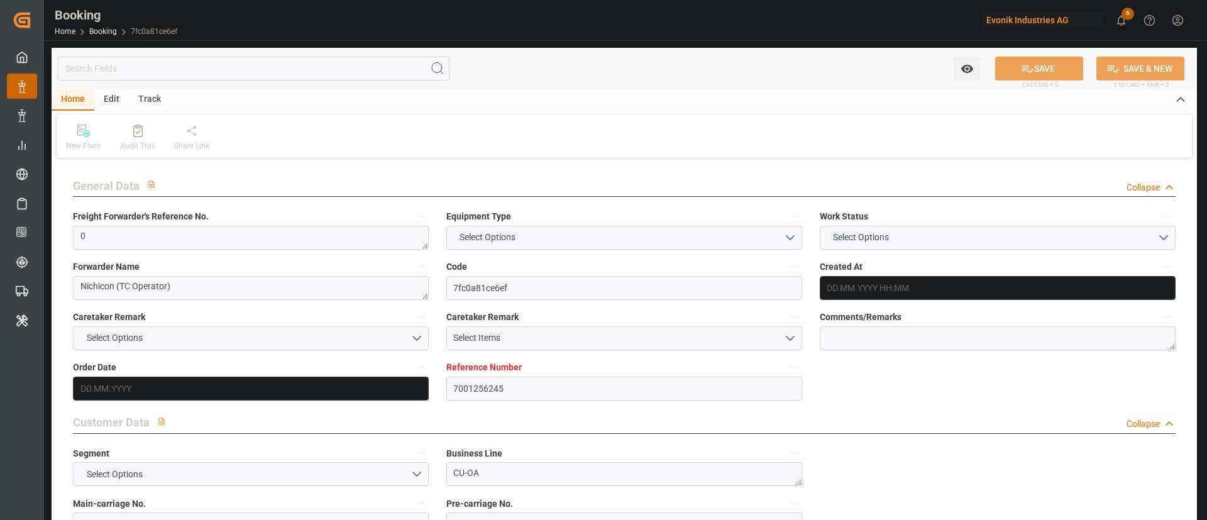
type input "03.12.2025"
type input "26.09.2025"
type input "26.09.2025 00:00"
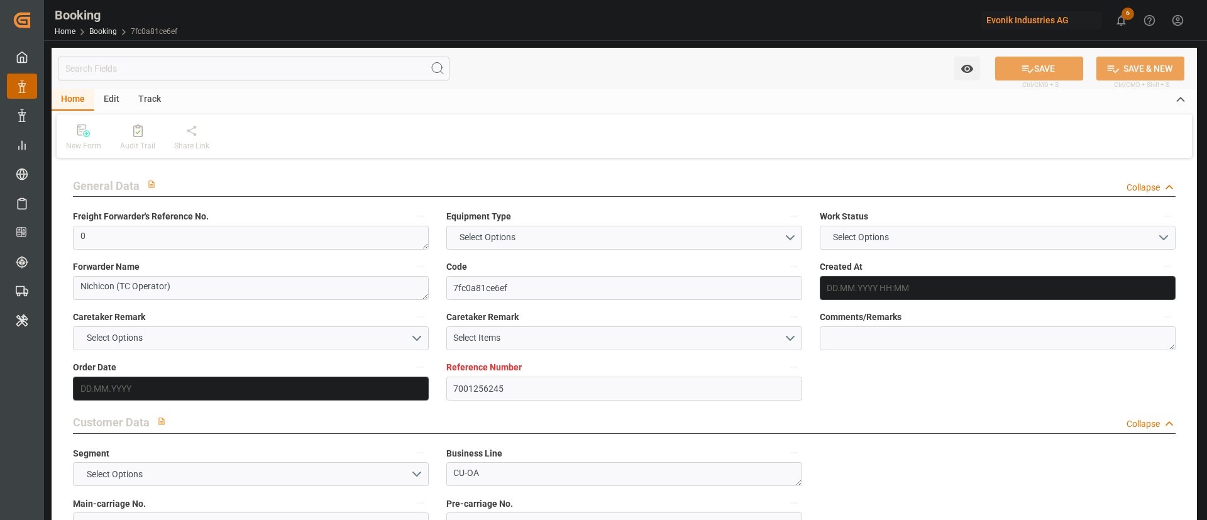
type input "12.10.2025 00:00"
type input "04.12.2025 00:00"
type input "[DATE]"
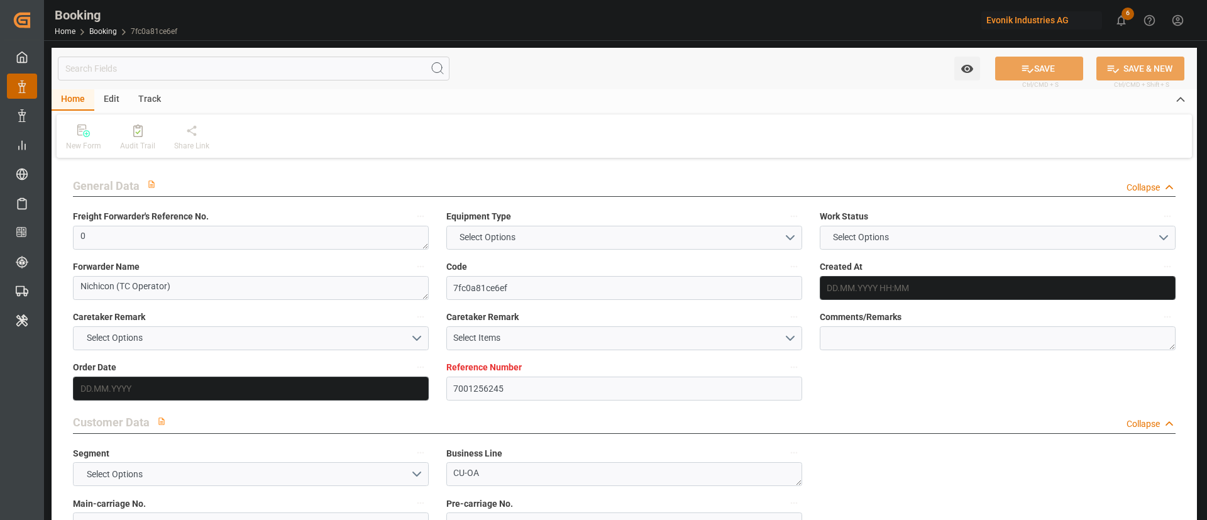
type input "29.09.2025 11:33"
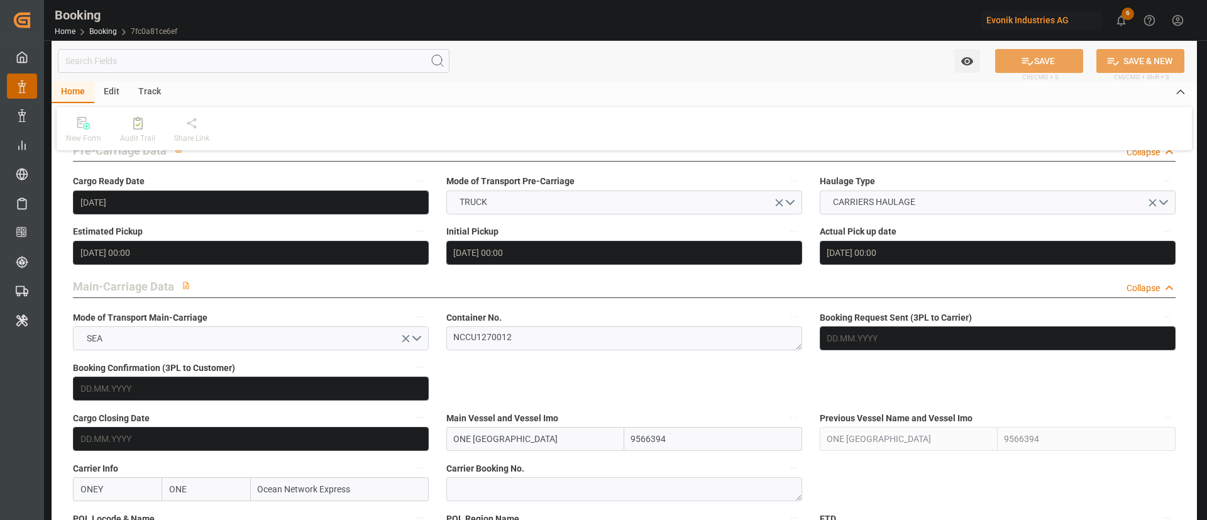
scroll to position [660, 0]
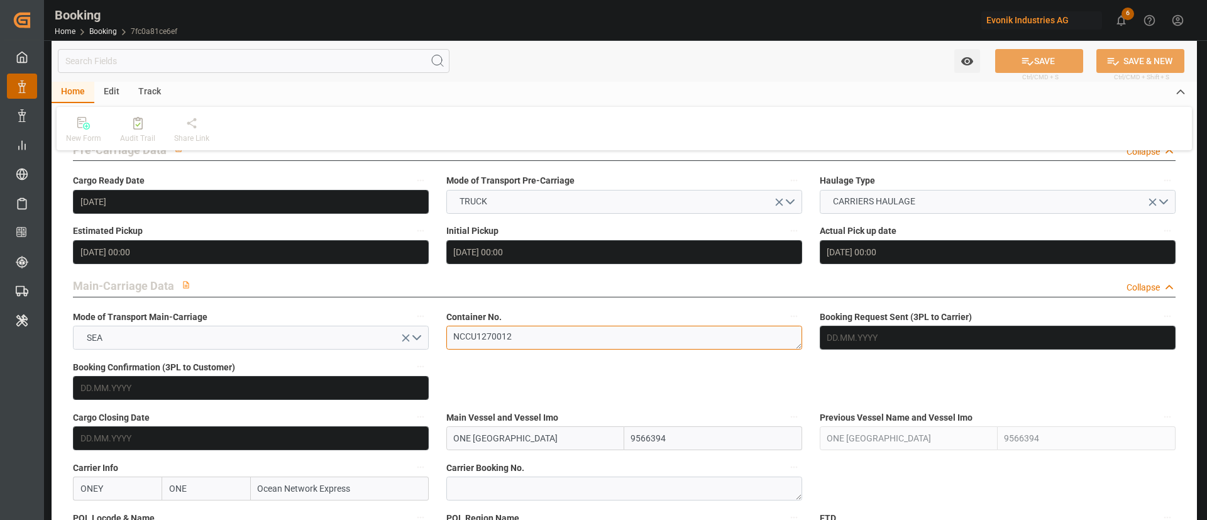
click at [517, 346] on textarea "NCCU1270012" at bounding box center [624, 338] width 356 height 24
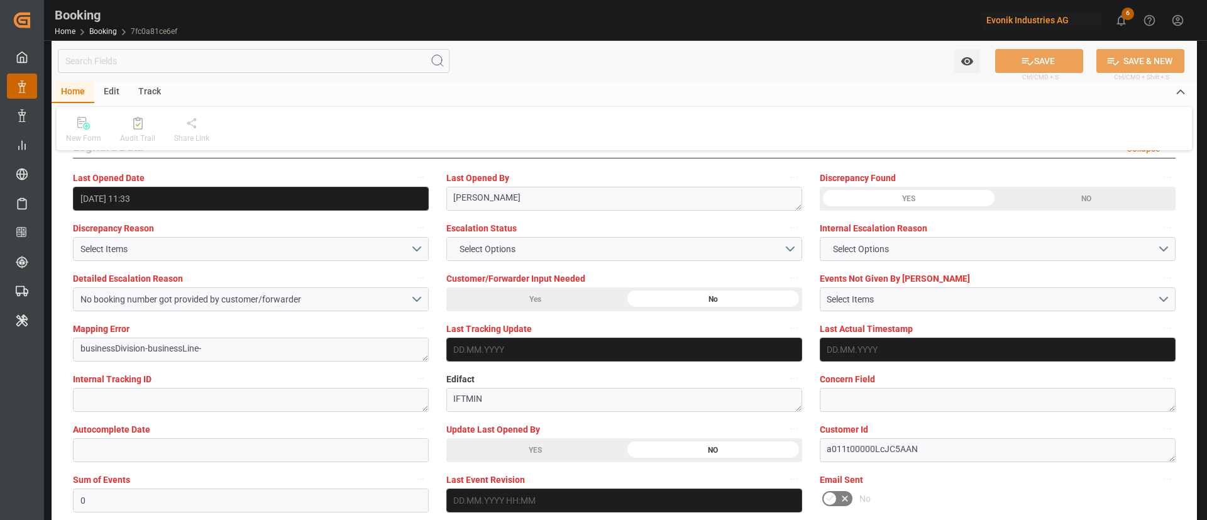
scroll to position [2263, 0]
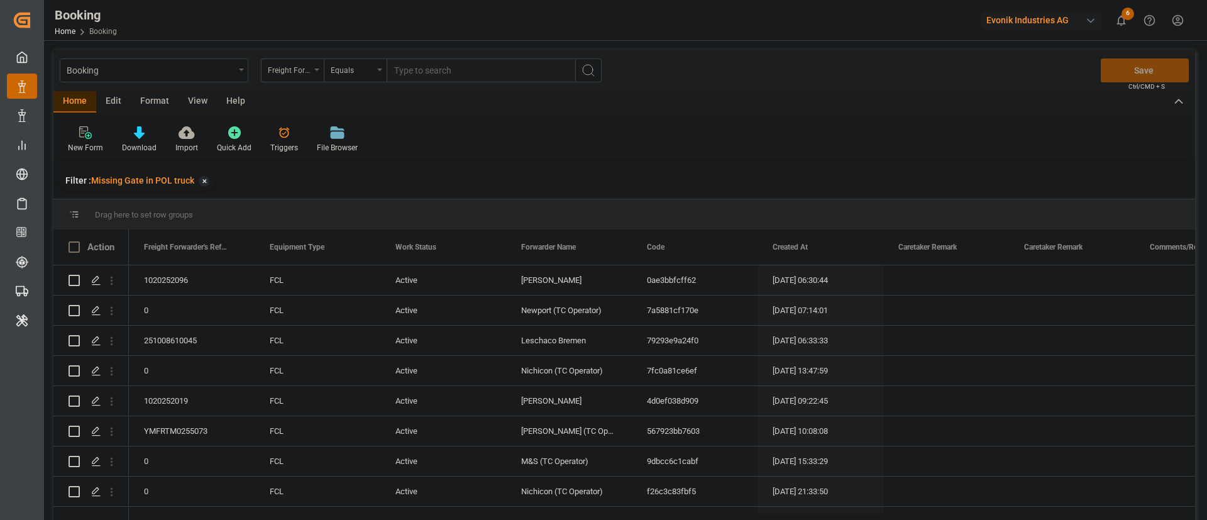
click at [196, 96] on div "View" at bounding box center [198, 101] width 38 height 21
click at [86, 139] on div "Default" at bounding box center [79, 140] width 43 height 28
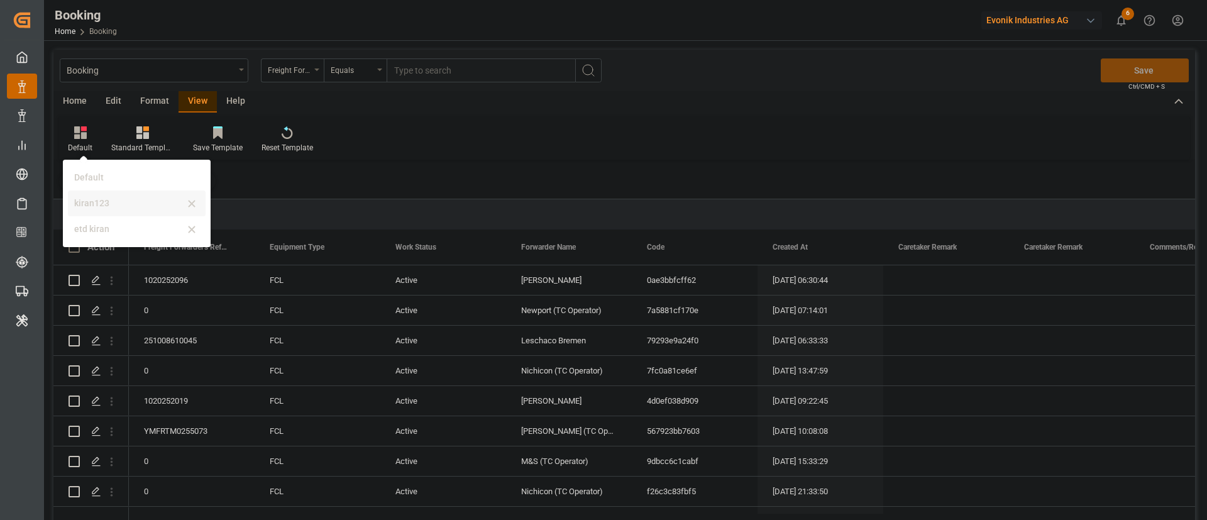
click at [106, 206] on div "kiran123" at bounding box center [129, 203] width 110 height 13
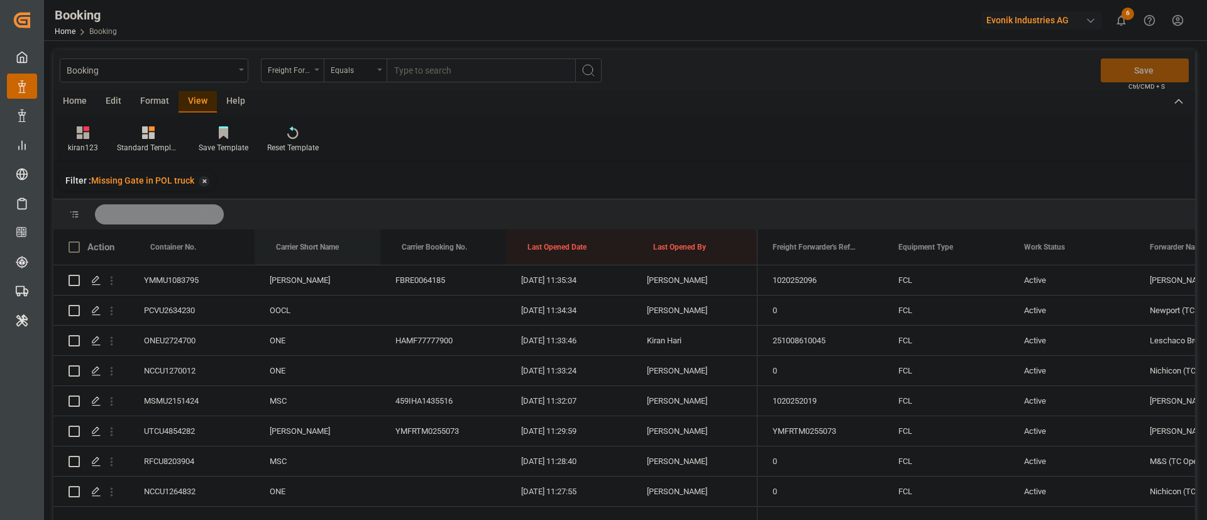
drag, startPoint x: 320, startPoint y: 243, endPoint x: 332, endPoint y: 221, distance: 25.0
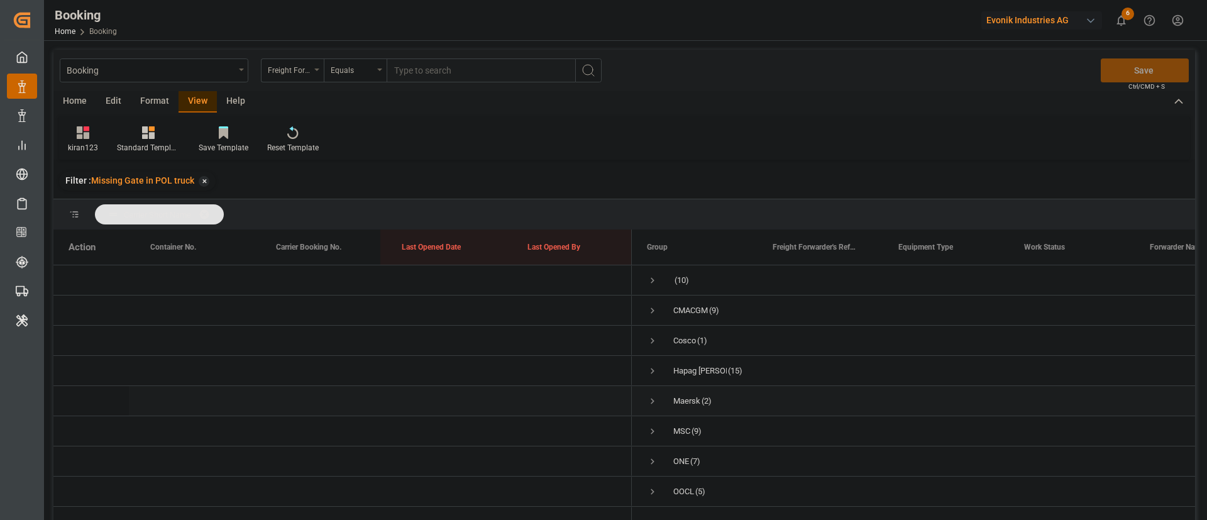
scroll to position [38, 0]
click at [648, 463] on span "Press SPACE to select this row." at bounding box center [652, 468] width 11 height 11
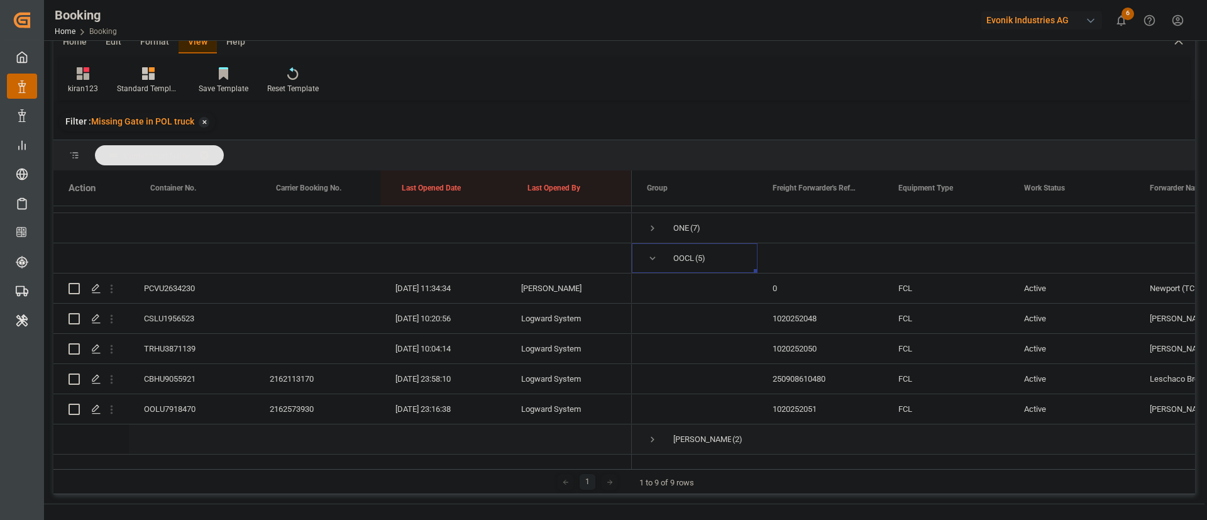
scroll to position [94, 0]
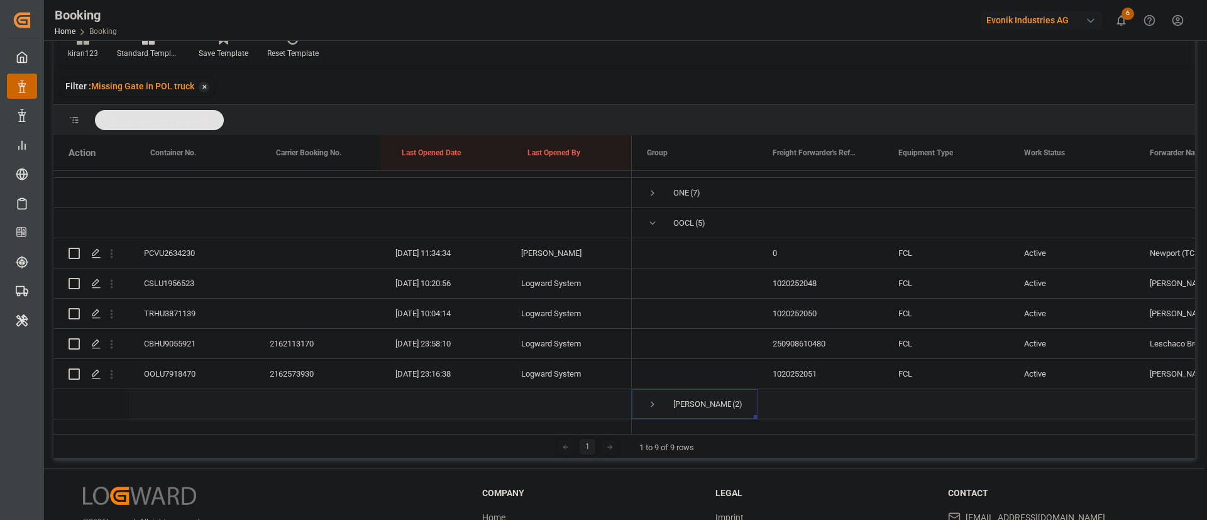
click at [653, 399] on span "Press SPACE to select this row." at bounding box center [652, 404] width 11 height 11
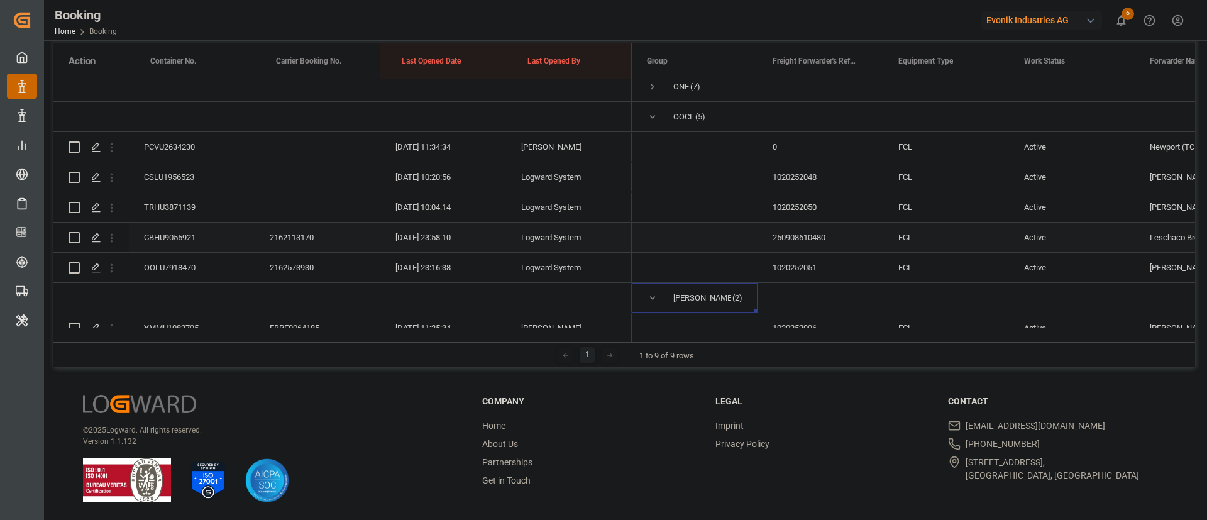
scroll to position [249, 0]
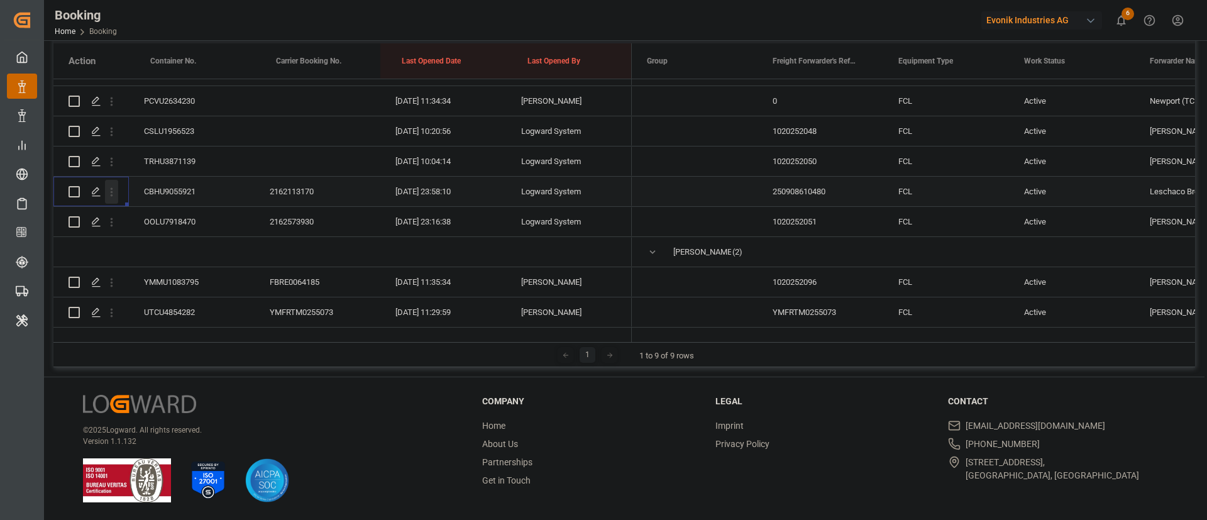
click at [113, 185] on icon "open menu" at bounding box center [111, 191] width 13 height 13
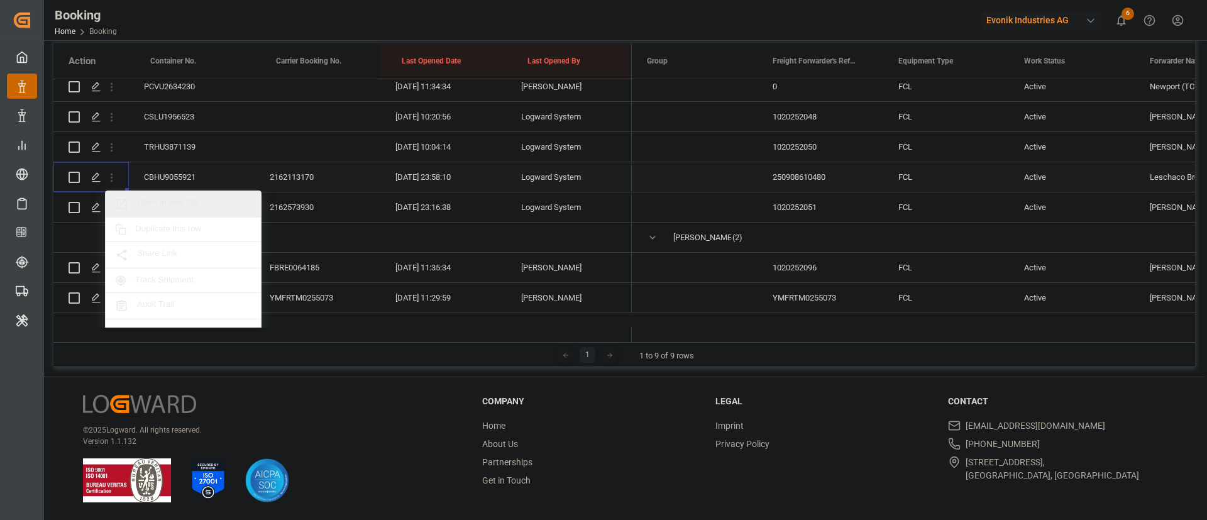
click at [186, 201] on span "Open in new tab" at bounding box center [194, 203] width 114 height 13
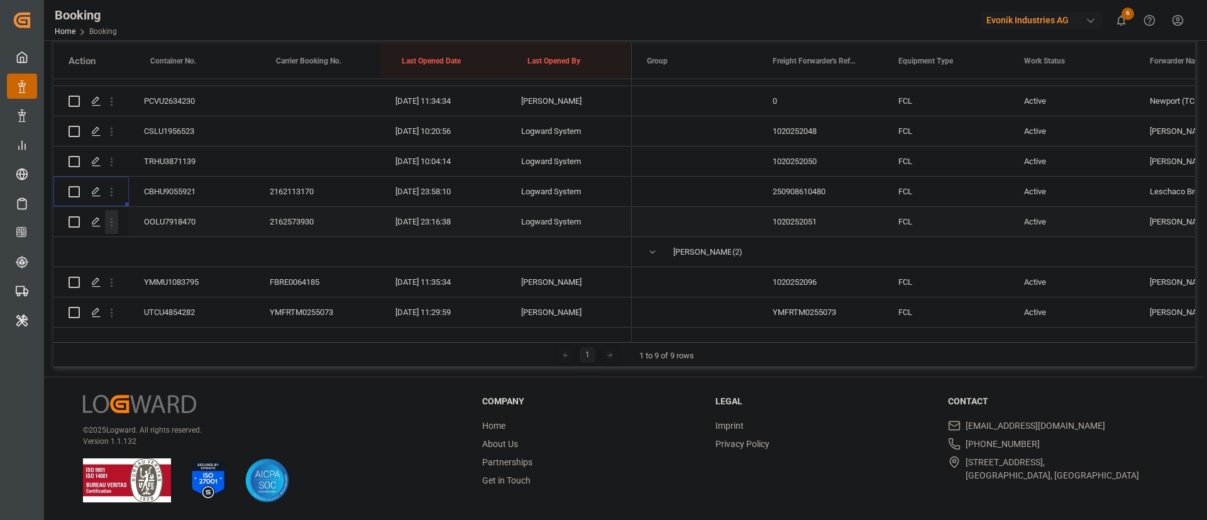
click at [114, 216] on icon "open menu" at bounding box center [111, 222] width 13 height 13
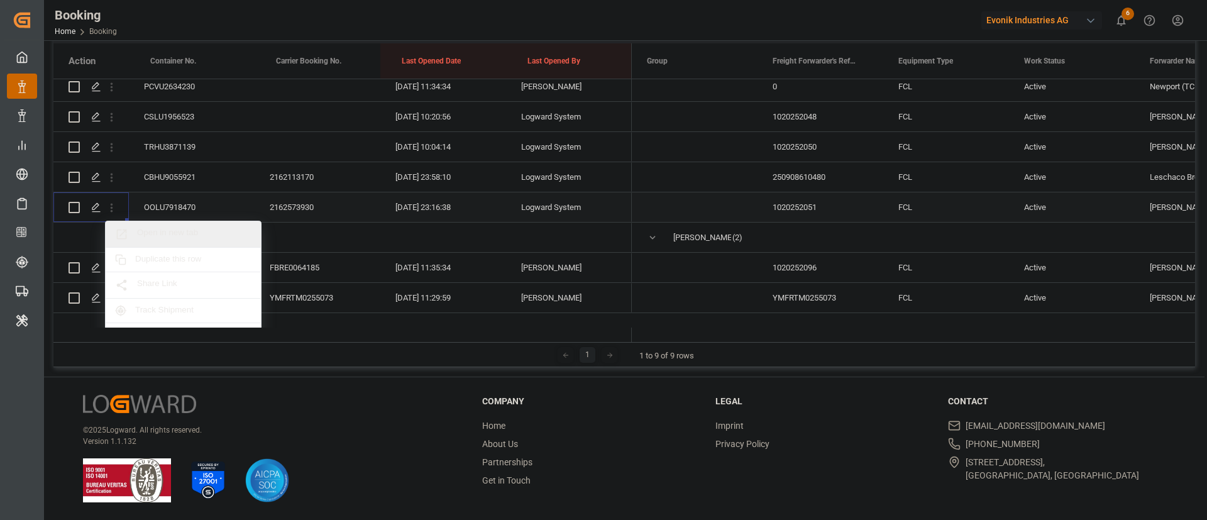
click at [181, 228] on span "Open in new tab" at bounding box center [194, 234] width 114 height 13
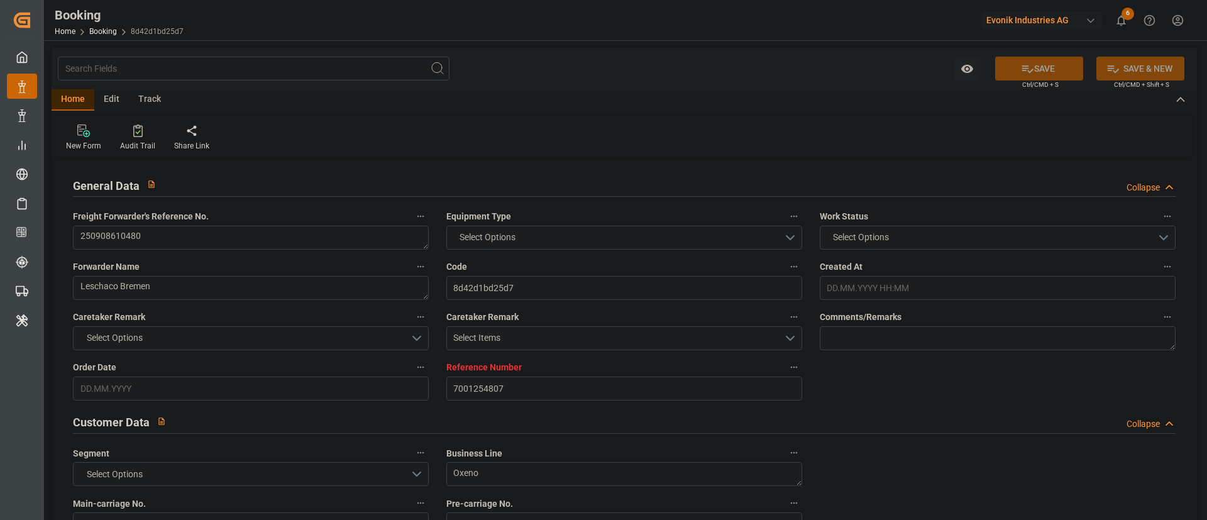
type input "7001254807"
type input "9403619"
type input "9472165"
type input "OOCL"
type input "Orient Overseas Container Line Ltd"
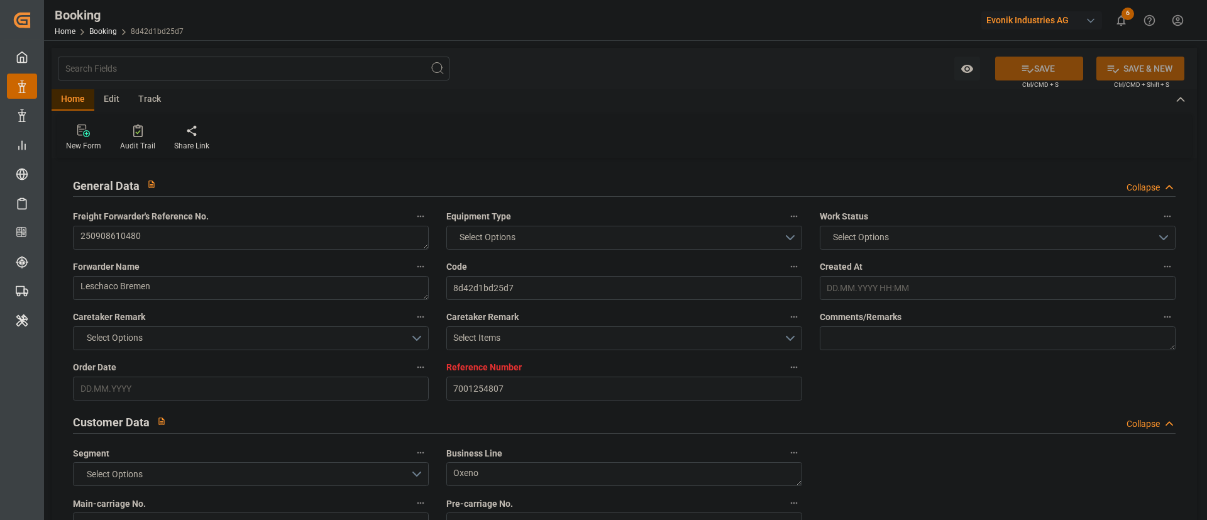
type input "BEANR"
type input "USNYC"
type input "0"
type input "BEANR"
type input "USSAV"
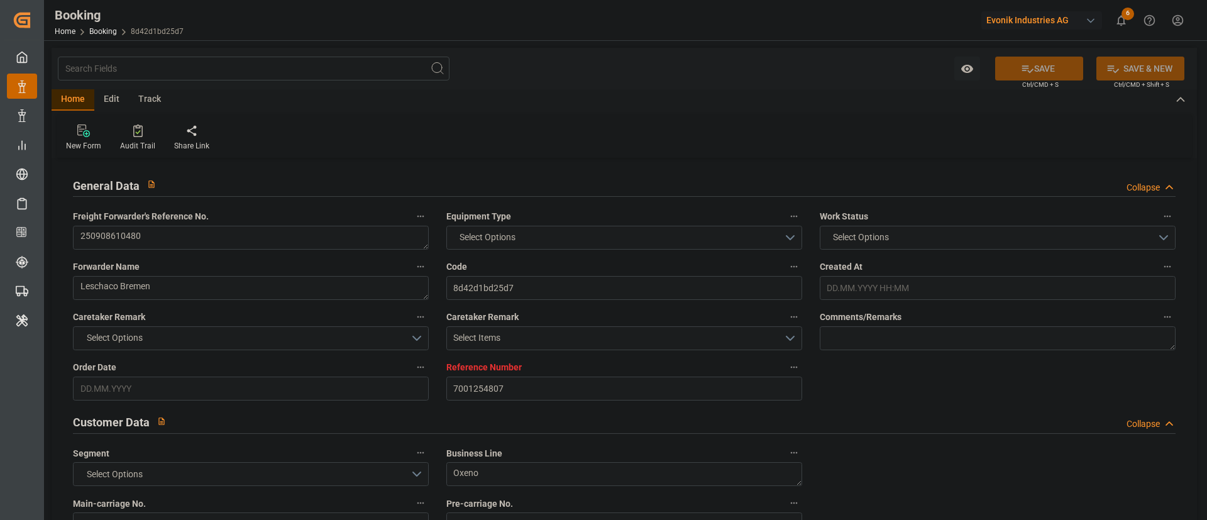
type input "21.08.2025 10:00"
type input "[DATE]"
type input "07.10.2025"
type input "[DATE]"
type input "22.09.2025 00:00"
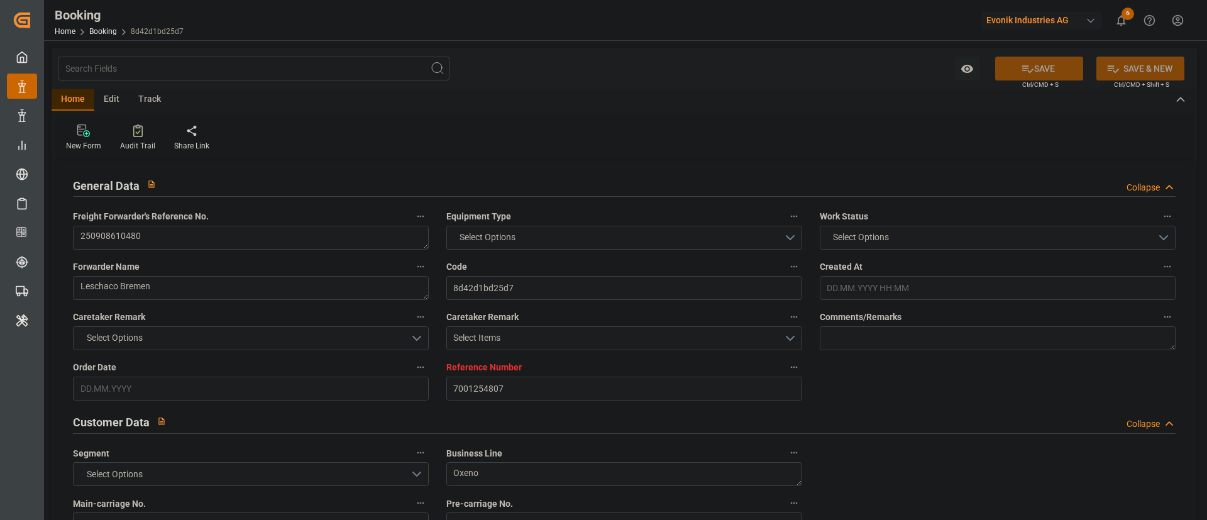
type input "22.09.2025 00:00"
type input "19.09.2025 00:00"
type input "10.10.2025 21:30"
type input "29.09.2025 00:00"
type input "28.10.2025 13:00"
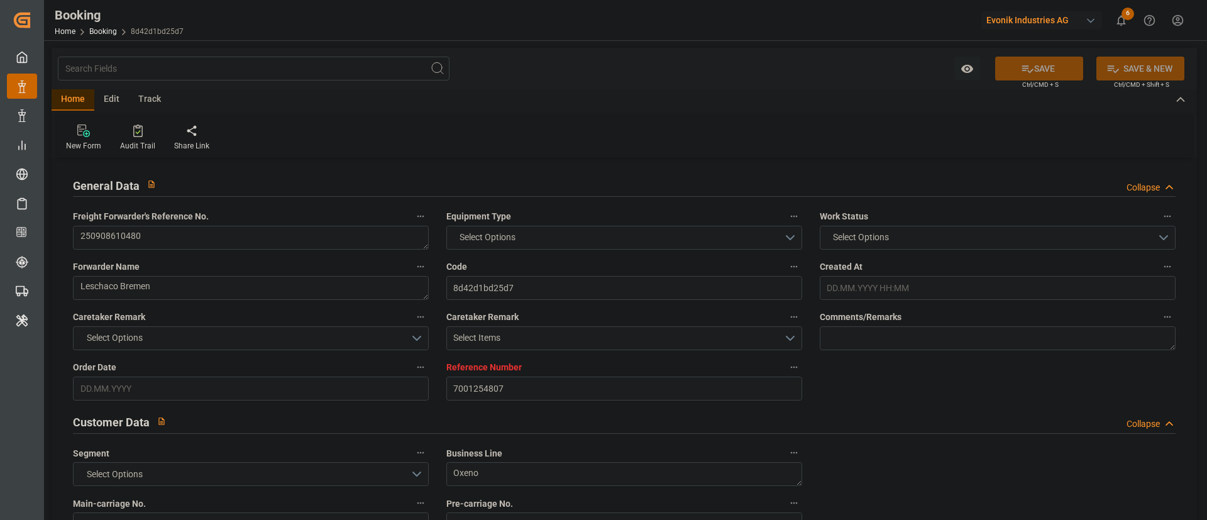
type input "15.10.2025 00:00"
type input "[DATE]"
type input "28.09.2025 23:58"
type input "28.09.2025"
type input "10.10.2025 21:30"
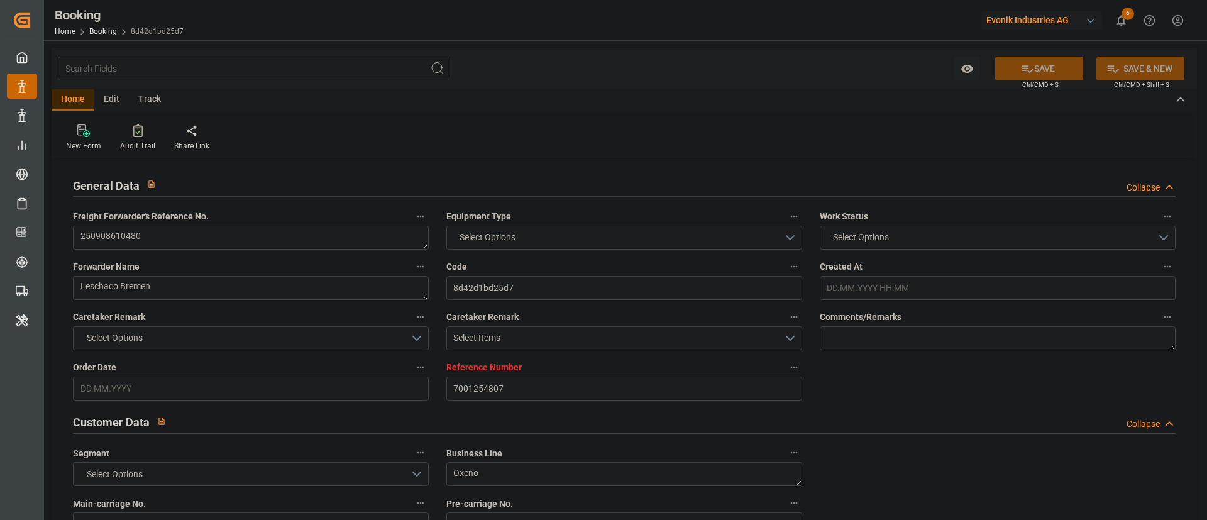
type input "28.10.2025 13:00"
type input "29.10.2025 02:55"
type input "02.11.2025 01:55"
type input "03.11.2025 13:30"
type input "27.10.2025 20:00"
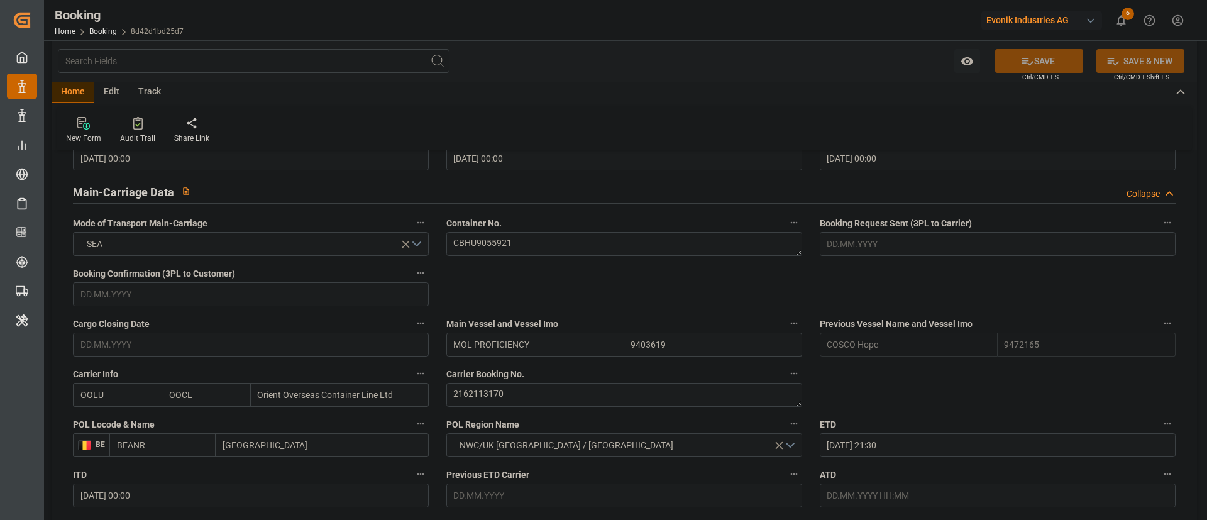
scroll to position [754, 0]
click at [506, 391] on textarea "2162113170" at bounding box center [624, 394] width 356 height 24
click at [516, 248] on textarea "CBHU9055921" at bounding box center [624, 243] width 356 height 24
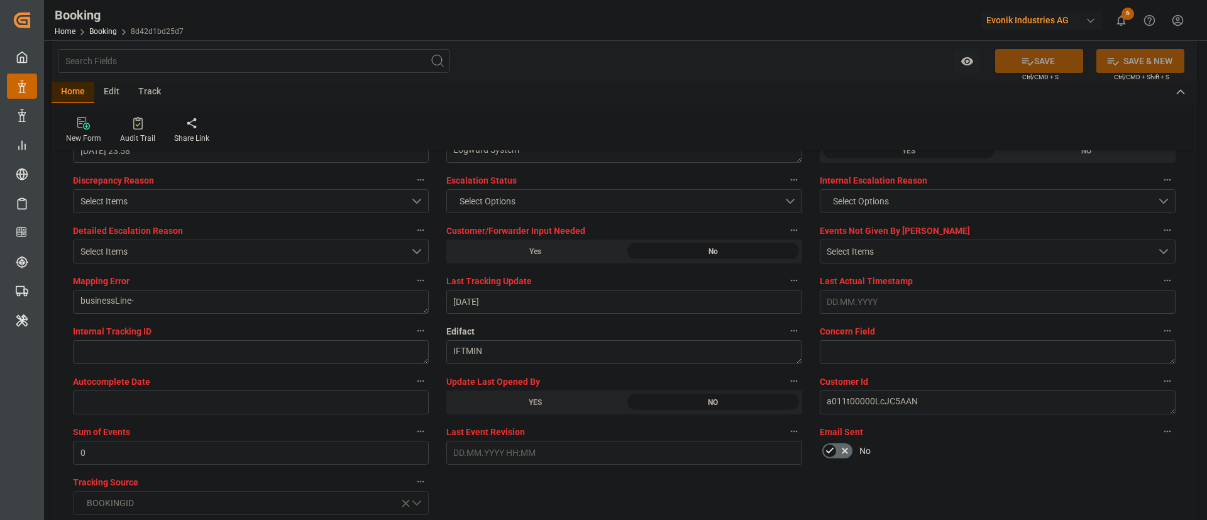
scroll to position [2452, 0]
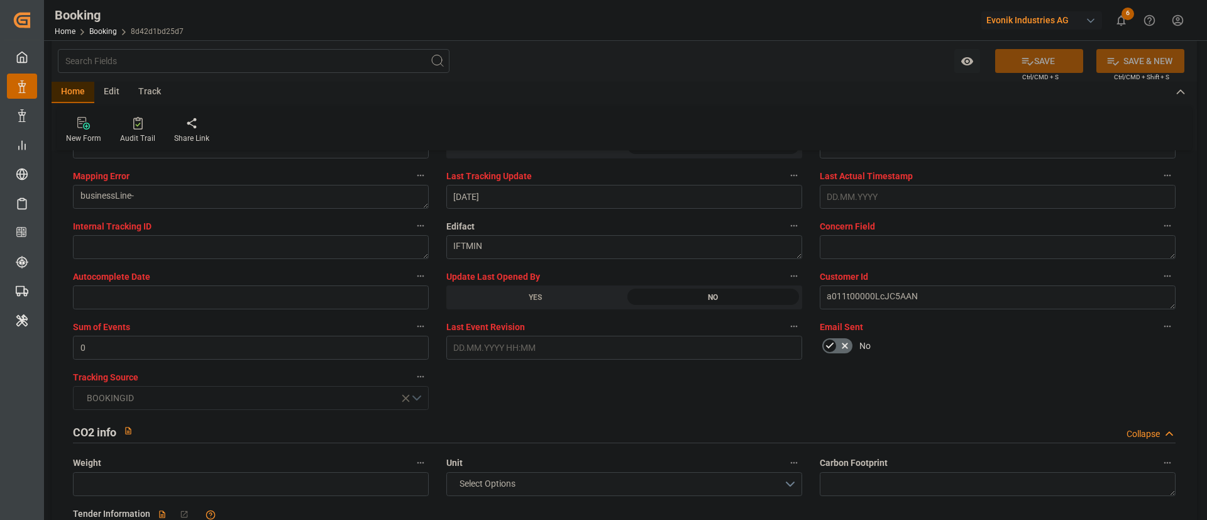
click at [541, 297] on div "YES" at bounding box center [535, 297] width 178 height 24
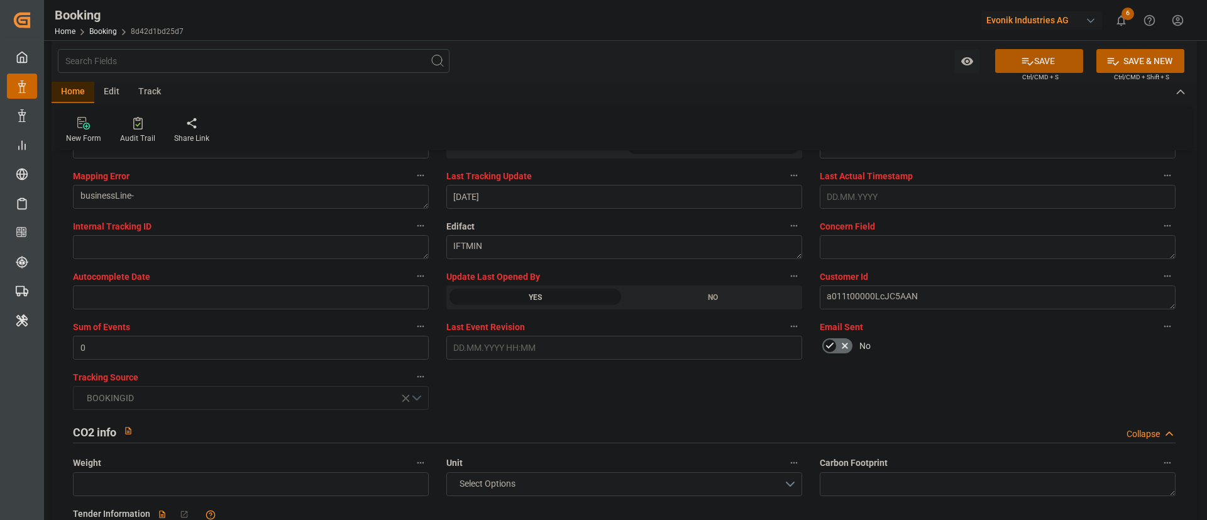
click at [1051, 56] on button "SAVE" at bounding box center [1039, 61] width 88 height 24
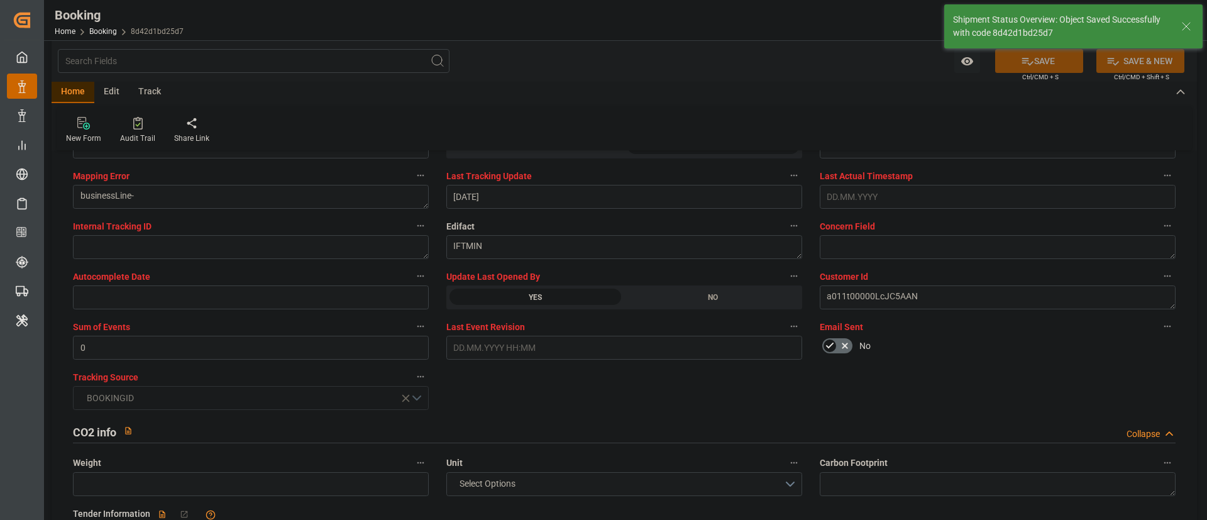
type input "29.09.2025 11:37"
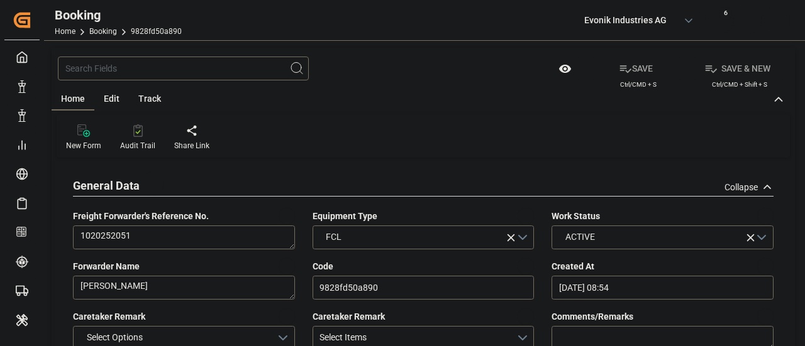
type input "09.09.2025 08:54"
type input "[DATE]"
type input "14.11.2025"
type input "[DATE]"
type input "16.09.2025 00:00"
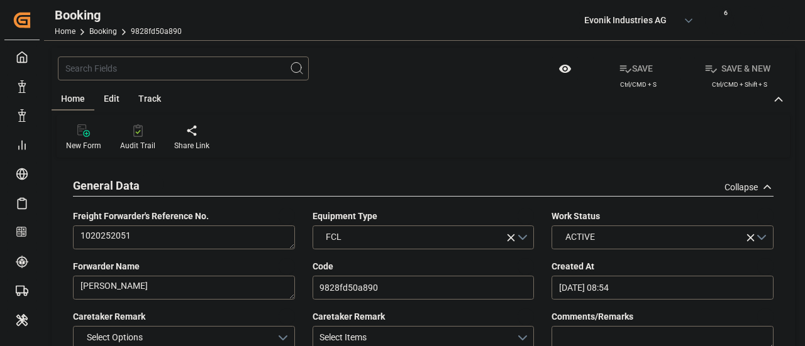
type input "12.09.2025 00:00"
type input "22.09.2025 00:00"
type input "04.10.2025 21:30"
type input "02.10.2025 00:00"
type input "26.11.2025 22:00"
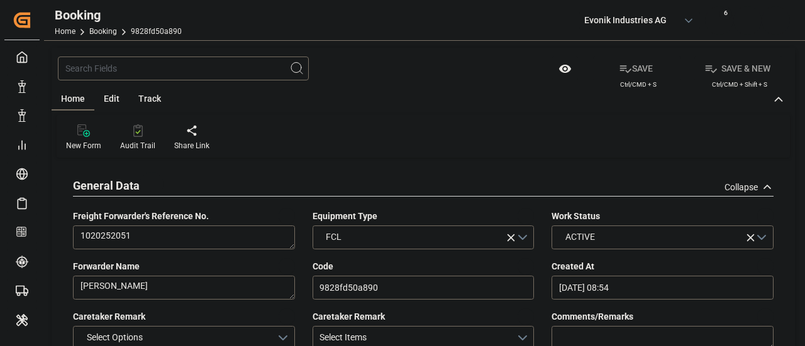
type input "06.11.2025 00:00"
type input "07.11.2025 02:00"
type input "07.11.2025 00:00"
type input "16.11.2025 20:00"
type input "15.11.2025 00:00"
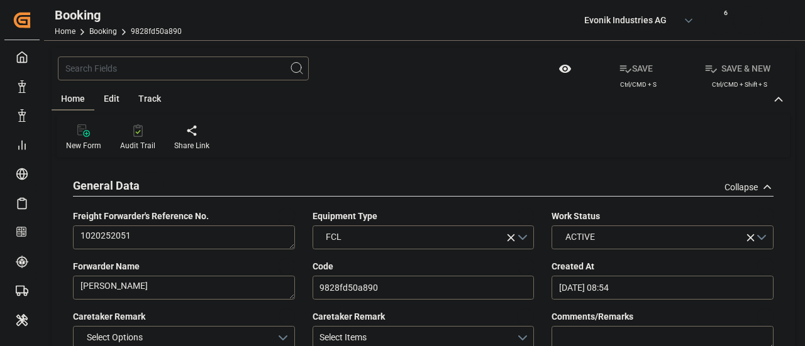
type input "28.09.2025 23:16"
type input "28.09.2025"
type input "04.10.2025 21:30"
type input "07.11.2025 02:00"
type input "07.11.2025 08:55"
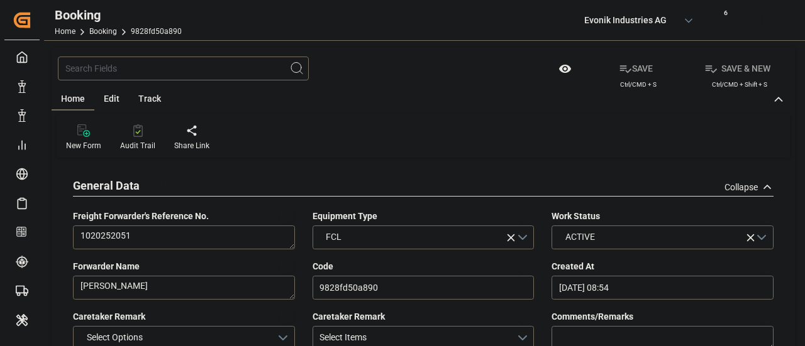
type input "16.11.2025 20:00"
type input "26.11.2025 22:00"
type input "27.11.2025 13:53"
type input "01.12.2025 13:53"
type input "28.11.2025 13:00"
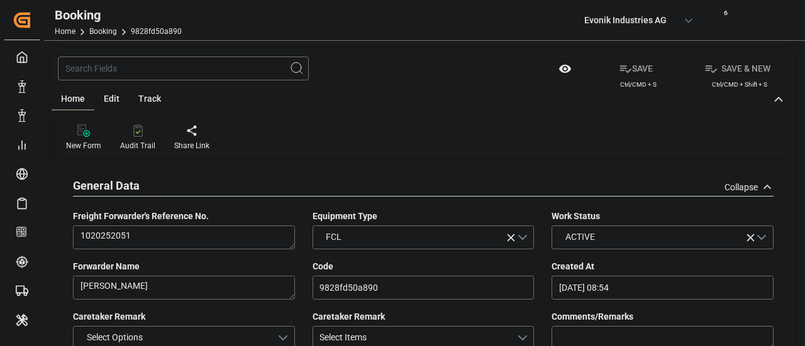
type input "27.11.2025 13:00"
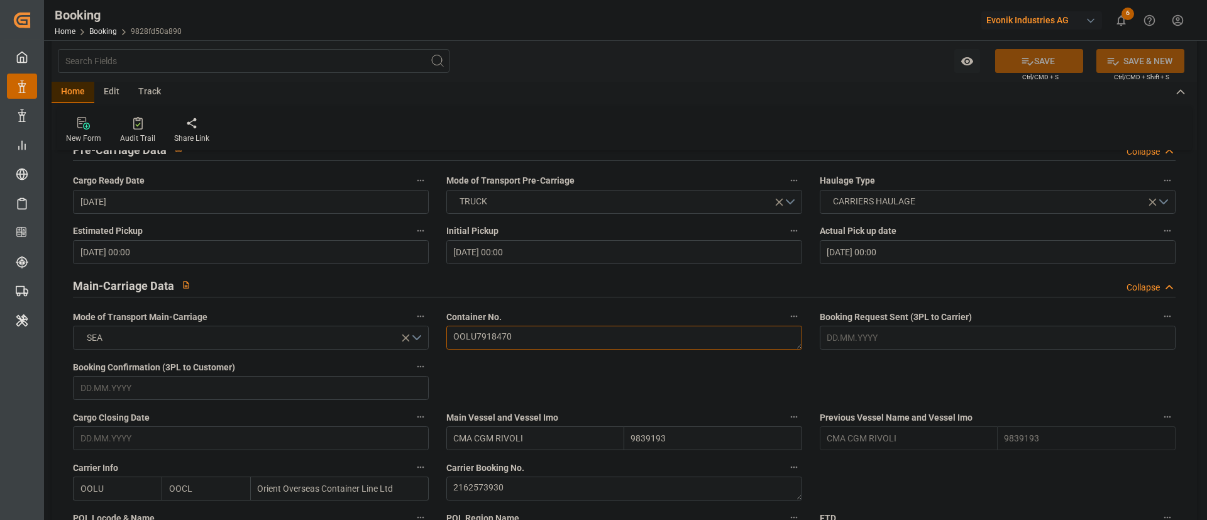
scroll to position [943, 0]
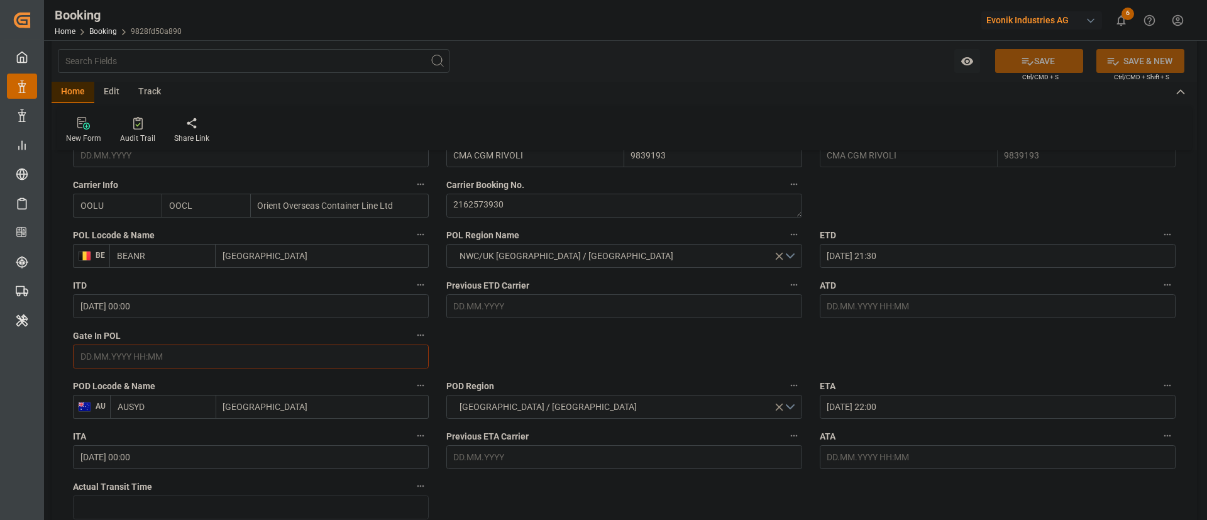
click at [155, 346] on input "text" at bounding box center [251, 357] width 356 height 24
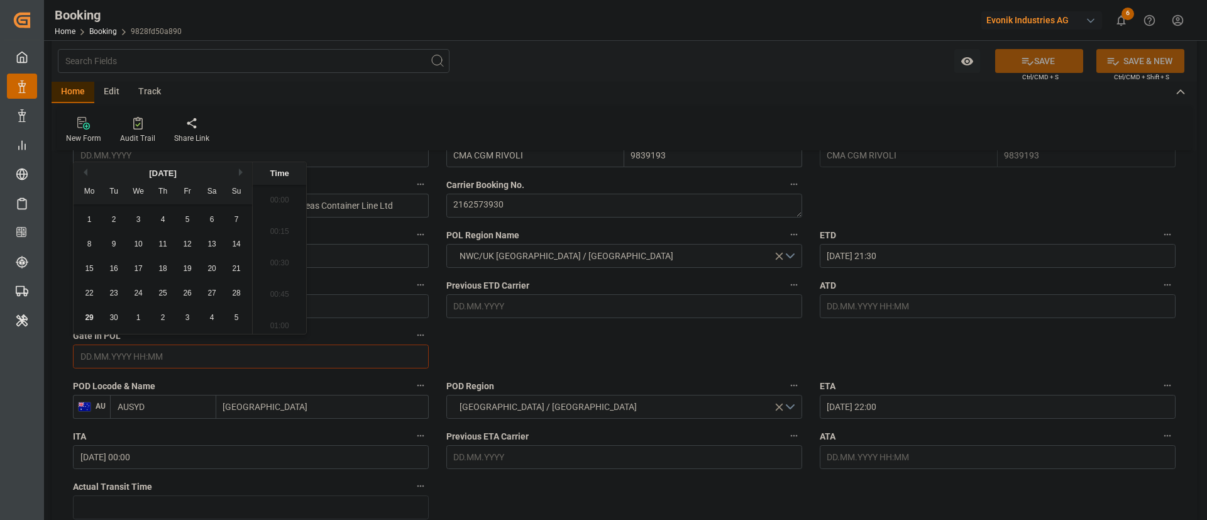
scroll to position [2079, 0]
click at [91, 317] on span "29" at bounding box center [89, 317] width 8 height 9
type input "29.09.2025 00:00"
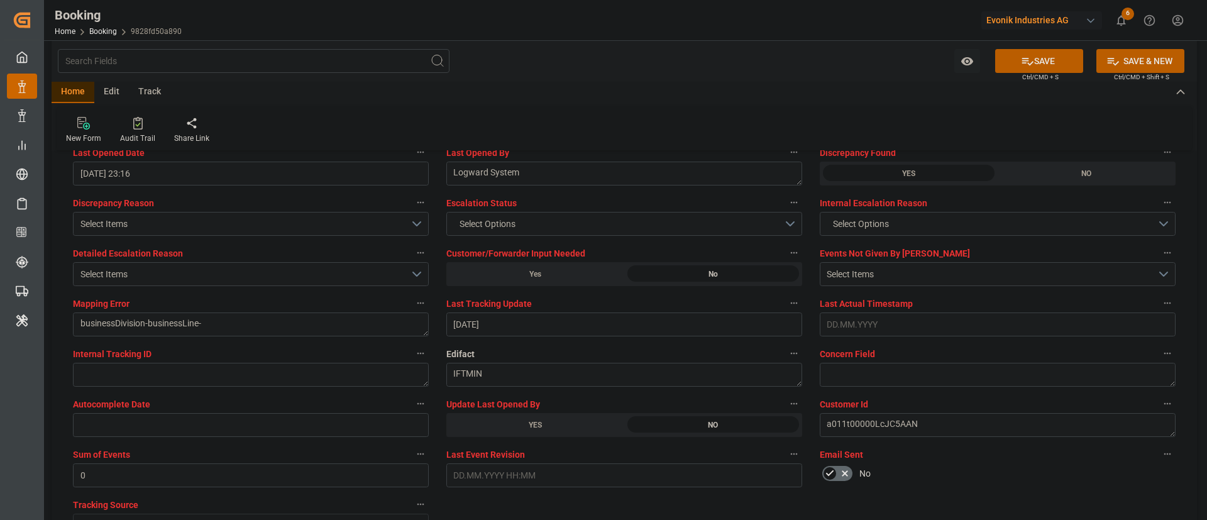
scroll to position [2358, 0]
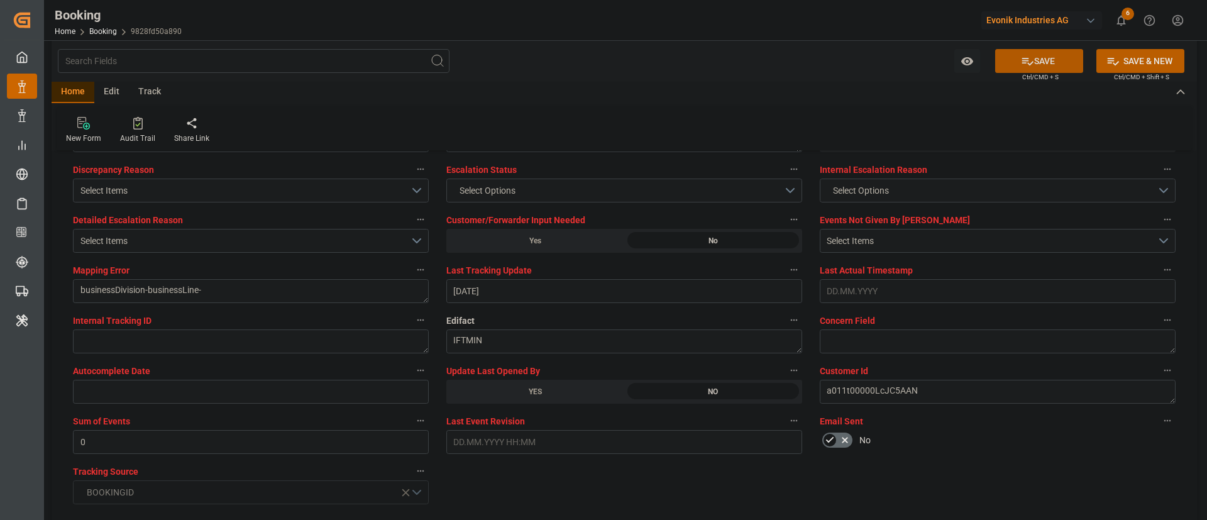
click at [804, 50] on button "SAVE" at bounding box center [1039, 61] width 88 height 24
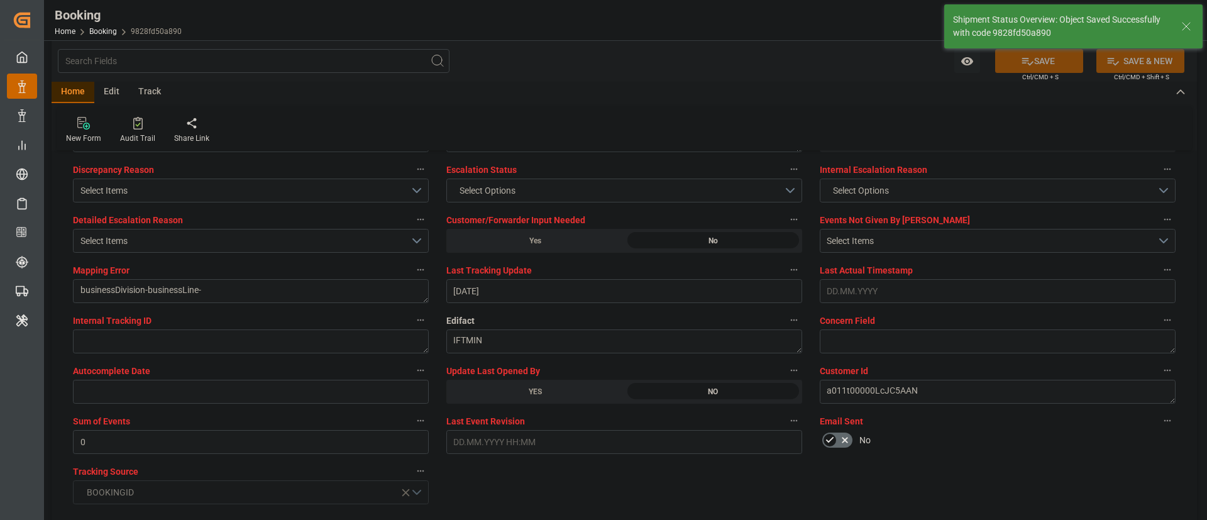
type textarea "Kiran Hari"
type input "29.09.2025 11:38"
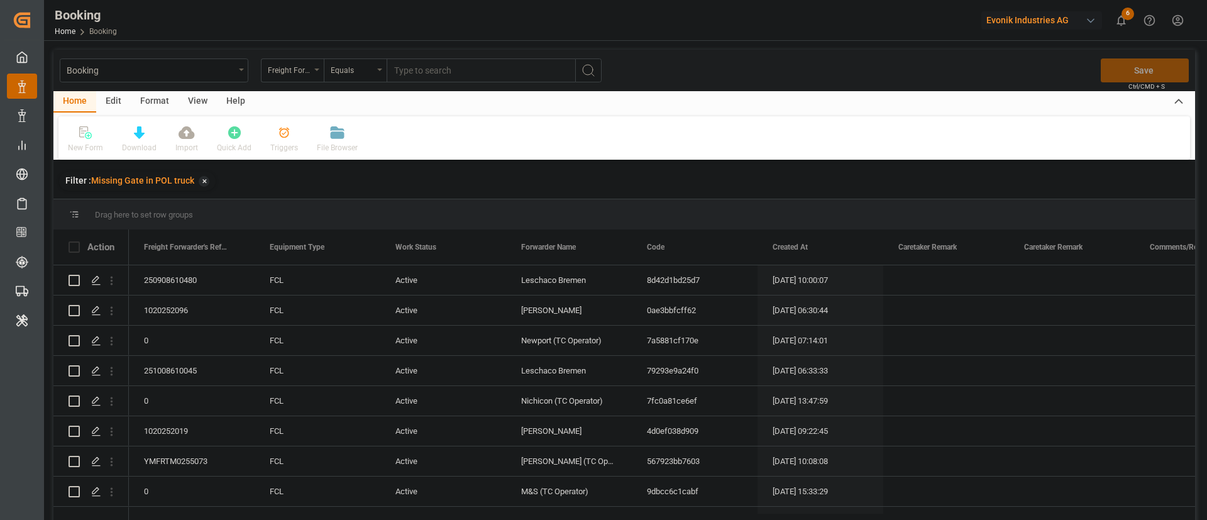
click at [195, 97] on div "View" at bounding box center [198, 101] width 38 height 21
click at [88, 143] on div "Default" at bounding box center [80, 147] width 25 height 11
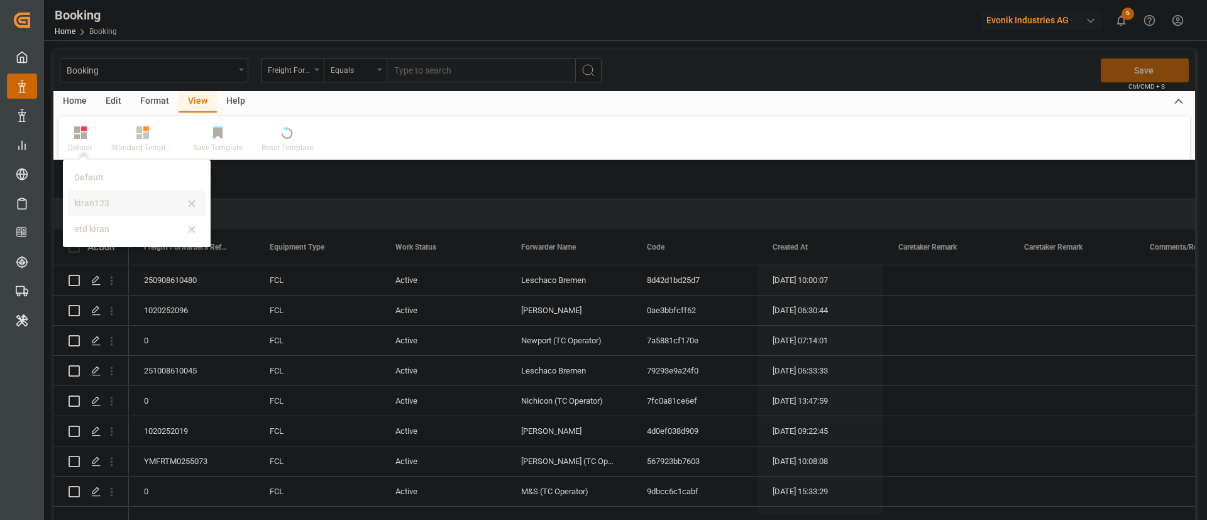
click at [130, 206] on div "kiran123" at bounding box center [129, 203] width 110 height 13
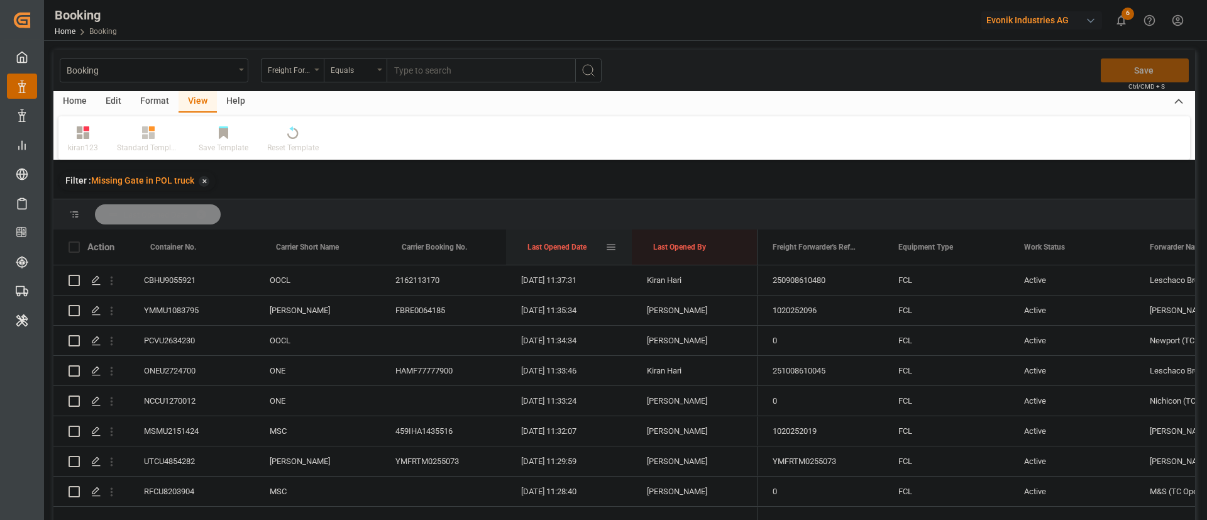
drag, startPoint x: 578, startPoint y: 245, endPoint x: 589, endPoint y: 229, distance: 19.9
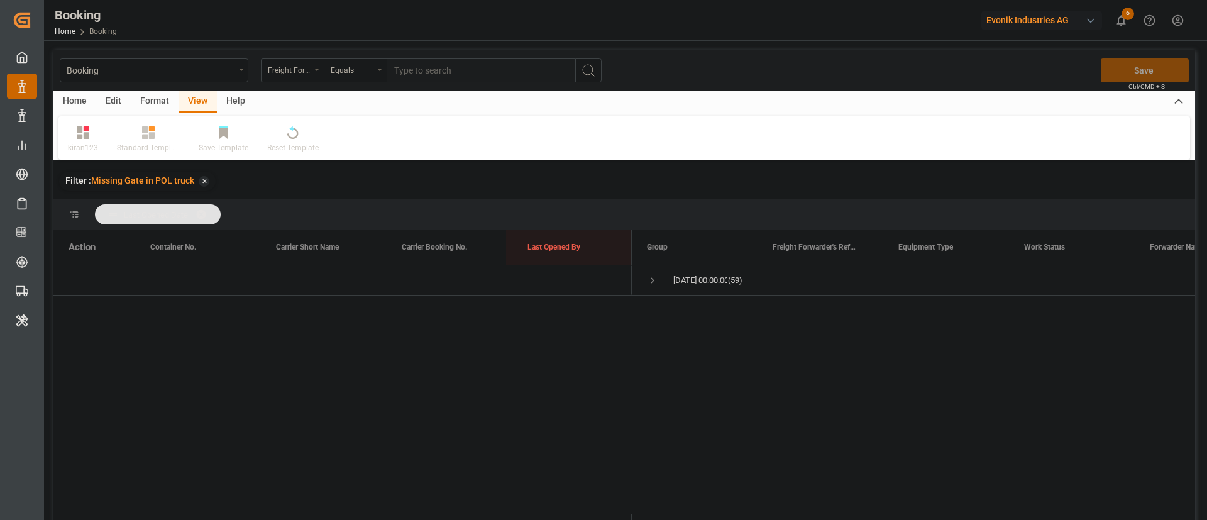
click at [160, 102] on div "Format" at bounding box center [155, 101] width 48 height 21
click at [94, 146] on div "Filter Rows" at bounding box center [86, 147] width 37 height 11
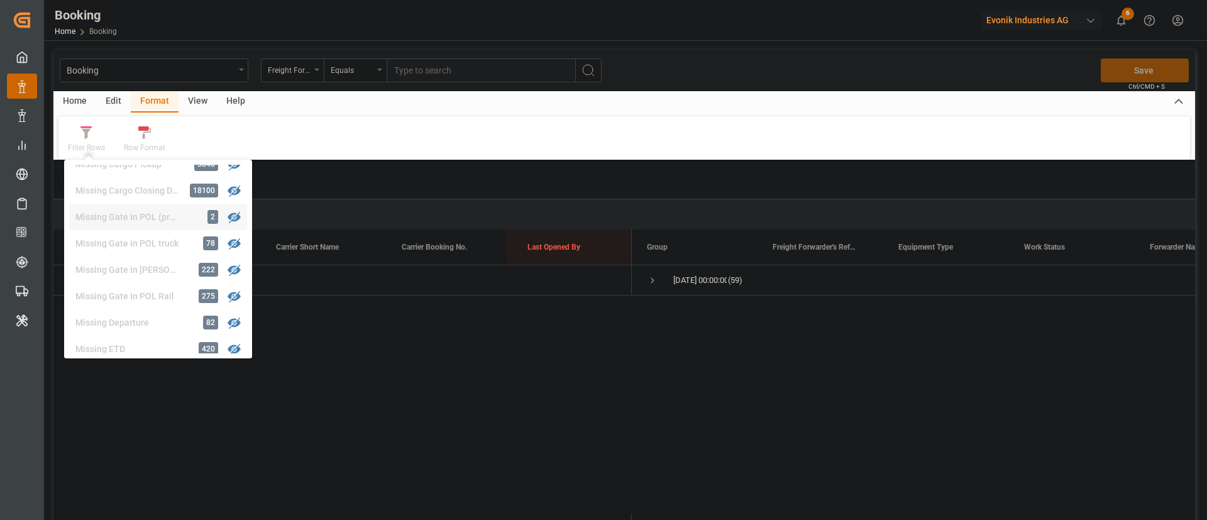
scroll to position [192, 0]
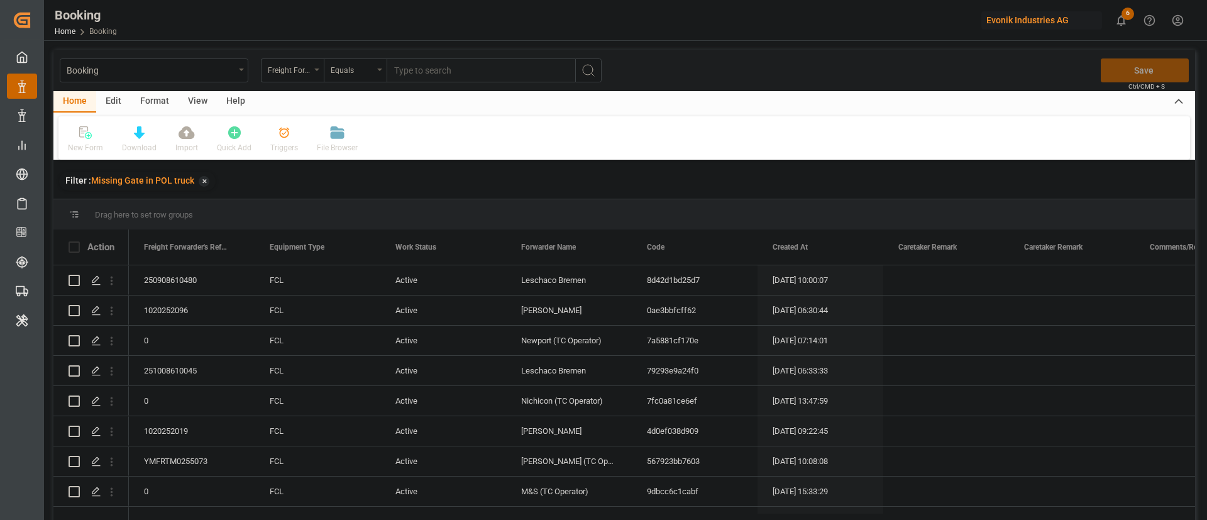
click at [152, 99] on div "Format" at bounding box center [155, 101] width 48 height 21
click at [94, 148] on div "Filter Rows" at bounding box center [86, 147] width 37 height 11
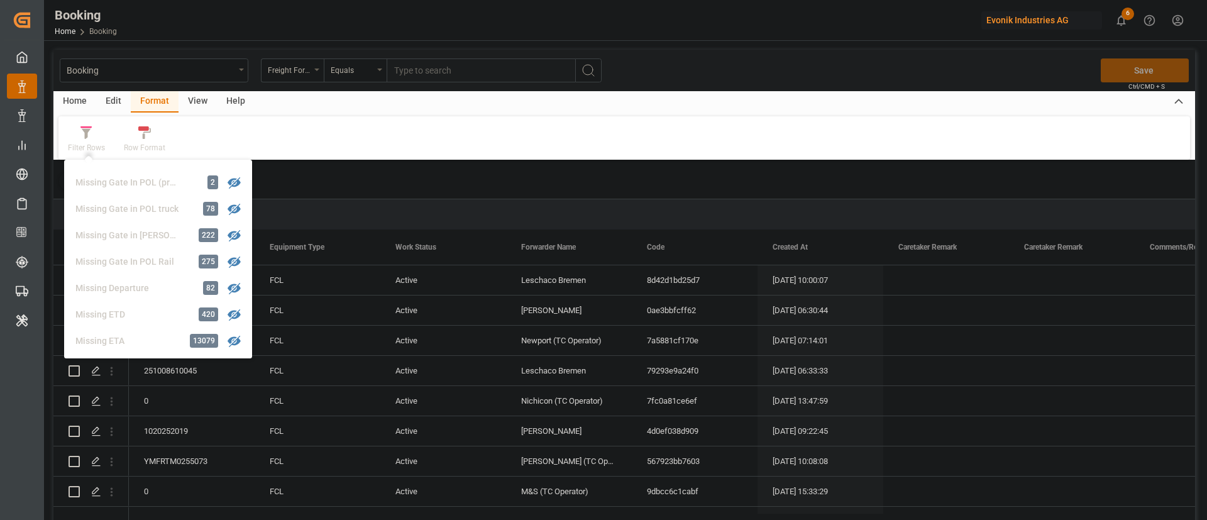
scroll to position [192, 0]
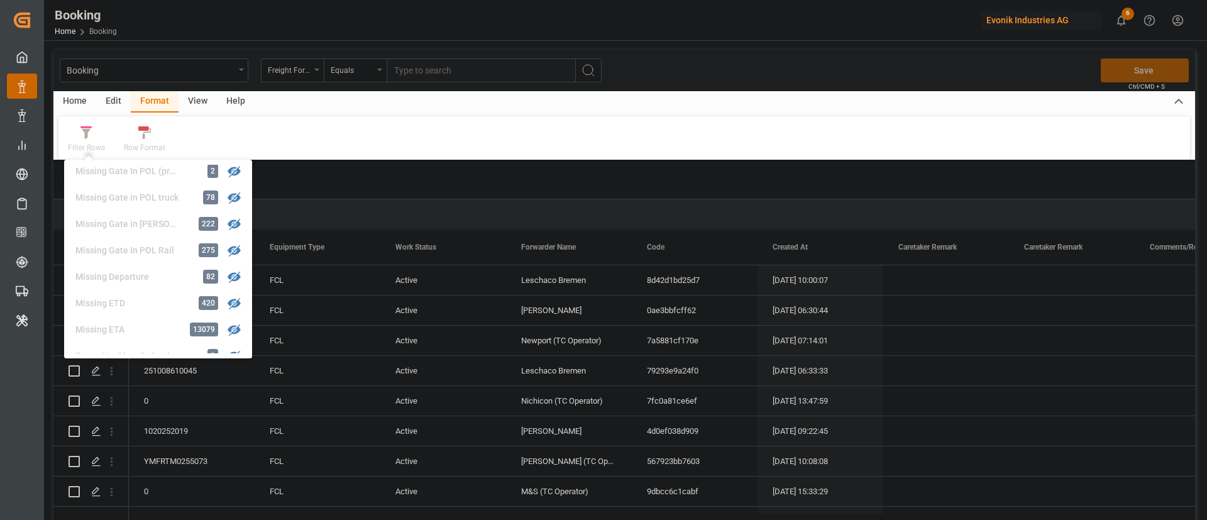
click at [396, 145] on div "Filter Rows GHM Tracking 2903 [PERSON_NAME] 0 Evonik3rdParty 0 Business Line to…" at bounding box center [624, 137] width 1132 height 43
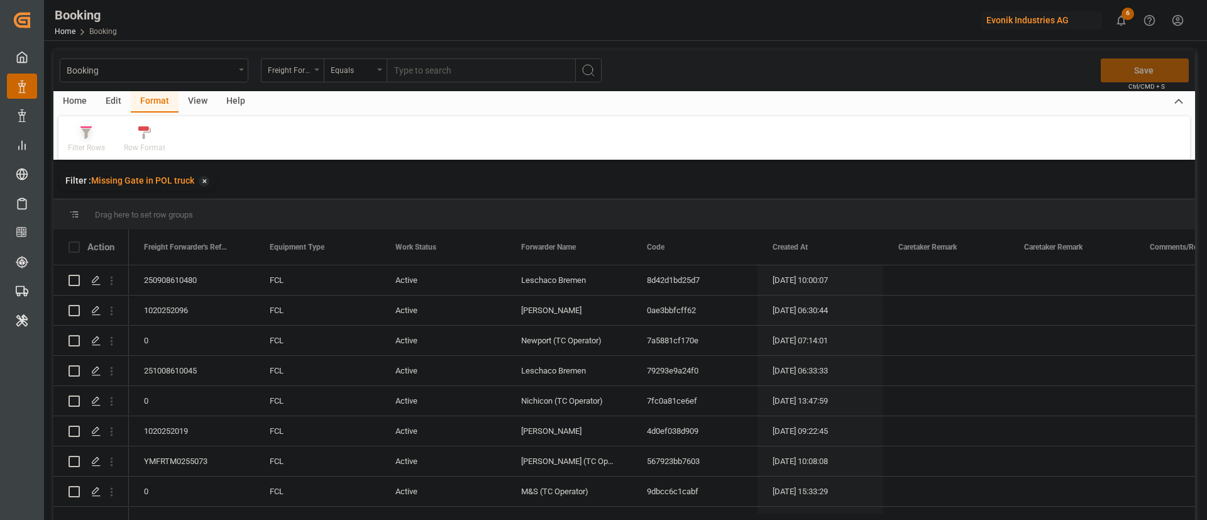
click at [87, 142] on div "Filter Rows" at bounding box center [86, 147] width 37 height 11
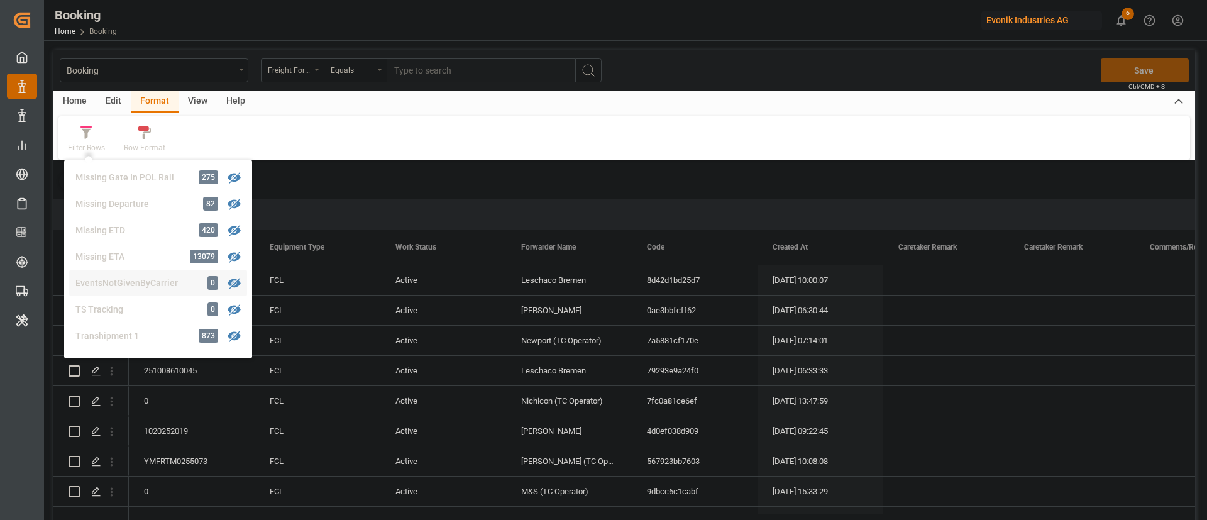
scroll to position [289, 0]
click at [134, 308] on div "Transhipment 1" at bounding box center [130, 311] width 110 height 13
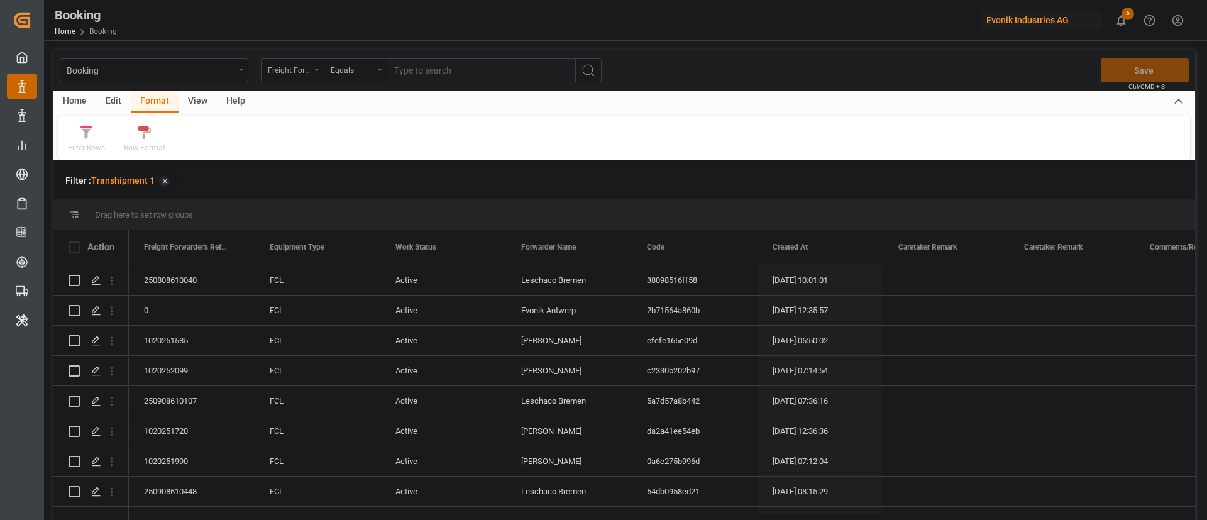
click at [197, 96] on div "View" at bounding box center [198, 101] width 38 height 21
click at [82, 143] on div "Default" at bounding box center [80, 147] width 25 height 11
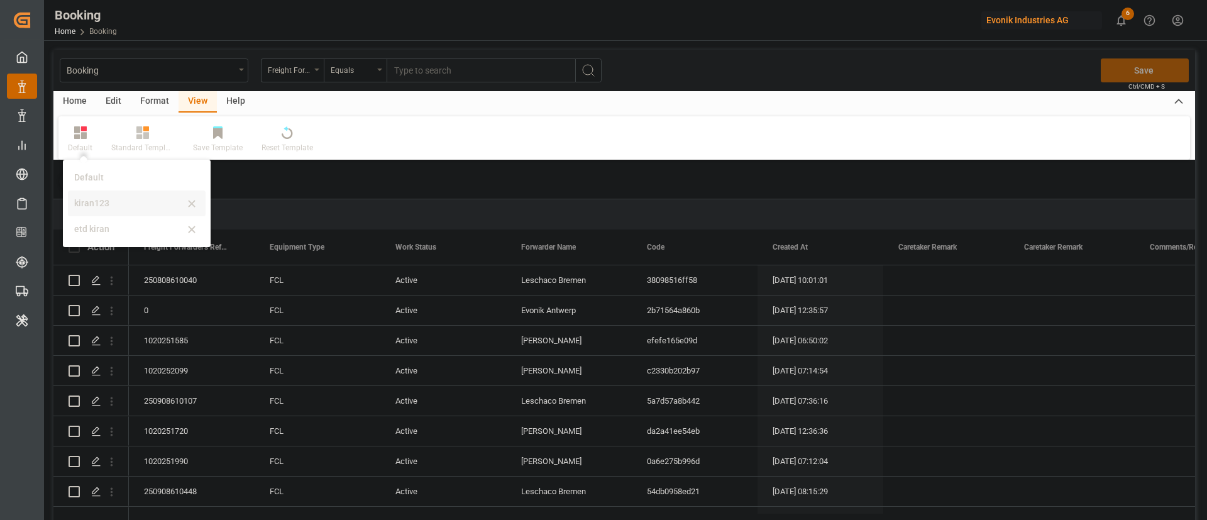
click at [130, 211] on div "kiran123" at bounding box center [137, 204] width 138 height 26
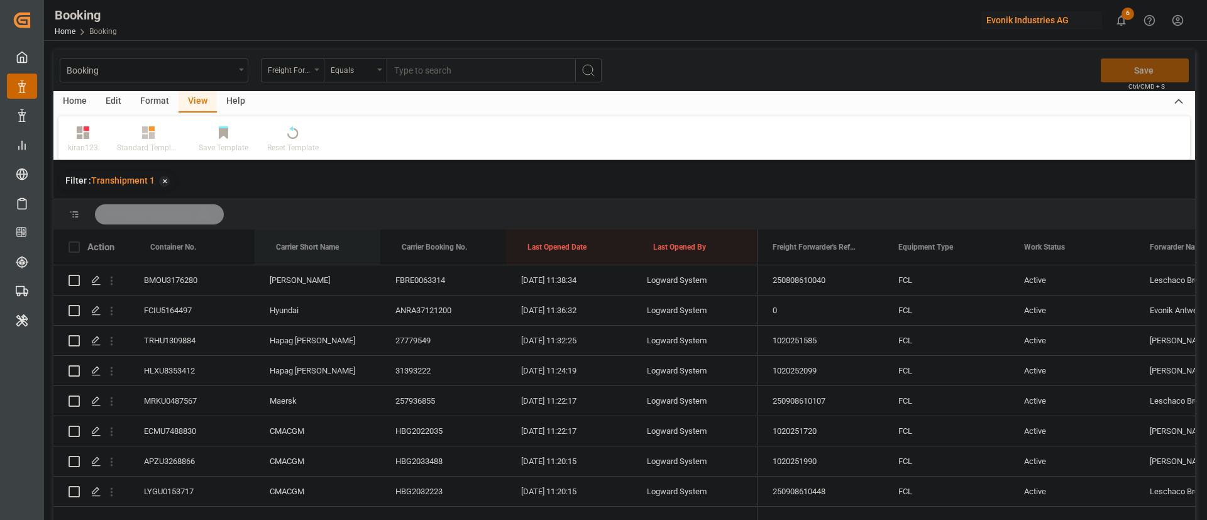
drag, startPoint x: 309, startPoint y: 237, endPoint x: 324, endPoint y: 220, distance: 22.3
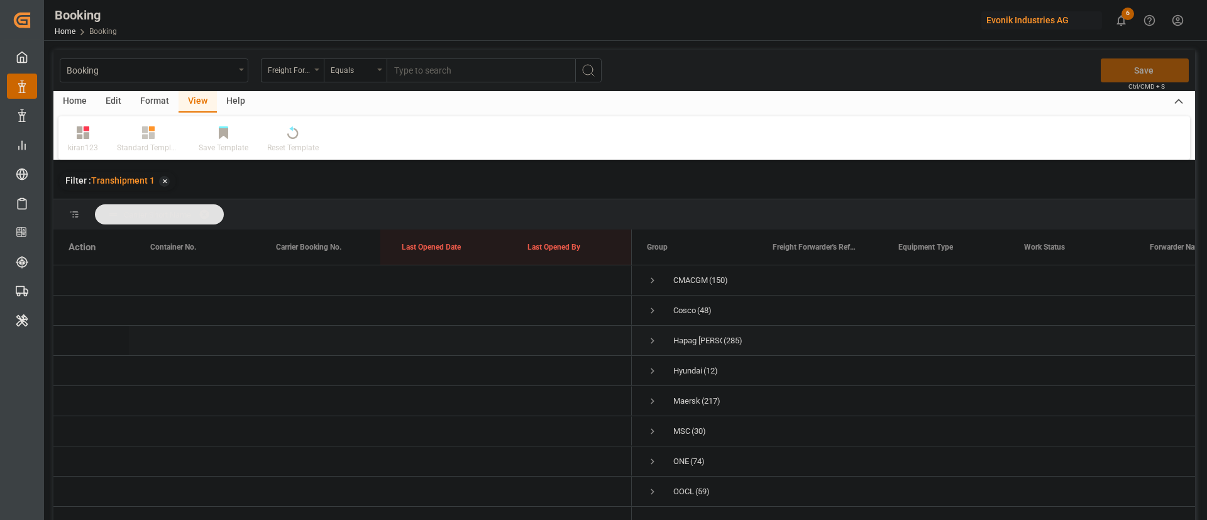
click at [651, 335] on span "Press SPACE to select this row." at bounding box center [652, 340] width 11 height 11
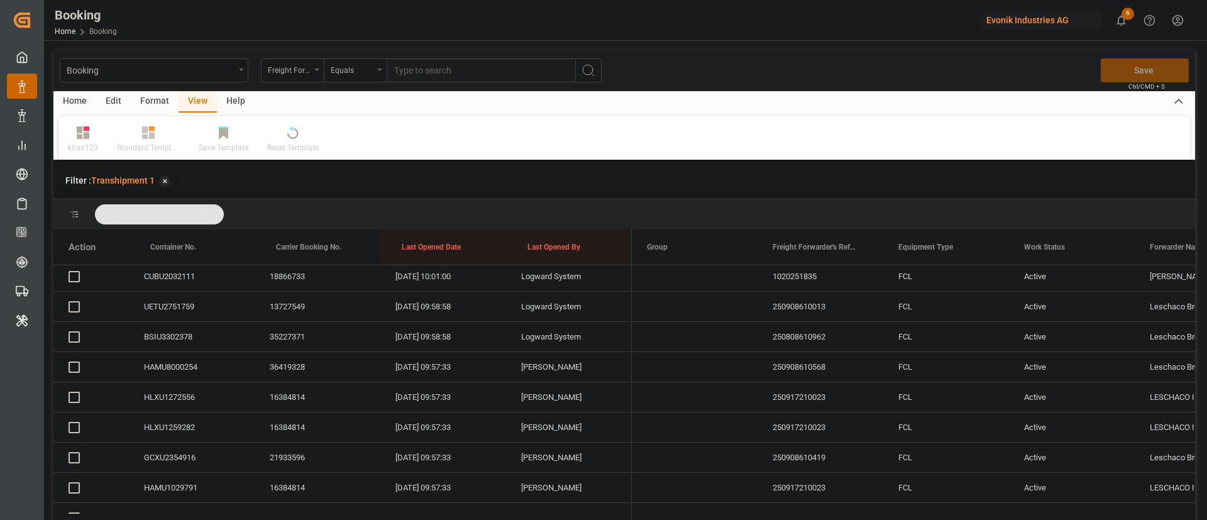
scroll to position [283, 0]
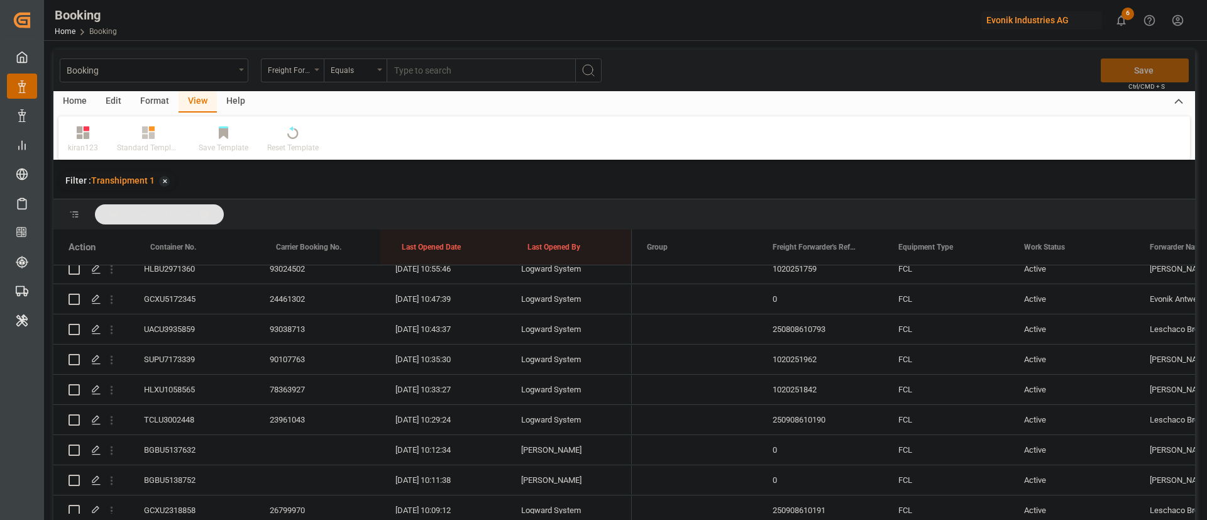
click at [219, 212] on span at bounding box center [209, 214] width 20 height 11
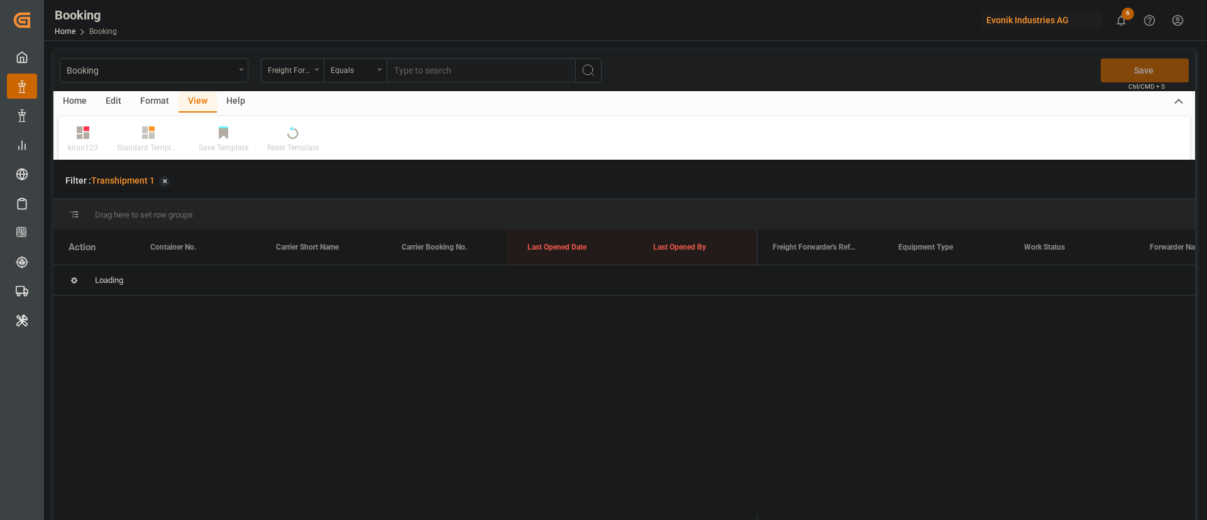
scroll to position [0, 0]
